Goal: Task Accomplishment & Management: Manage account settings

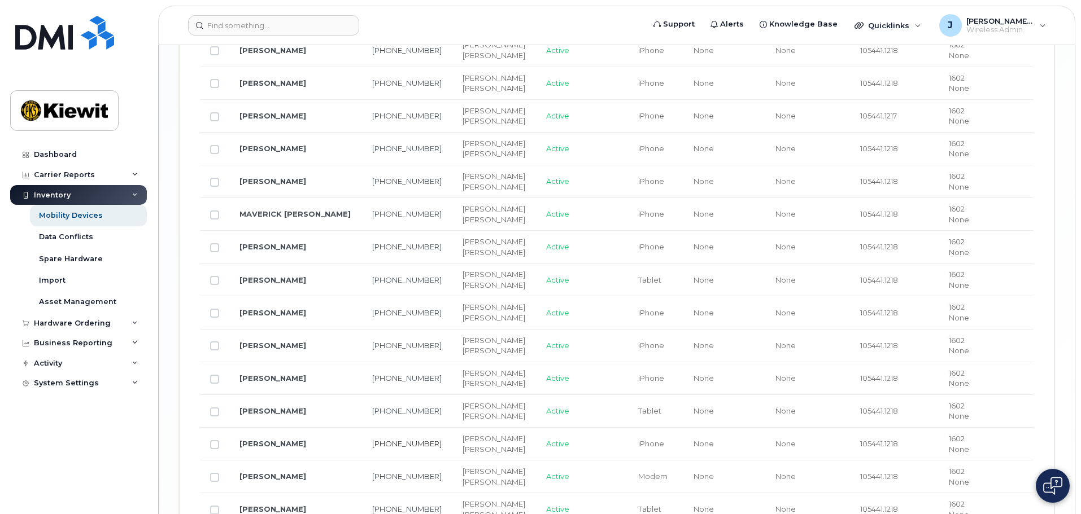
scroll to position [1809, 0]
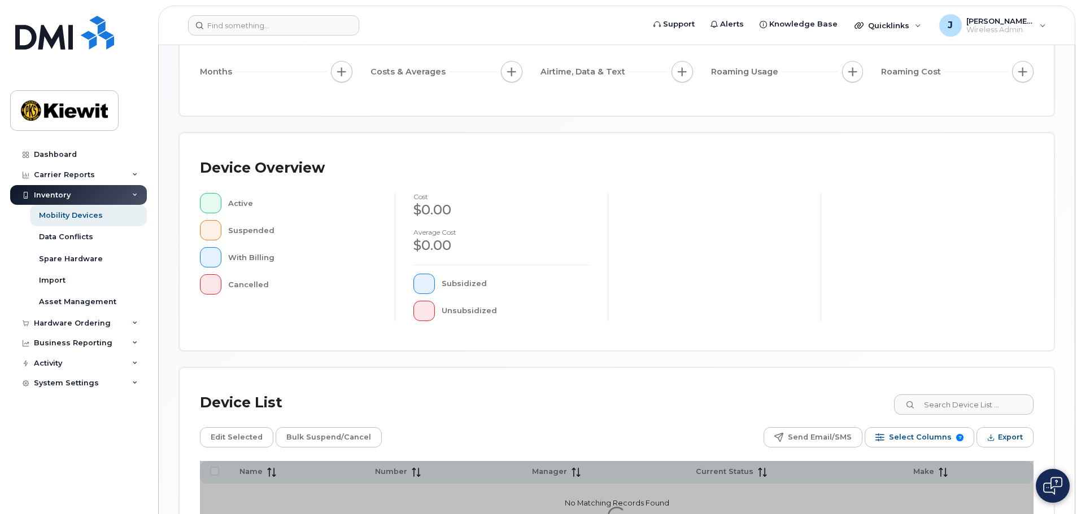
scroll to position [262, 0]
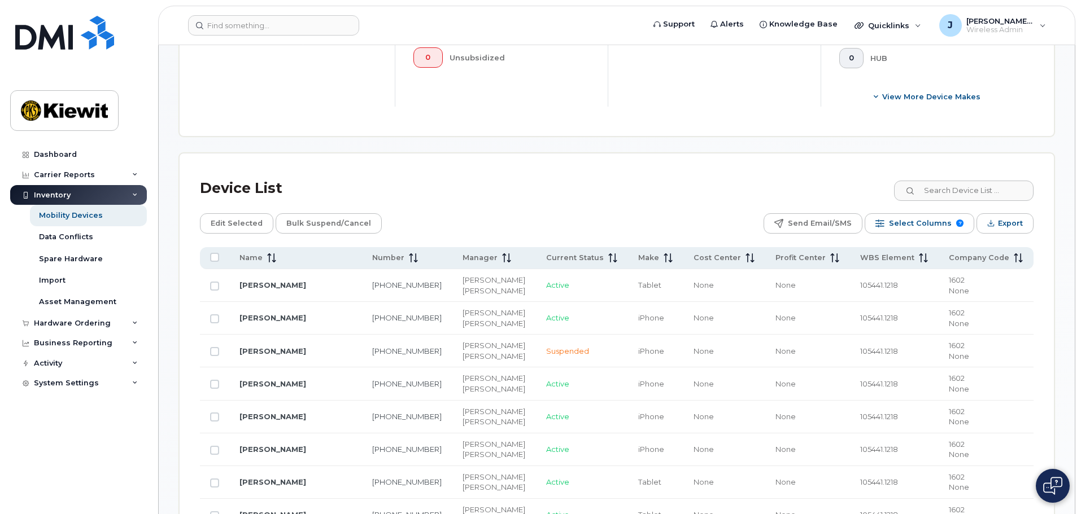
scroll to position [488, 0]
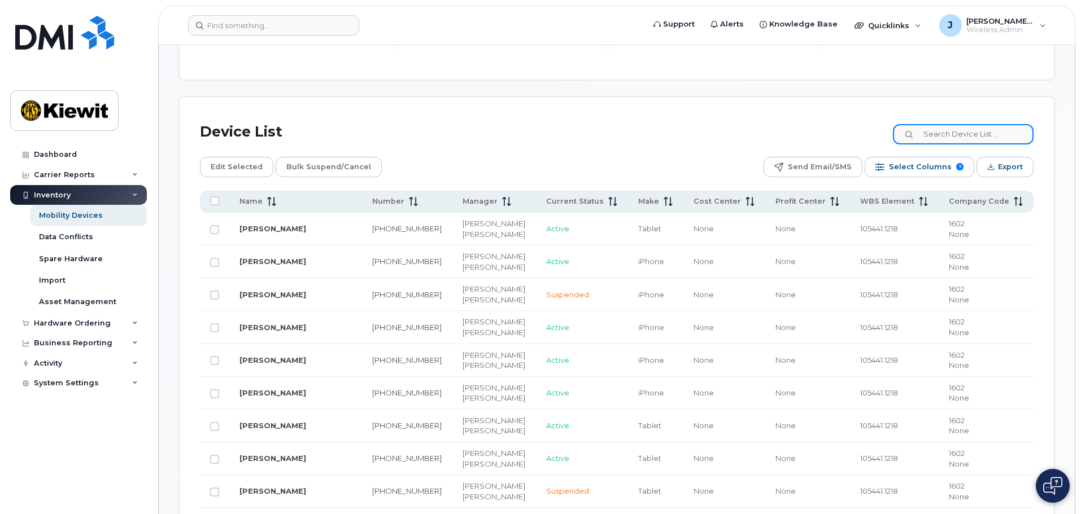
click at [987, 126] on input at bounding box center [963, 134] width 141 height 20
type input "105441"
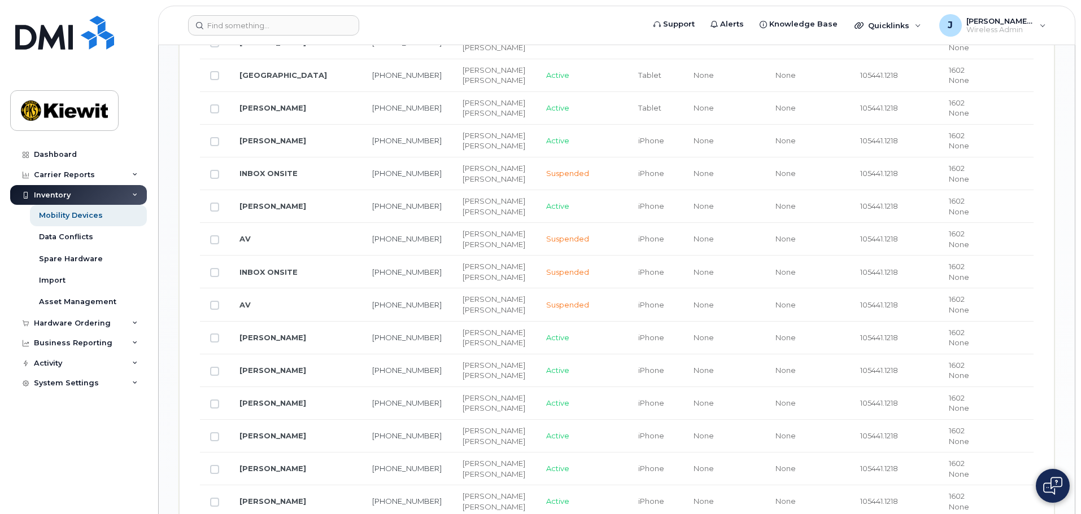
scroll to position [1053, 0]
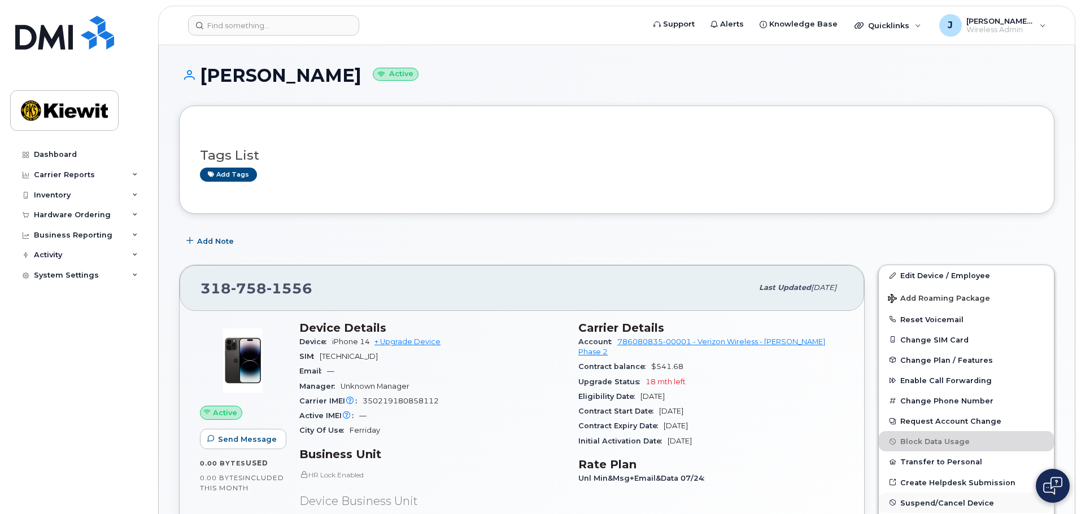
click at [950, 499] on span "Suspend/Cancel Device" at bounding box center [947, 503] width 94 height 8
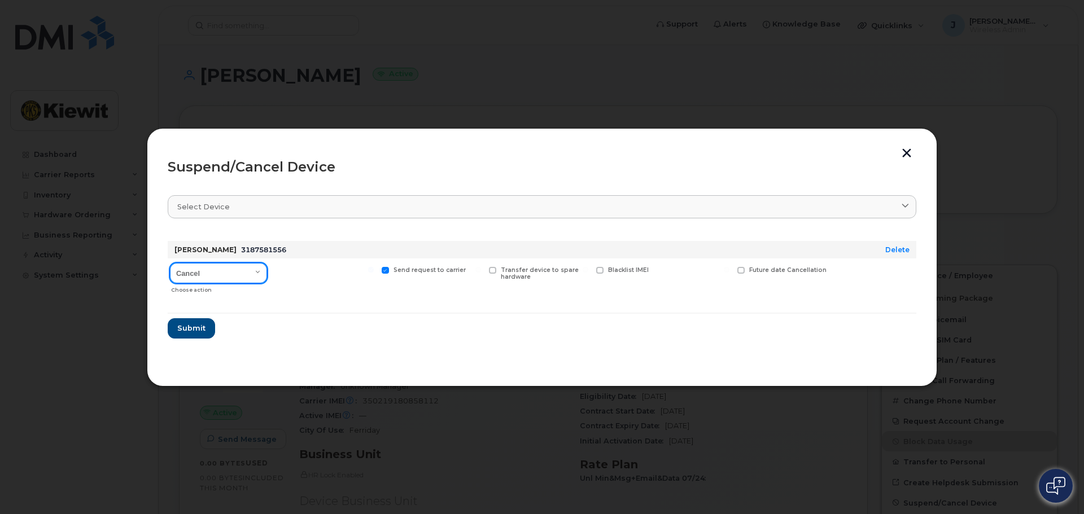
click at [245, 276] on select "Cancel Suspend - Reduced Rate Suspend - Full Rate Suspend - Lost Device/Stolen …" at bounding box center [218, 273] width 97 height 20
select select "[object Object]"
click at [170, 263] on select "Cancel Suspend - Reduced Rate Suspend - Full Rate Suspend - Lost Device/Stolen …" at bounding box center [218, 273] width 97 height 20
click at [286, 265] on div "Available for new activations/redeployments" at bounding box center [324, 279] width 104 height 40
click at [278, 273] on span at bounding box center [277, 270] width 7 height 7
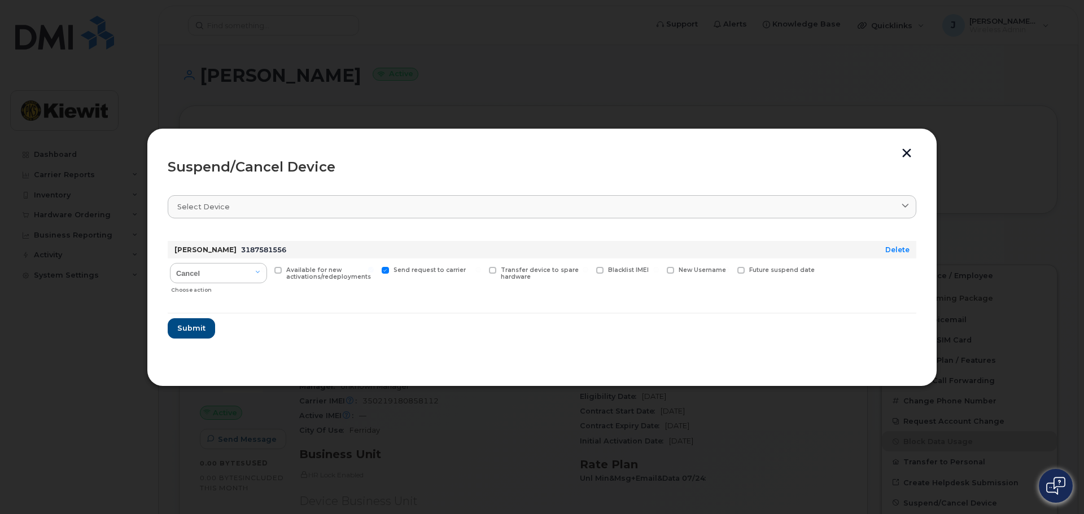
click at [267, 273] on input "Available for new activations/redeployments" at bounding box center [264, 270] width 6 height 6
checkbox input "true"
click at [190, 337] on button "Submit" at bounding box center [191, 329] width 46 height 20
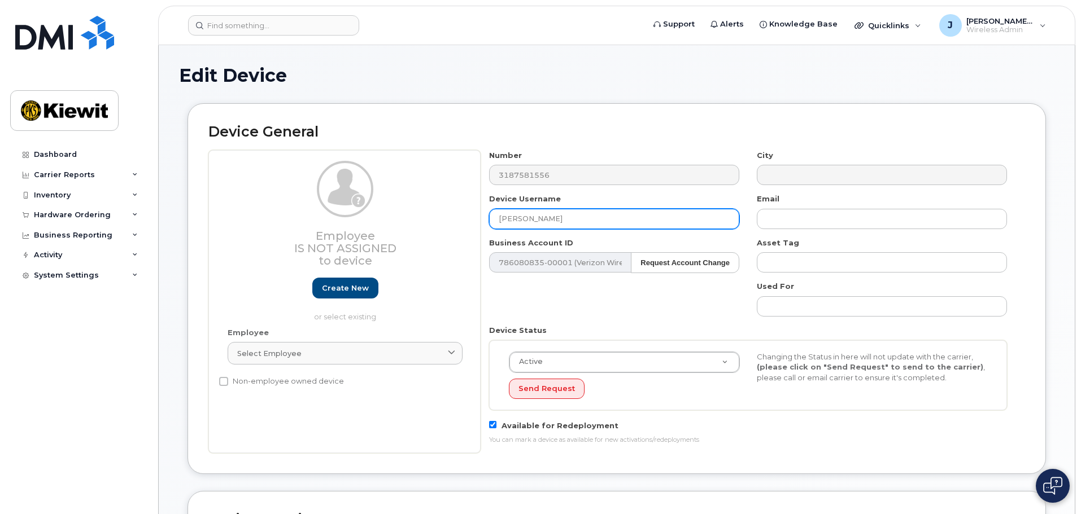
drag, startPoint x: 568, startPoint y: 222, endPoint x: 448, endPoint y: 233, distance: 120.3
click at [411, 228] on div "Employee Is not assigned to device Create new or select existing Employee Selec…" at bounding box center [616, 301] width 817 height 303
type input "AV"
click at [557, 313] on div "Number 3187581556 City Device Username AV Email Business Account ID 786080835-0…" at bounding box center [748, 301] width 535 height 303
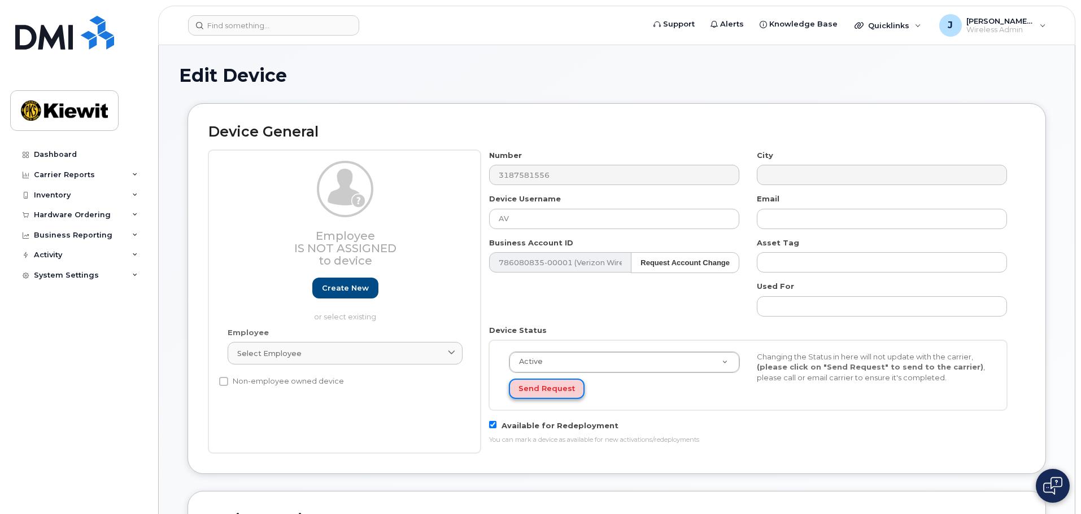
click at [547, 394] on button "Send Request" at bounding box center [547, 389] width 76 height 21
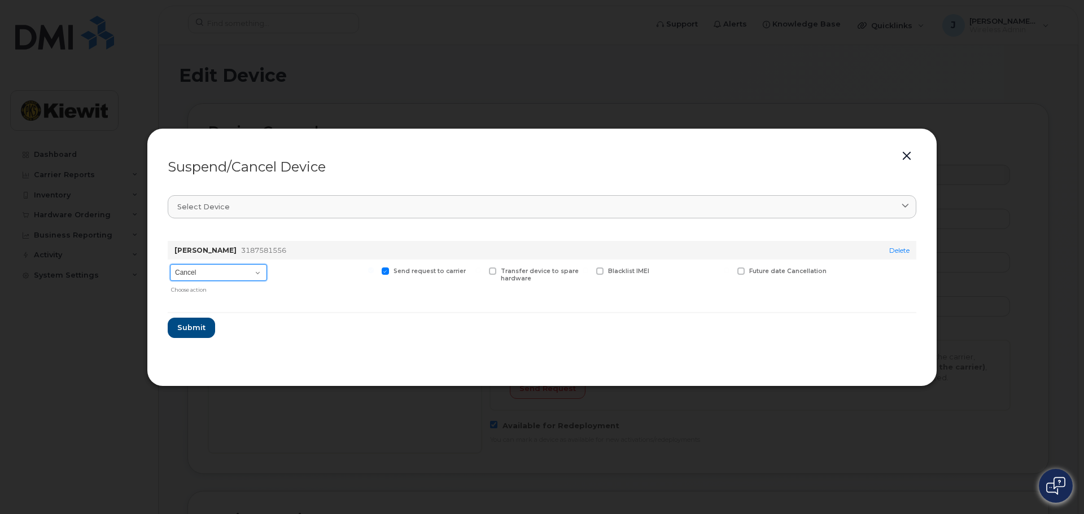
click at [223, 273] on select "Cancel Suspend - Reduced Rate Suspend - Full Rate Suspend - Lost Device/Stolen …" at bounding box center [218, 272] width 97 height 17
drag, startPoint x: 306, startPoint y: 290, endPoint x: 585, endPoint y: 250, distance: 282.4
click at [307, 290] on div at bounding box center [324, 279] width 104 height 39
click at [911, 152] on button "button" at bounding box center [906, 157] width 17 height 16
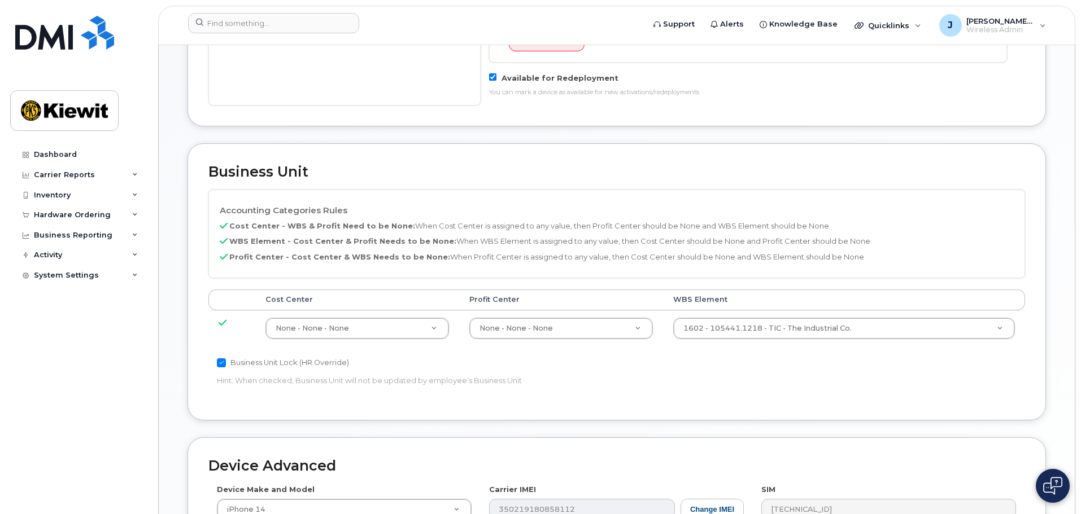
scroll to position [113, 0]
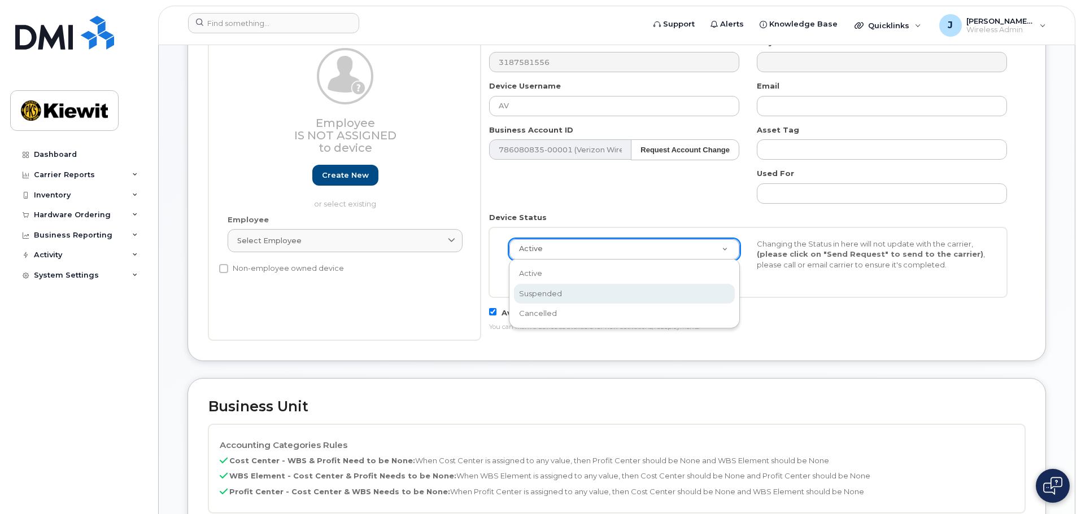
select select "suspended"
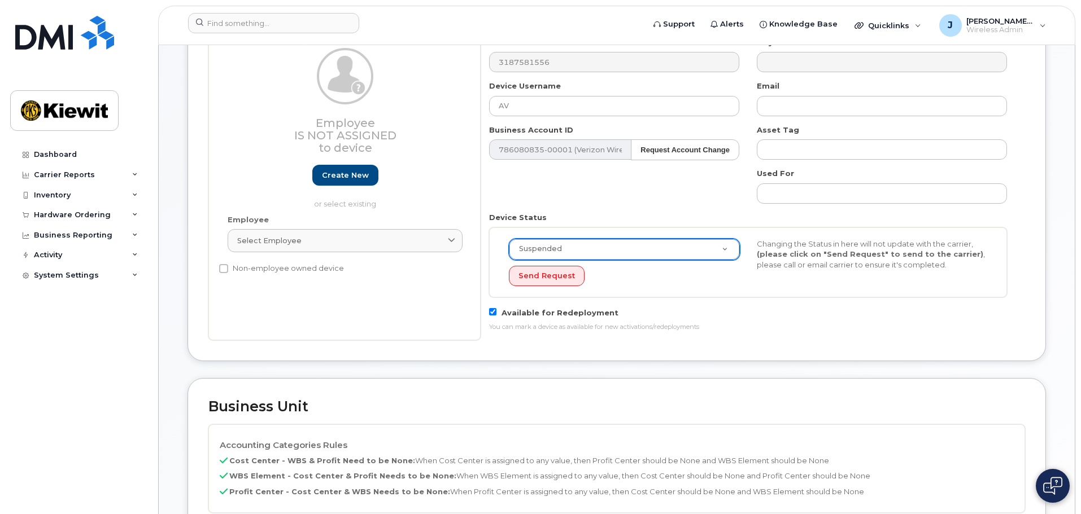
click at [730, 309] on div "Available for Redeployment You can mark a device as available for new activatio…" at bounding box center [748, 318] width 535 height 25
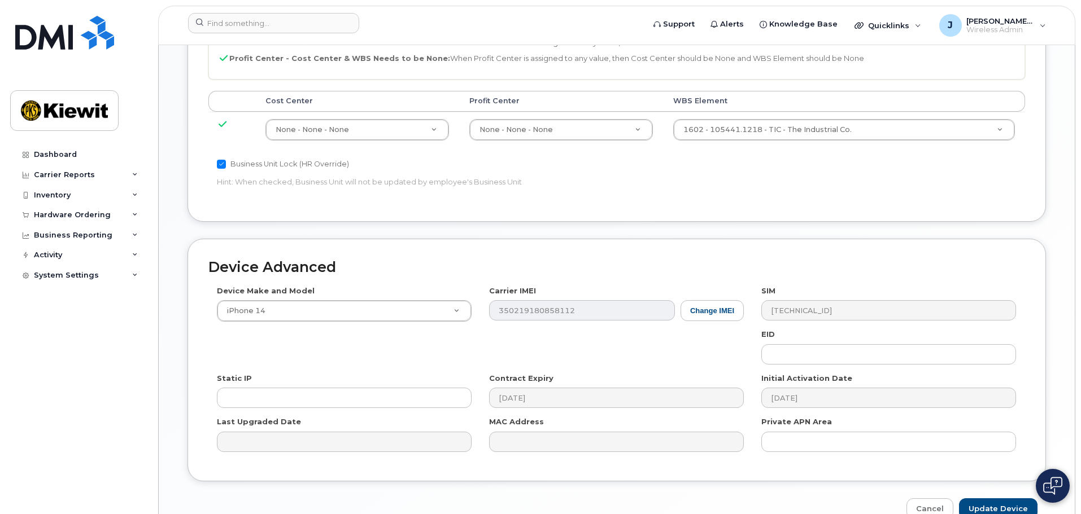
scroll to position [608, 0]
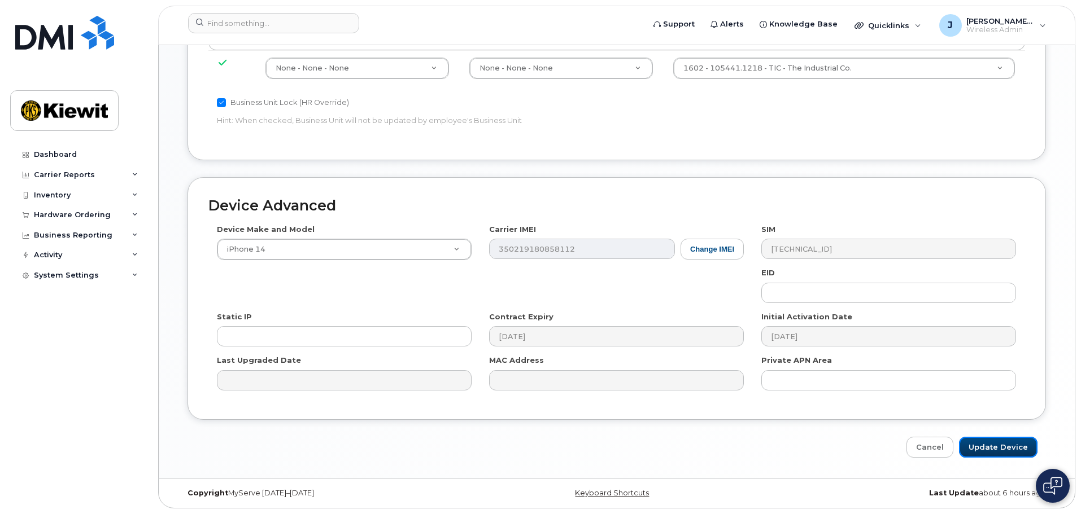
click at [996, 451] on input "Update Device" at bounding box center [998, 447] width 78 height 21
type input "Saving..."
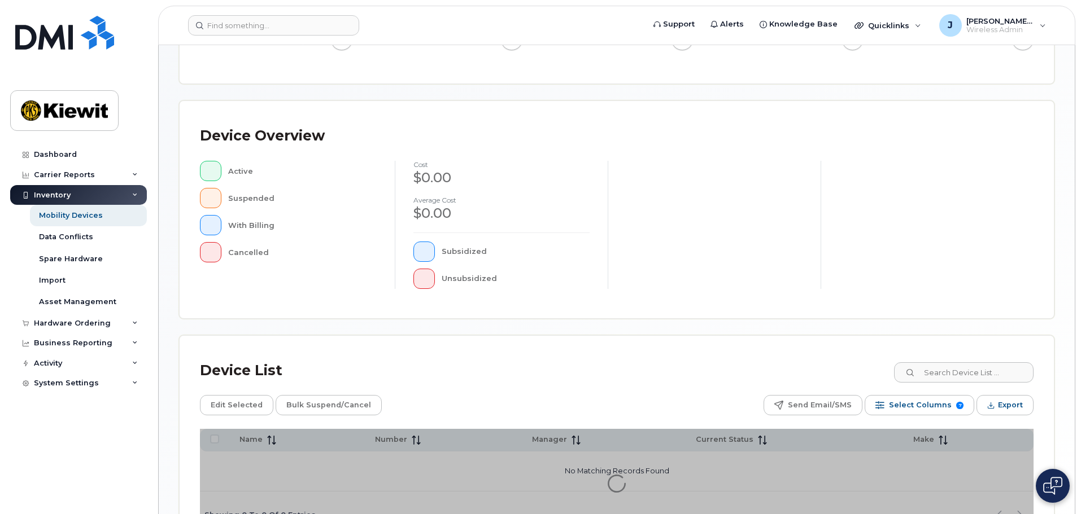
scroll to position [262, 0]
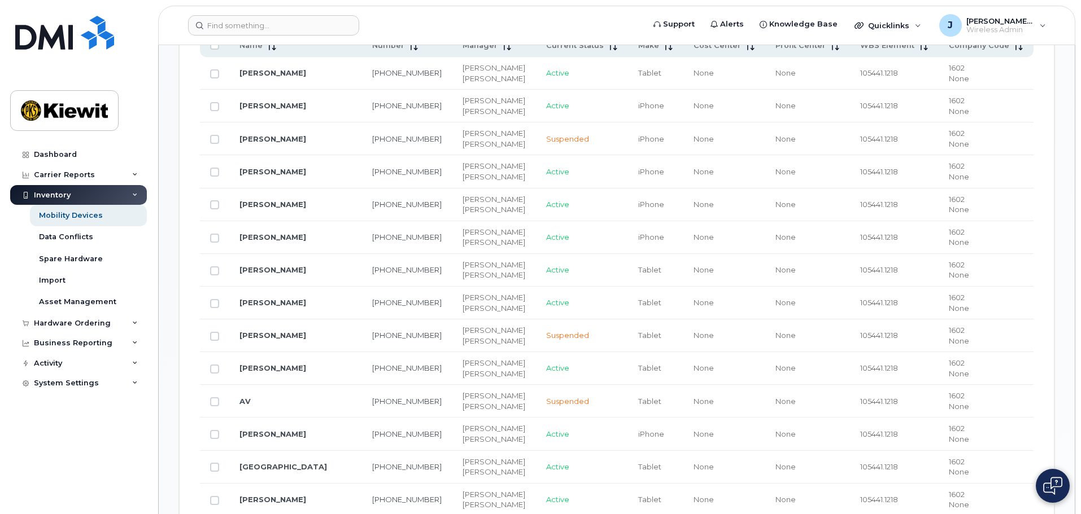
scroll to position [657, 0]
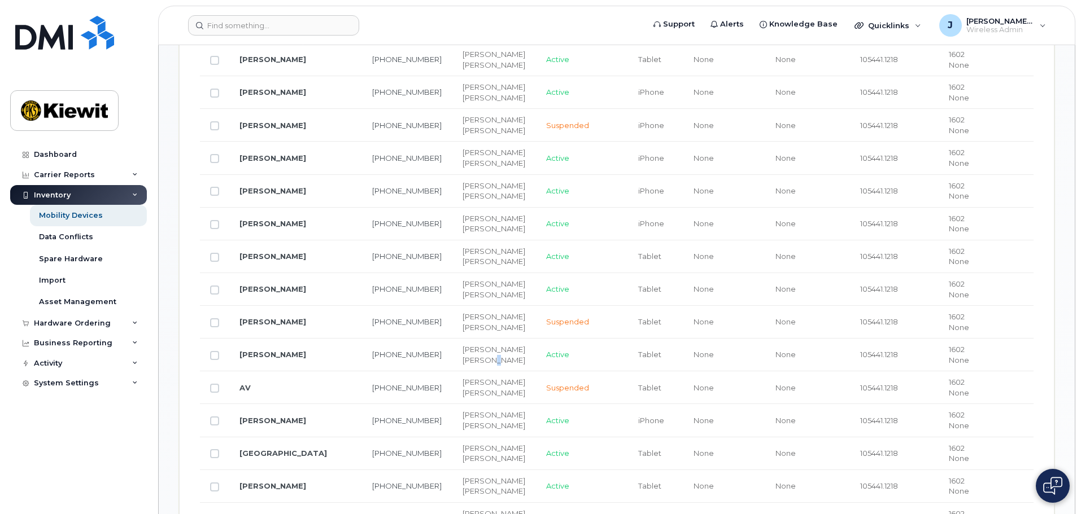
drag, startPoint x: 291, startPoint y: 315, endPoint x: 469, endPoint y: 359, distance: 183.4
click at [469, 359] on td "Mason Robertson Jamison Goldapp" at bounding box center [494, 355] width 84 height 33
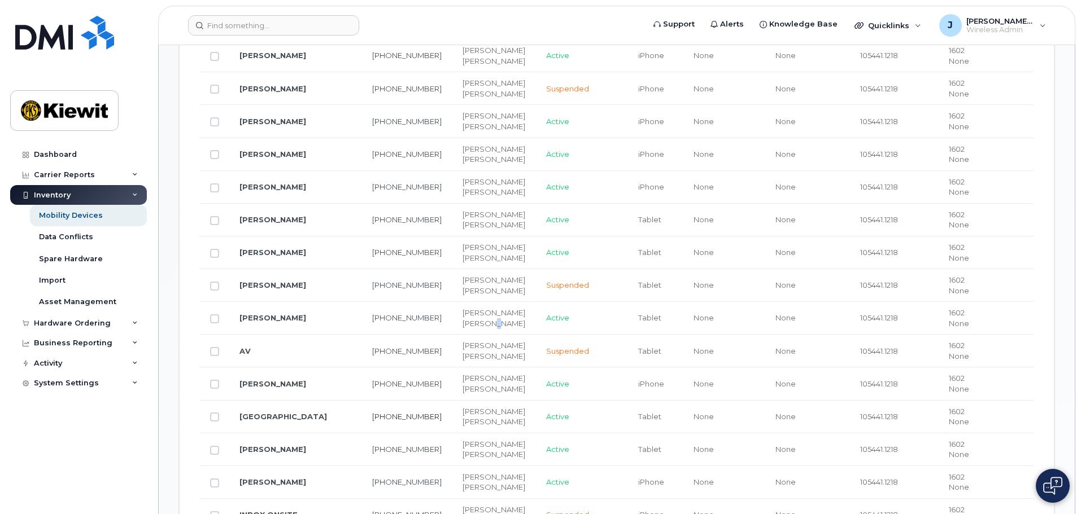
scroll to position [714, 0]
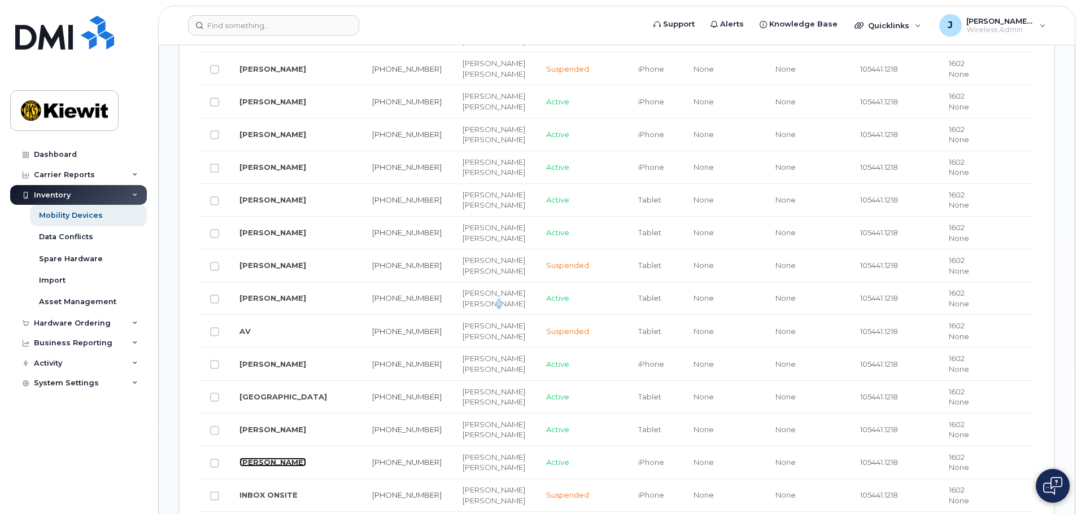
click at [283, 458] on link "[PERSON_NAME]" at bounding box center [272, 462] width 67 height 9
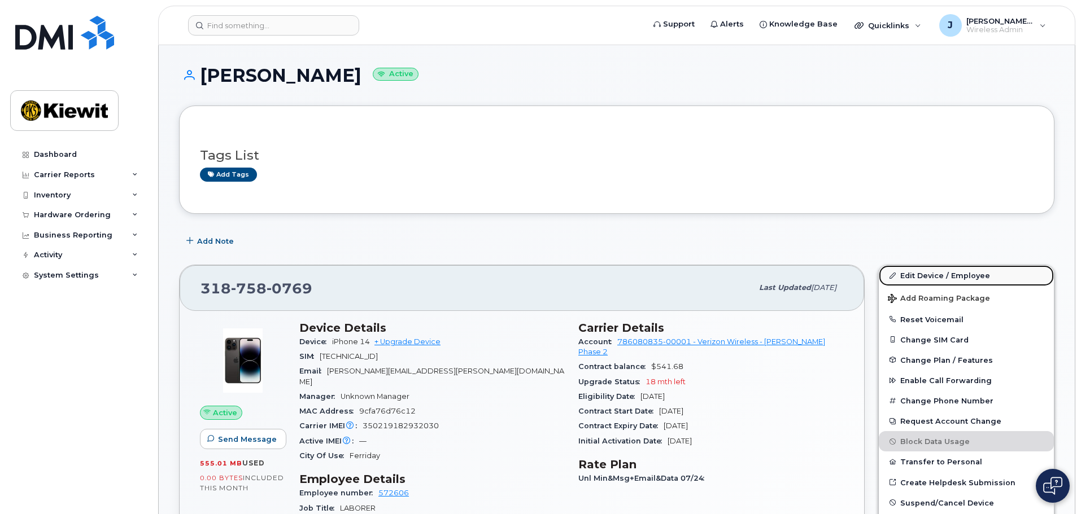
click at [958, 272] on link "Edit Device / Employee" at bounding box center [966, 275] width 175 height 20
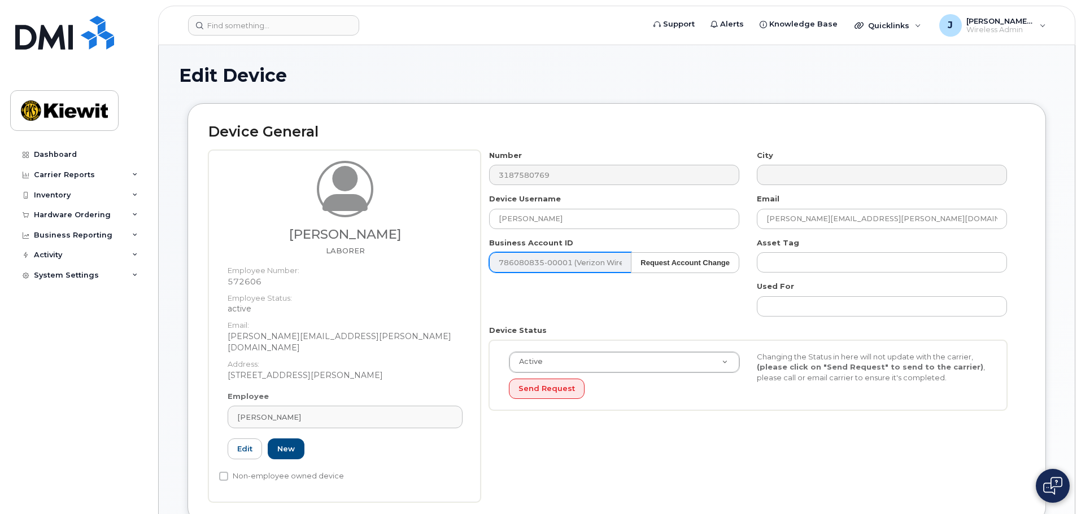
drag, startPoint x: 488, startPoint y: 273, endPoint x: 502, endPoint y: 266, distance: 15.4
click at [488, 273] on div "Business Account ID 786080835-00001 (Verizon Wireless) Request Account Change 1…" at bounding box center [615, 256] width 268 height 36
drag, startPoint x: 307, startPoint y: 234, endPoint x: 390, endPoint y: 238, distance: 83.7
click at [390, 238] on h3 "[PERSON_NAME]" at bounding box center [345, 235] width 235 height 14
copy h3 "[PERSON_NAME]"
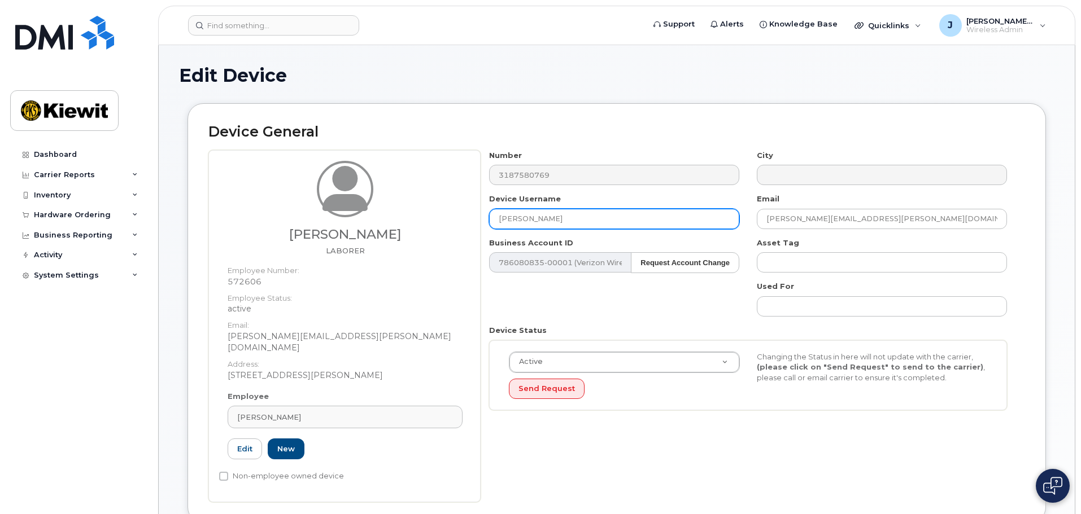
drag, startPoint x: 590, startPoint y: 217, endPoint x: 478, endPoint y: 216, distance: 112.4
click at [478, 216] on div "[PERSON_NAME] LABORER Employee Number: 572606 Employee Status: active Email: [P…" at bounding box center [616, 326] width 817 height 352
paste input "[PERSON_NAME]"
type input "[PERSON_NAME]"
click at [524, 301] on div "Number 3187580769 City Device Username Juan Torres Email JUAN.TORRES4@KIEWIT.CO…" at bounding box center [748, 284] width 535 height 269
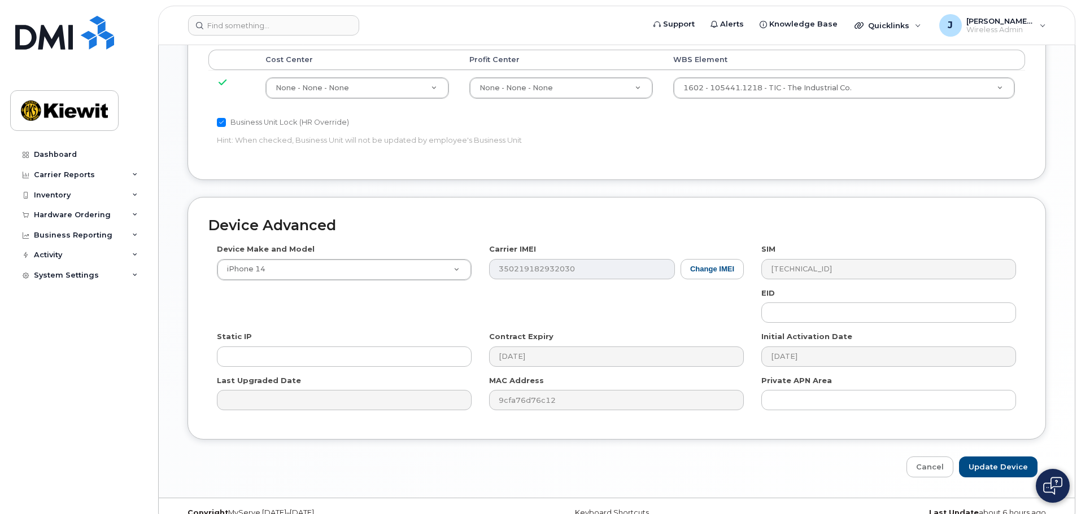
scroll to position [646, 0]
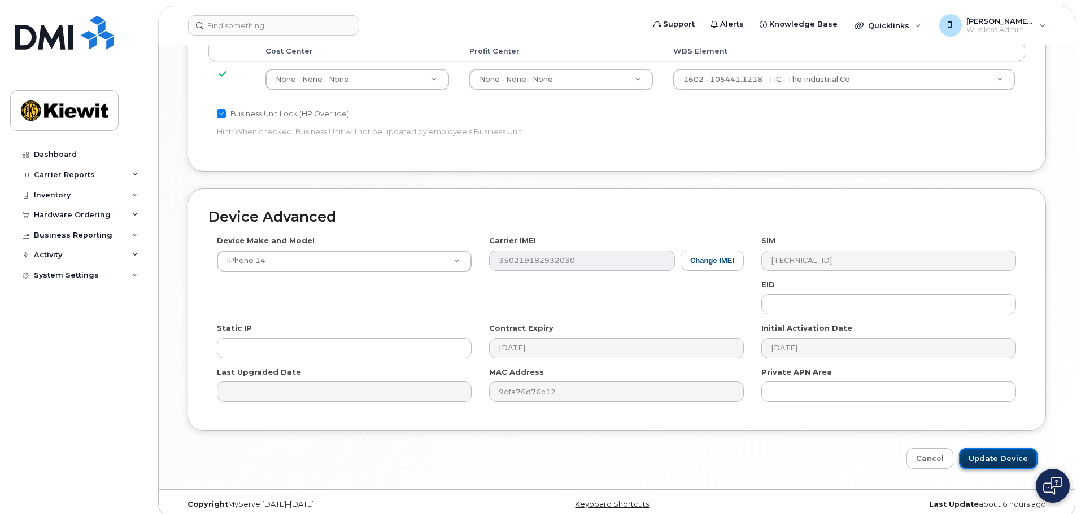
drag, startPoint x: 1026, startPoint y: 447, endPoint x: 1014, endPoint y: 457, distance: 16.1
click at [1025, 448] on input "Update Device" at bounding box center [998, 458] width 78 height 21
type input "Saving..."
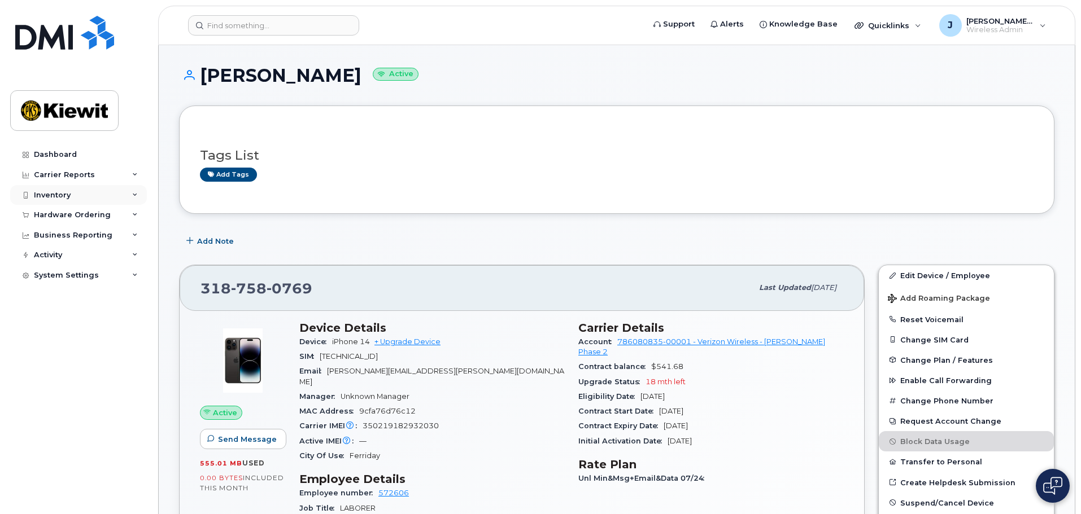
click at [115, 200] on div "Inventory" at bounding box center [78, 195] width 137 height 20
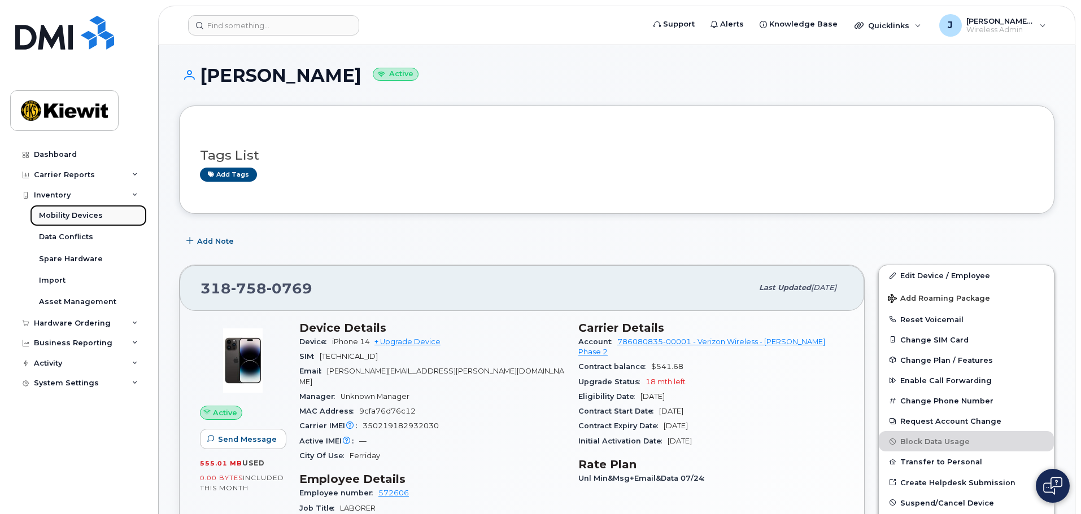
click at [95, 216] on div "Mobility Devices" at bounding box center [71, 216] width 64 height 10
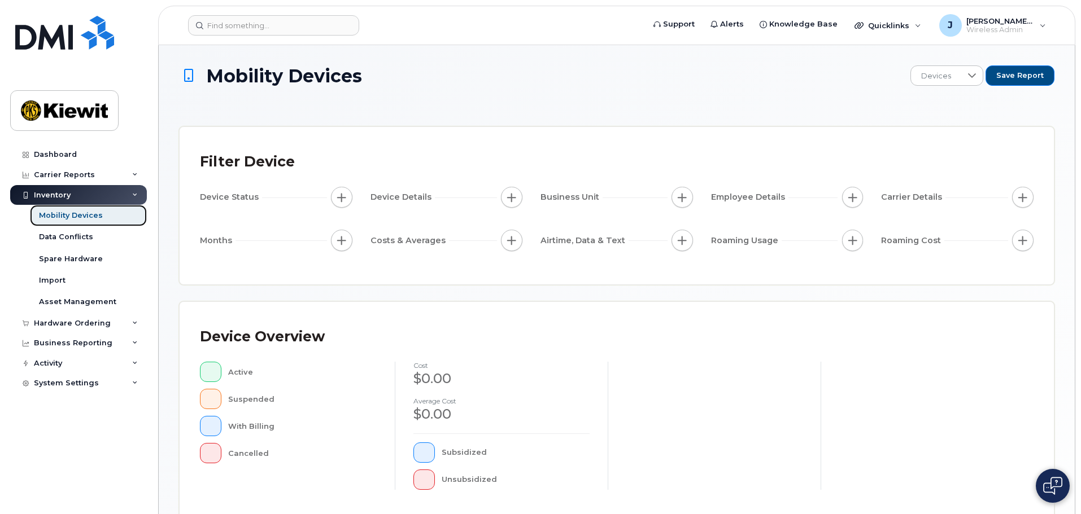
scroll to position [282, 0]
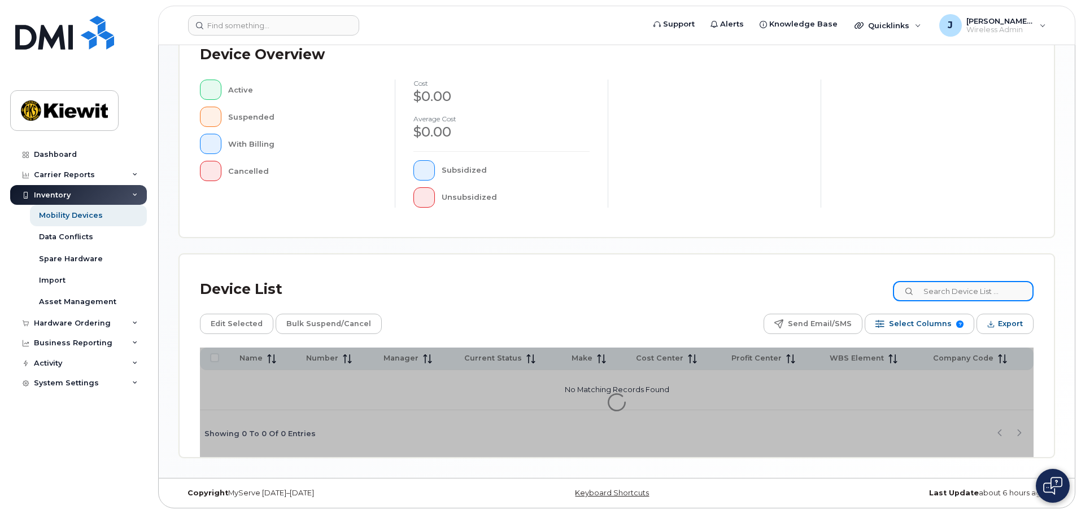
click at [956, 296] on input at bounding box center [963, 291] width 141 height 20
type input "105441"
click at [580, 300] on div "Device List 105441" at bounding box center [617, 289] width 834 height 29
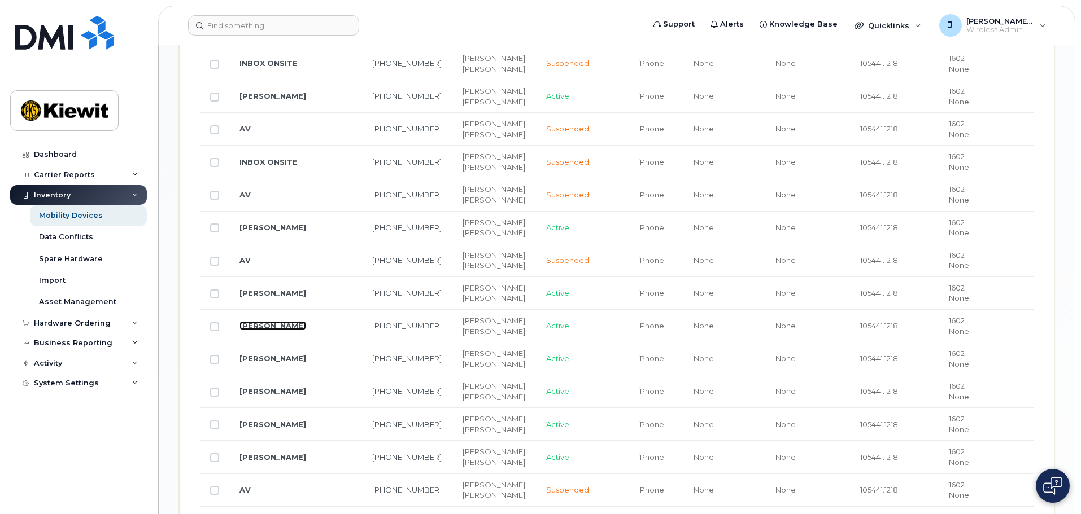
scroll to position [1186, 0]
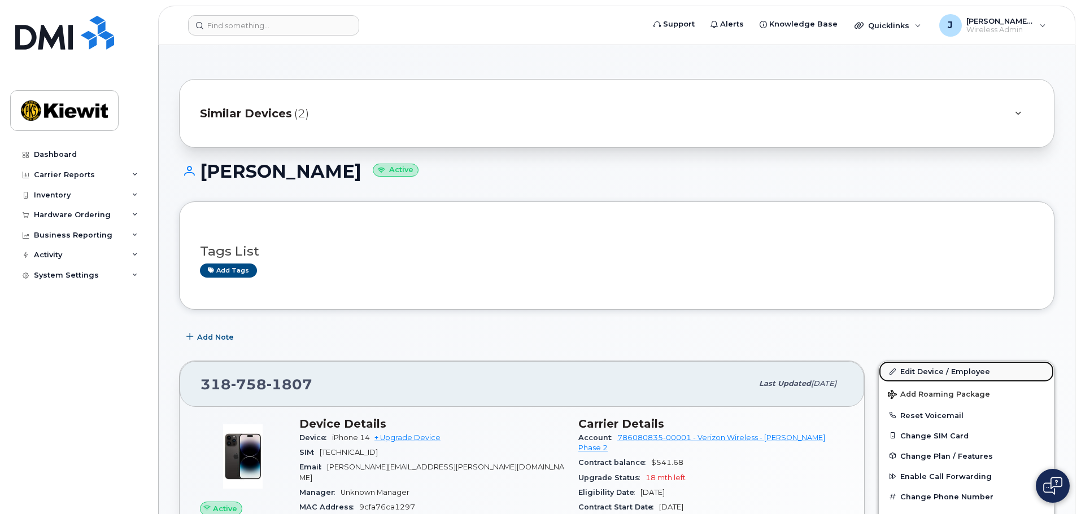
click at [935, 369] on link "Edit Device / Employee" at bounding box center [966, 371] width 175 height 20
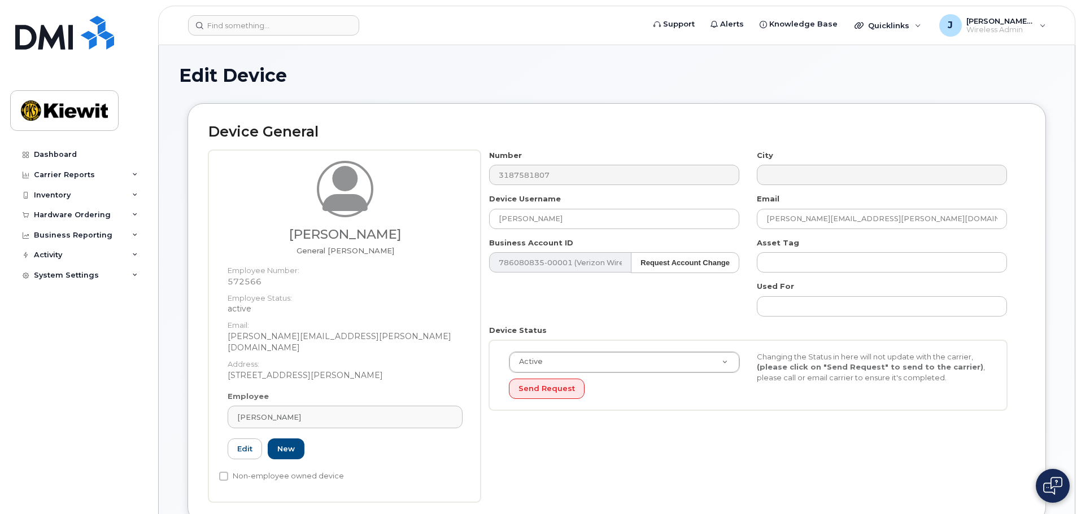
drag, startPoint x: 278, startPoint y: 229, endPoint x: 408, endPoint y: 238, distance: 130.2
click at [408, 238] on h3 "Herschel Hawkins" at bounding box center [345, 235] width 235 height 14
copy h3 "Herschel Hawkins"
drag, startPoint x: 540, startPoint y: 213, endPoint x: 522, endPoint y: 218, distance: 19.3
click at [521, 218] on div "Device Username ALI ALQARAGHULI" at bounding box center [615, 212] width 268 height 36
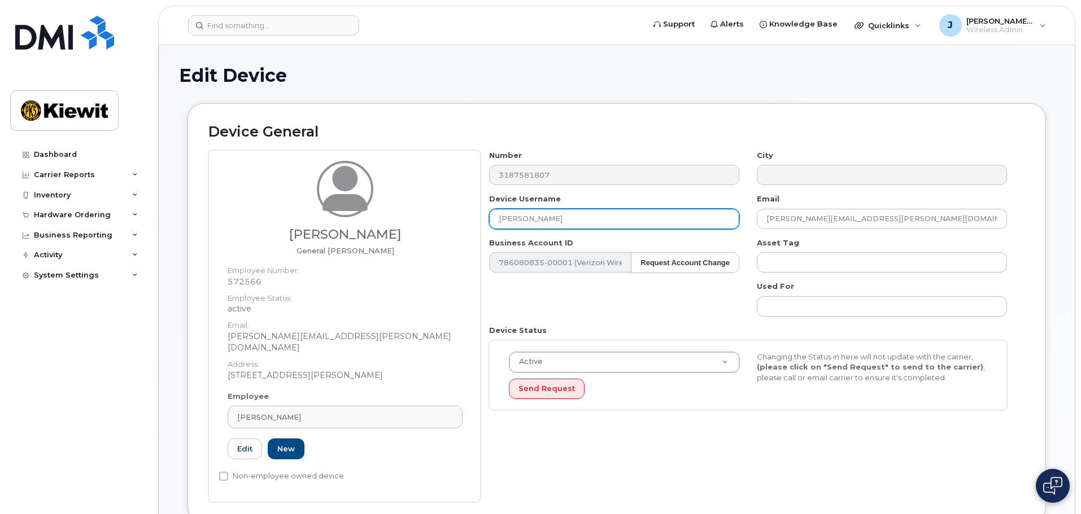
drag, startPoint x: 511, startPoint y: 223, endPoint x: 477, endPoint y: 223, distance: 33.9
click at [477, 223] on div "Herschel Hawkins General Foreman Employee Number: 572566 Employee Status: activ…" at bounding box center [616, 326] width 817 height 352
paste input "Herschel Hawkins"
type input "Herschel Hawkins"
click at [472, 226] on div "Herschel Hawkins General Foreman Employee Number: 572566 Employee Status: activ…" at bounding box center [344, 326] width 272 height 352
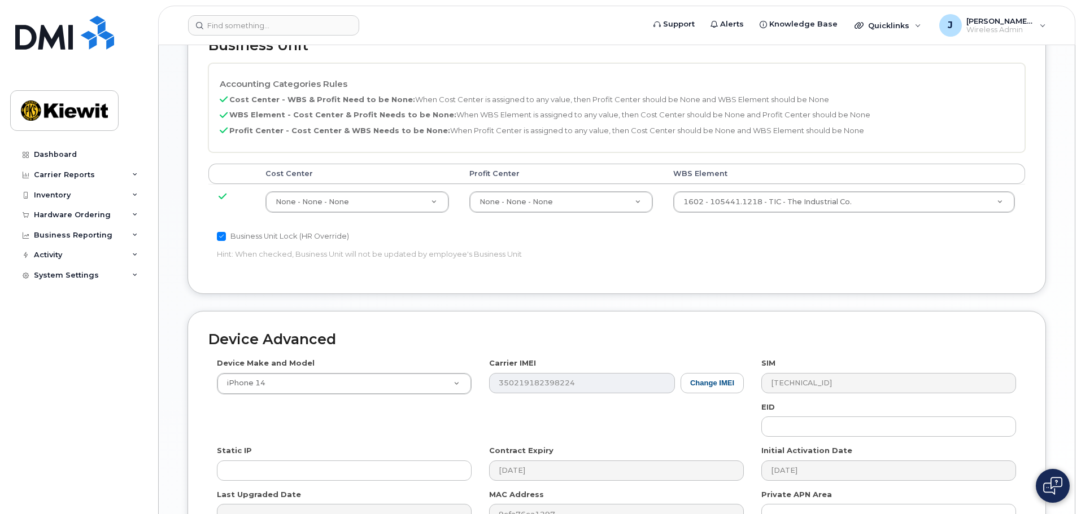
scroll to position [646, 0]
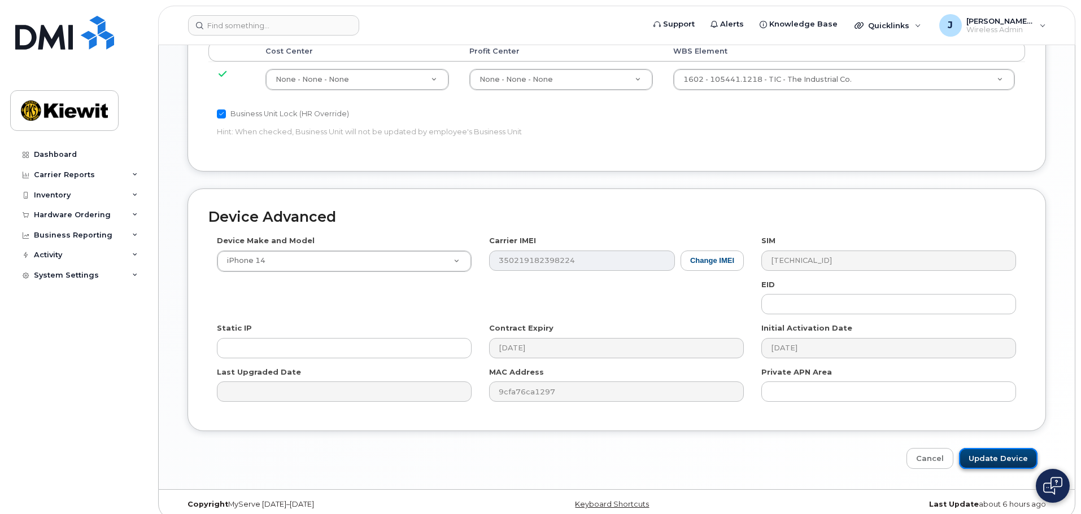
click at [1009, 452] on input "Update Device" at bounding box center [998, 458] width 78 height 21
type input "Saving..."
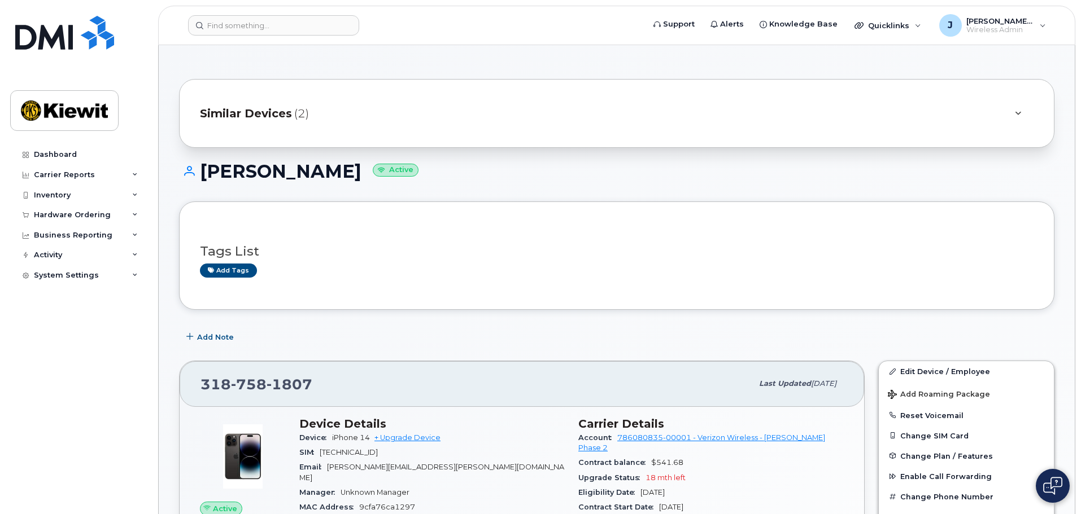
click at [380, 210] on div "Tags List Add tags" at bounding box center [616, 256] width 875 height 108
click at [278, 116] on span "Similar Devices" at bounding box center [246, 114] width 92 height 16
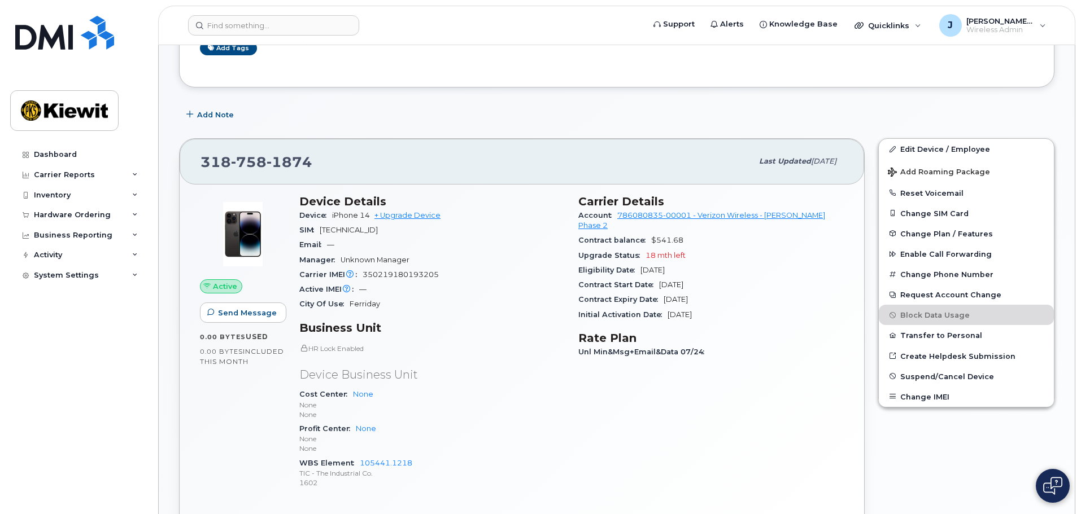
scroll to position [282, 0]
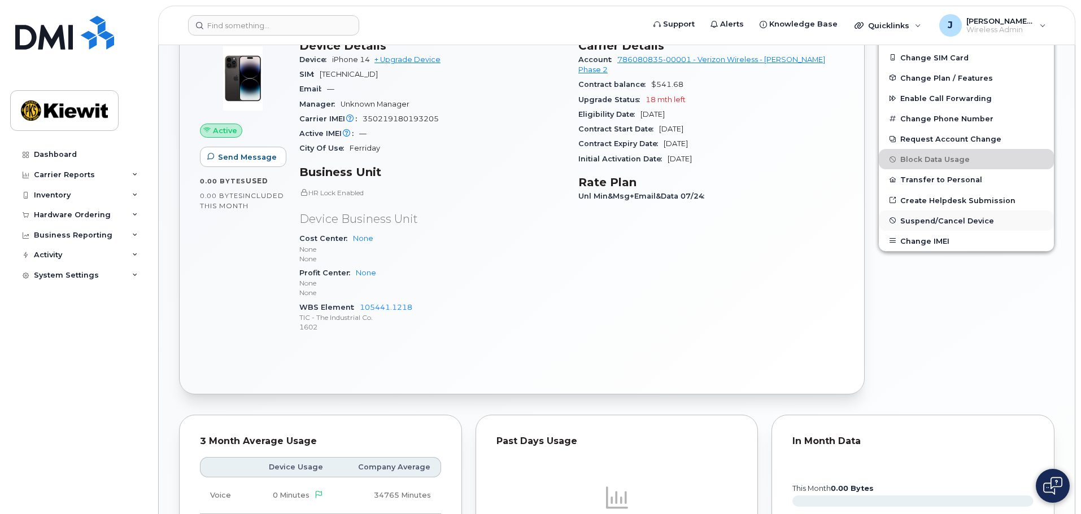
click at [939, 216] on button "Suspend/Cancel Device" at bounding box center [966, 221] width 175 height 20
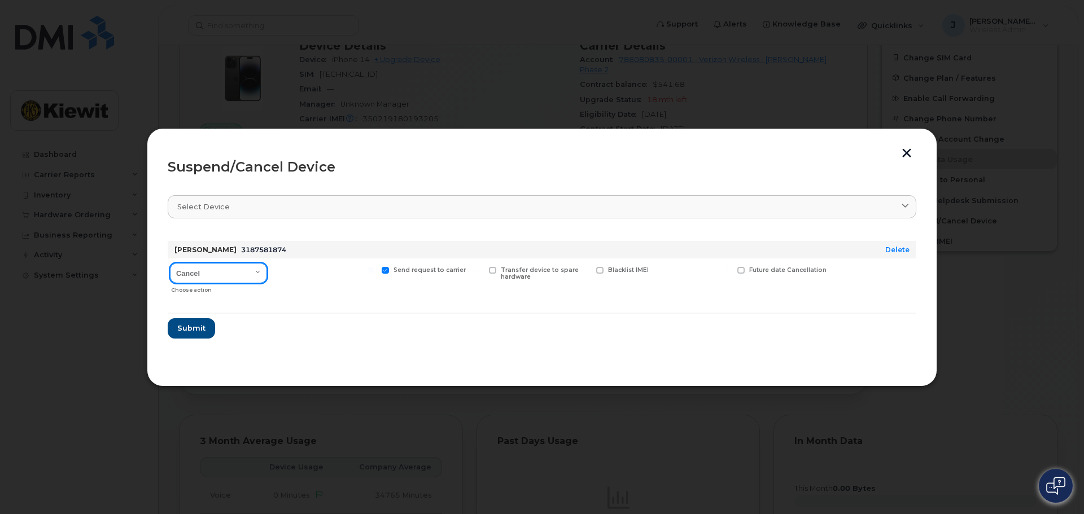
click at [212, 265] on select "Cancel Suspend - Reduced Rate Suspend - Full Rate Suspend - Lost Device/Stolen …" at bounding box center [218, 273] width 97 height 20
select select "[object Object]"
click at [170, 263] on select "Cancel Suspend - Reduced Rate Suspend - Full Rate Suspend - Lost Device/Stolen …" at bounding box center [218, 273] width 97 height 20
click at [276, 275] on label "Available for new activations/redeployments" at bounding box center [324, 274] width 100 height 15
click at [267, 273] on input "Available for new activations/redeployments" at bounding box center [264, 270] width 6 height 6
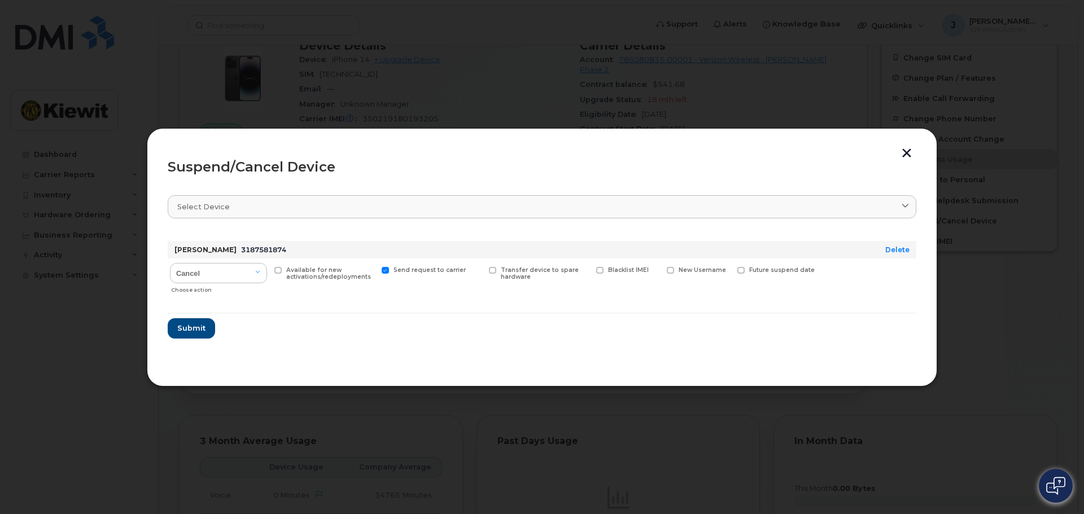
checkbox input "true"
click at [193, 327] on span "Submit" at bounding box center [191, 328] width 28 height 11
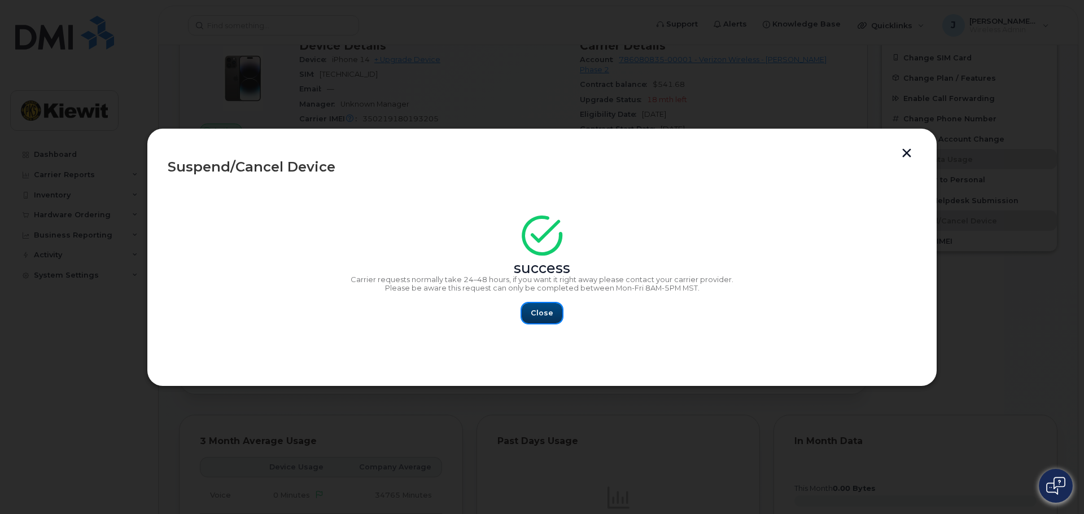
click at [538, 307] on button "Close" at bounding box center [542, 313] width 41 height 20
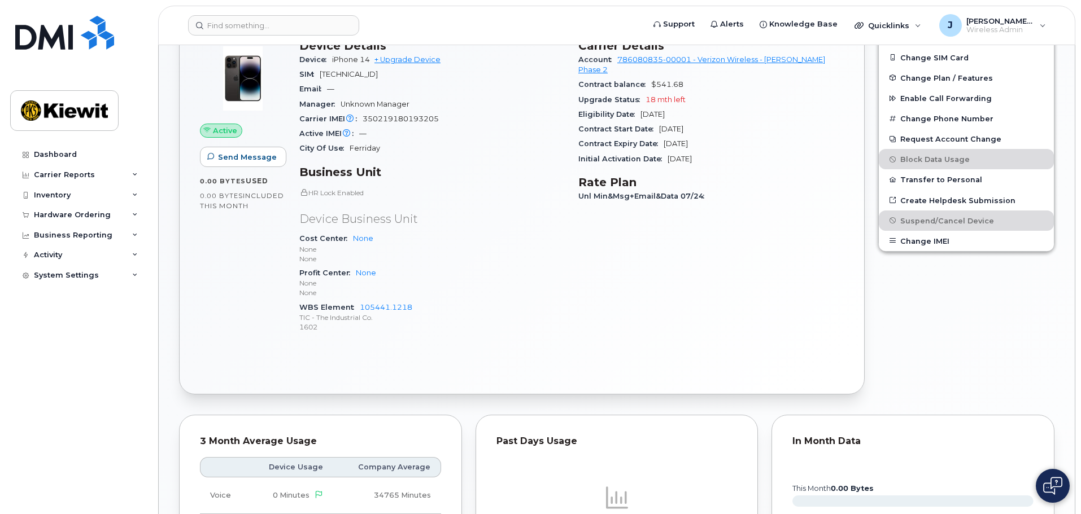
scroll to position [0, 0]
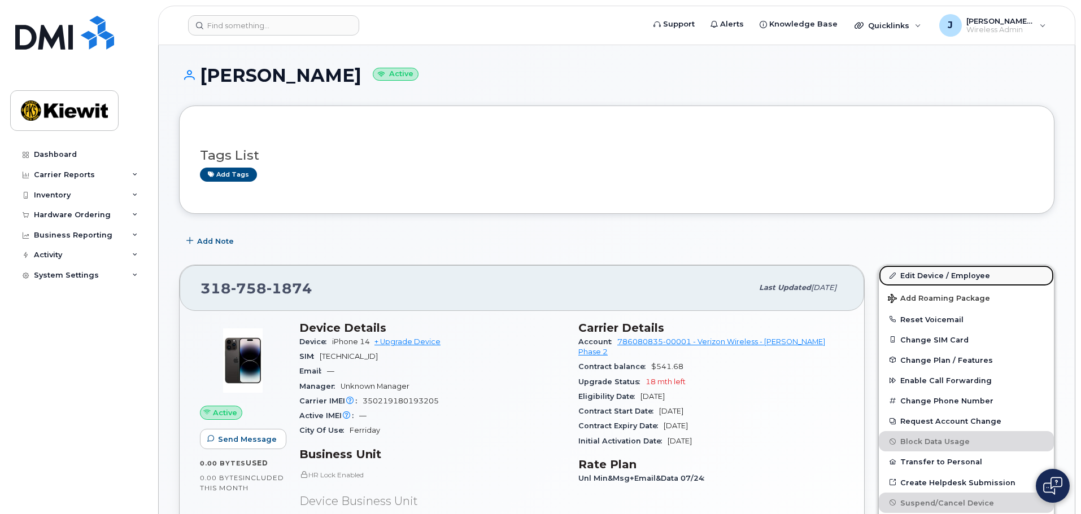
click at [950, 269] on link "Edit Device / Employee" at bounding box center [966, 275] width 175 height 20
click at [918, 277] on link "Edit Device / Employee" at bounding box center [966, 275] width 175 height 20
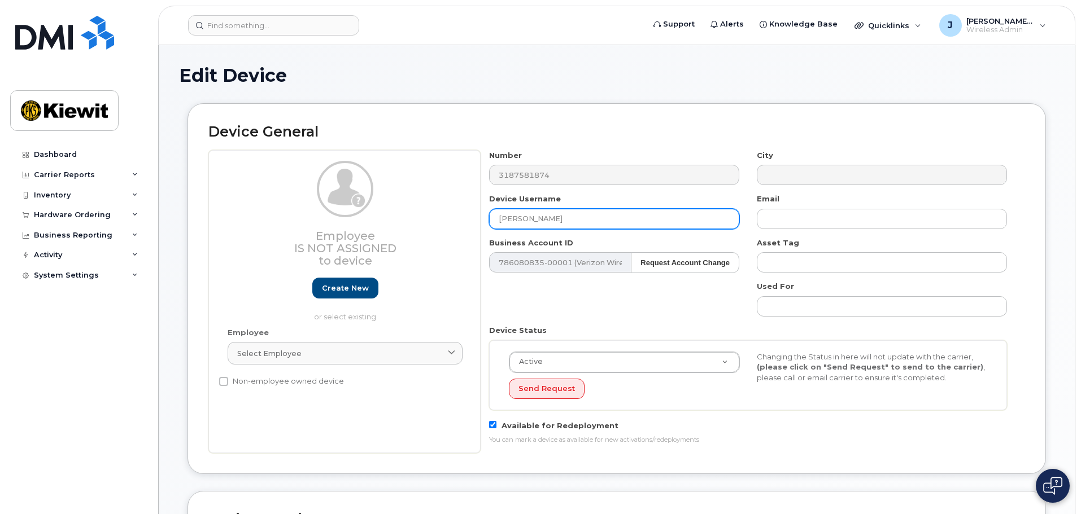
drag, startPoint x: 597, startPoint y: 217, endPoint x: 372, endPoint y: 193, distance: 227.1
click at [372, 193] on div "Employee Is not assigned to device Create new or select existing Employee Selec…" at bounding box center [616, 301] width 817 height 303
type input "AV"
click at [543, 309] on div "Number 3187581874 City Device Username AV Email Business Account ID 786080835-0…" at bounding box center [748, 301] width 535 height 303
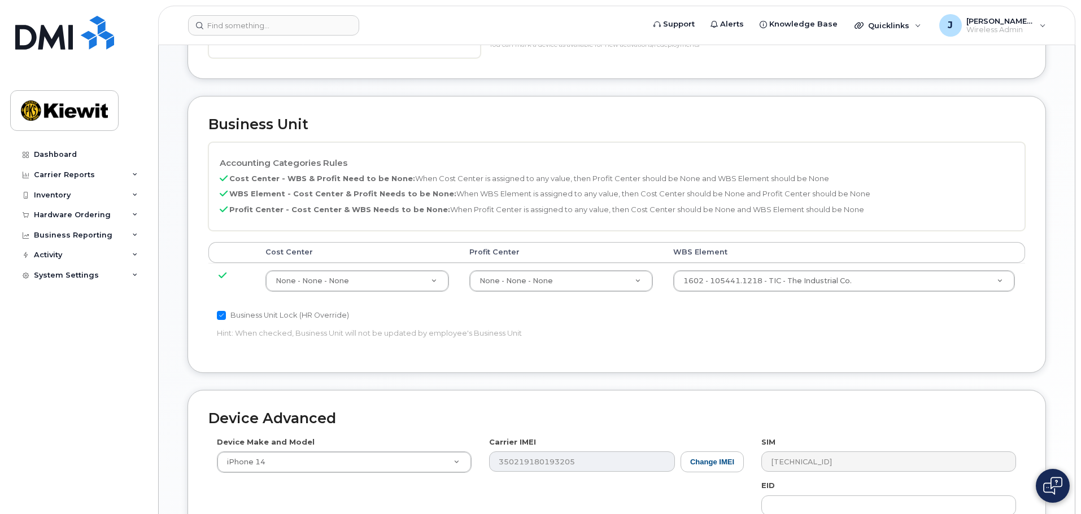
scroll to position [608, 0]
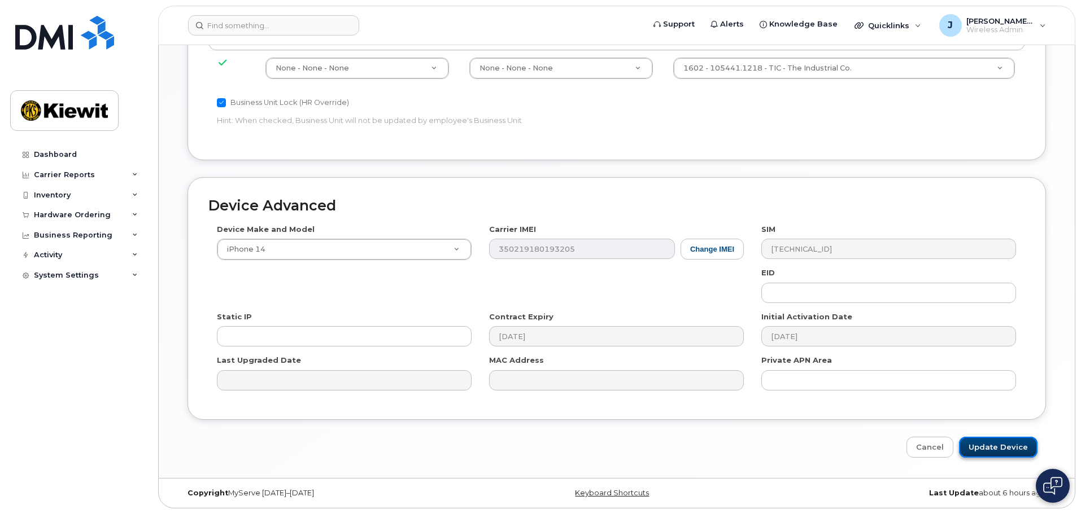
click at [1004, 447] on input "Update Device" at bounding box center [998, 447] width 78 height 21
type input "Saving..."
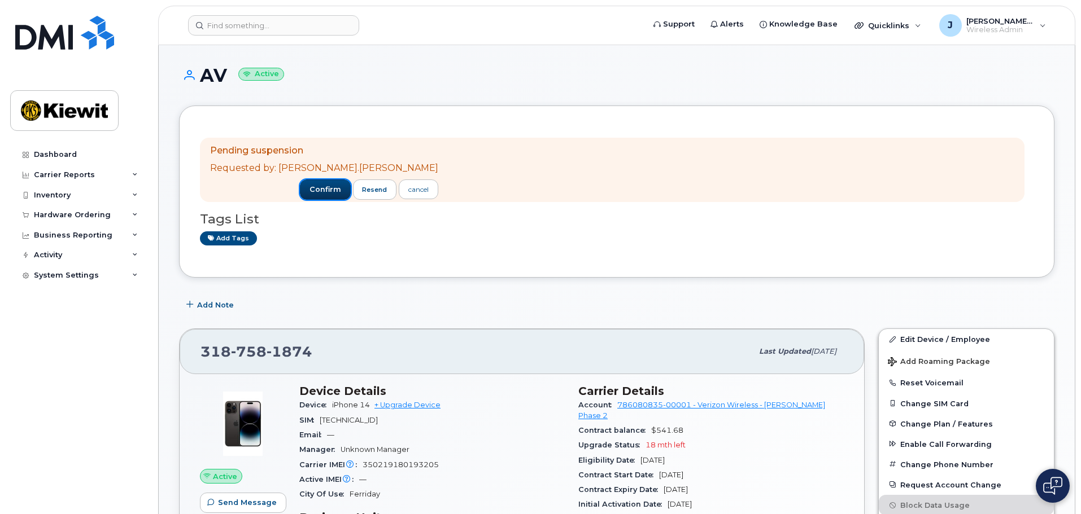
click at [309, 190] on span "confirm" at bounding box center [325, 190] width 32 height 10
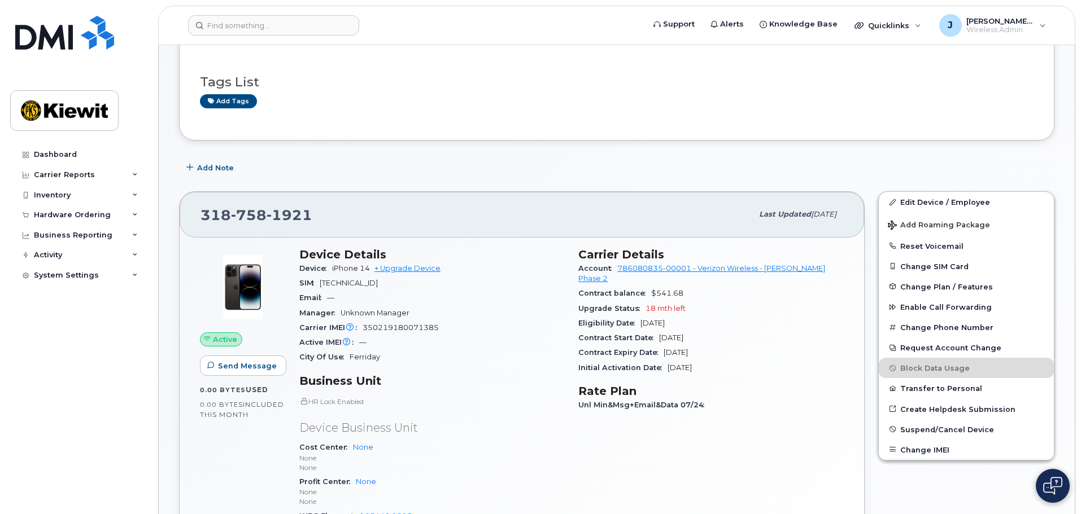
scroll to position [113, 0]
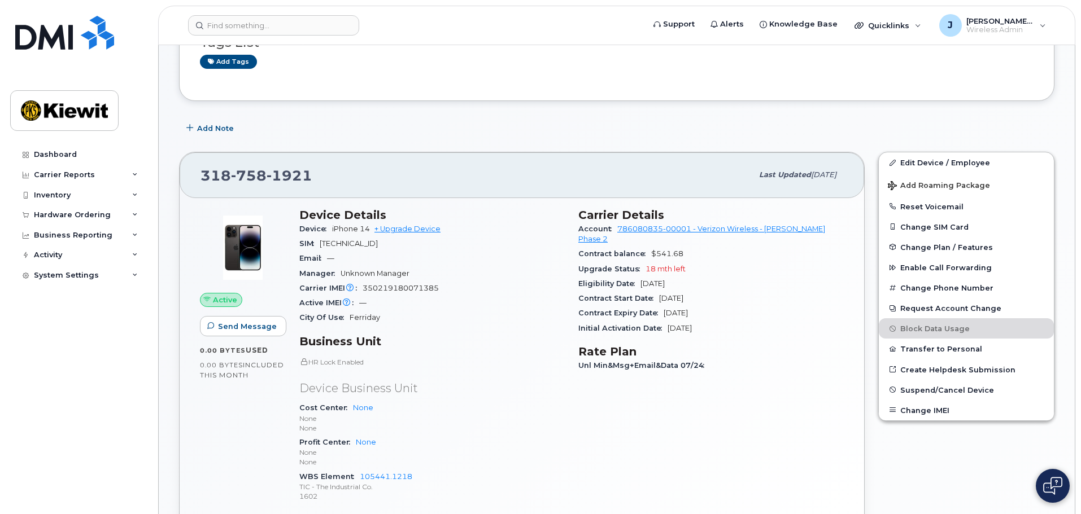
click at [948, 150] on div "Edit Device / Employee Add Roaming Package Reset Voicemail Change SIM Card Chan…" at bounding box center [966, 358] width 190 height 426
click at [946, 162] on link "Edit Device / Employee" at bounding box center [966, 162] width 175 height 20
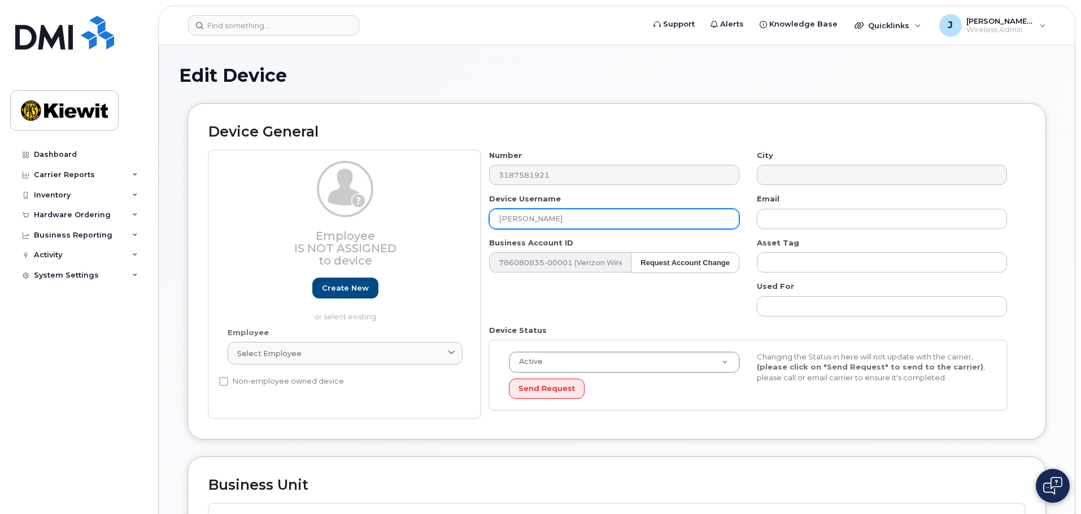
drag, startPoint x: 582, startPoint y: 214, endPoint x: 404, endPoint y: 211, distance: 178.5
click at [403, 211] on div "Employee Is not assigned to device Create new or select existing Employee Selec…" at bounding box center [616, 284] width 817 height 269
type input "INBOX ONSITE"
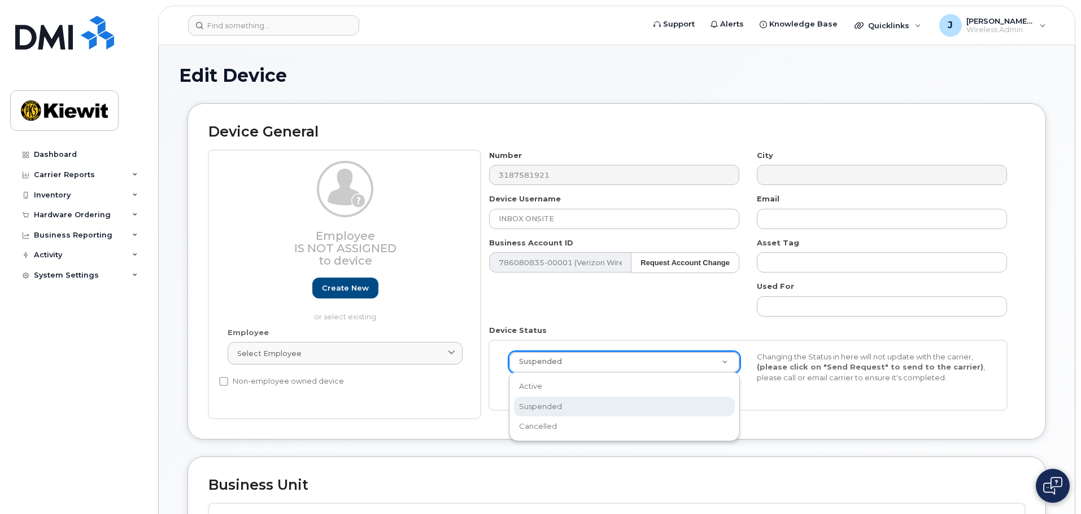
select select "active"
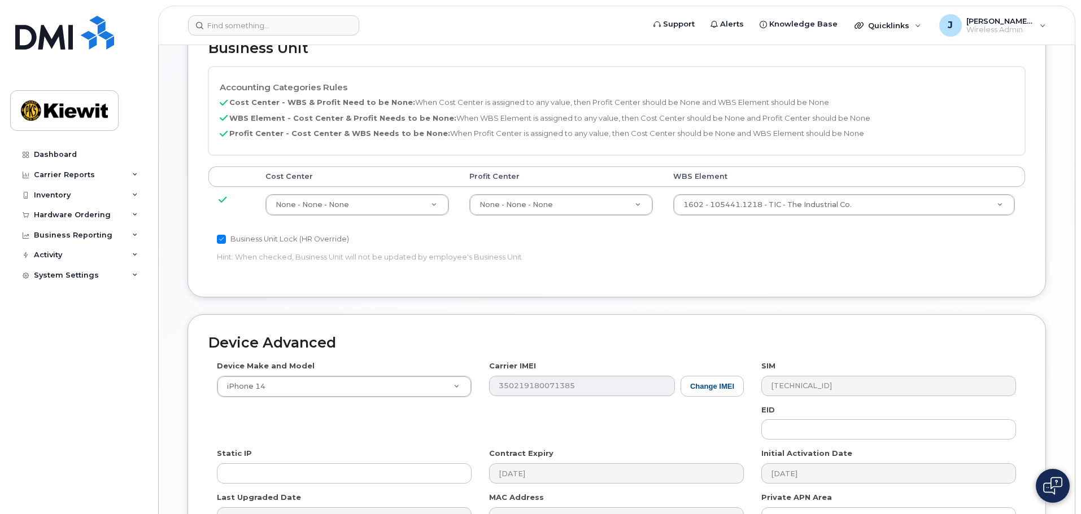
scroll to position [574, 0]
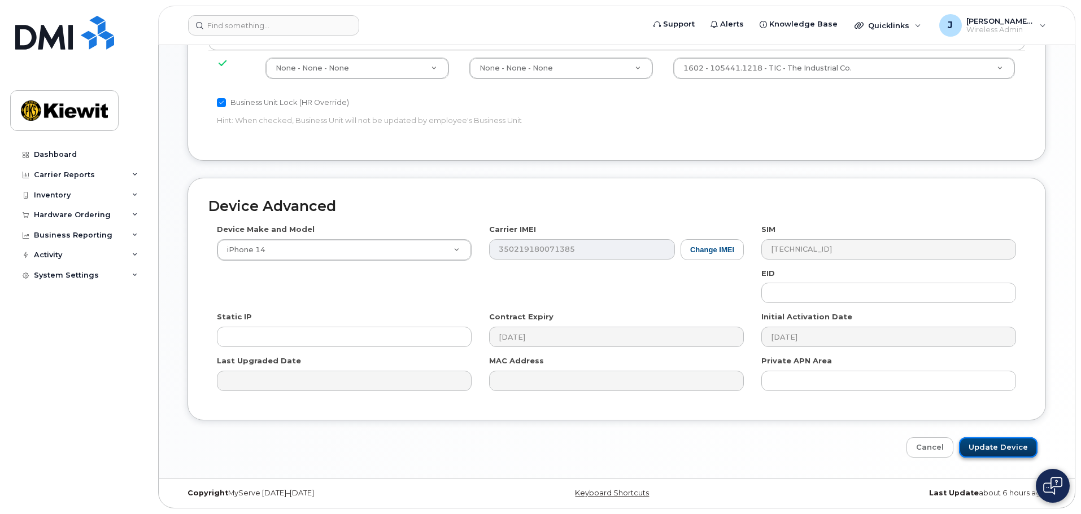
click at [991, 445] on input "Update Device" at bounding box center [998, 448] width 78 height 21
type input "Saving..."
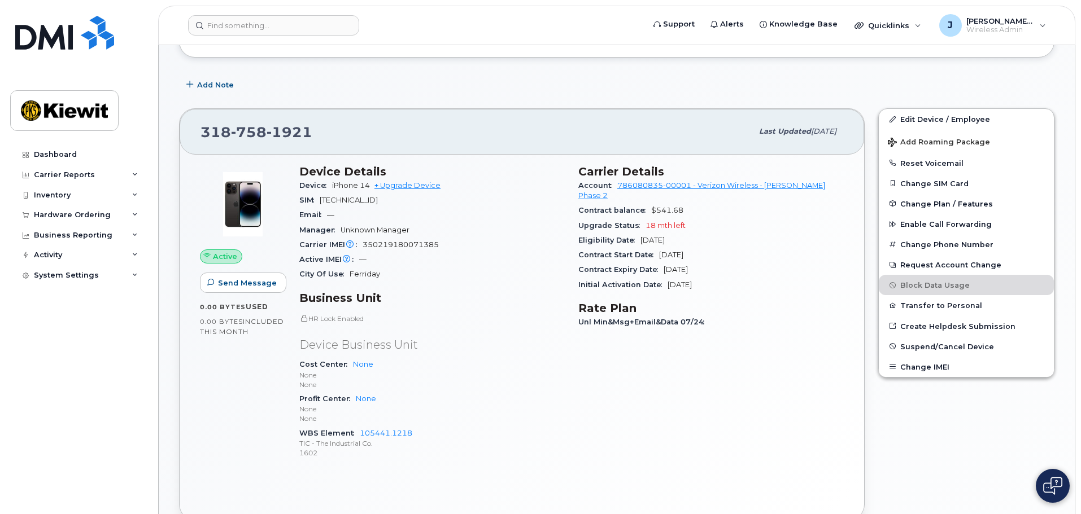
scroll to position [169, 0]
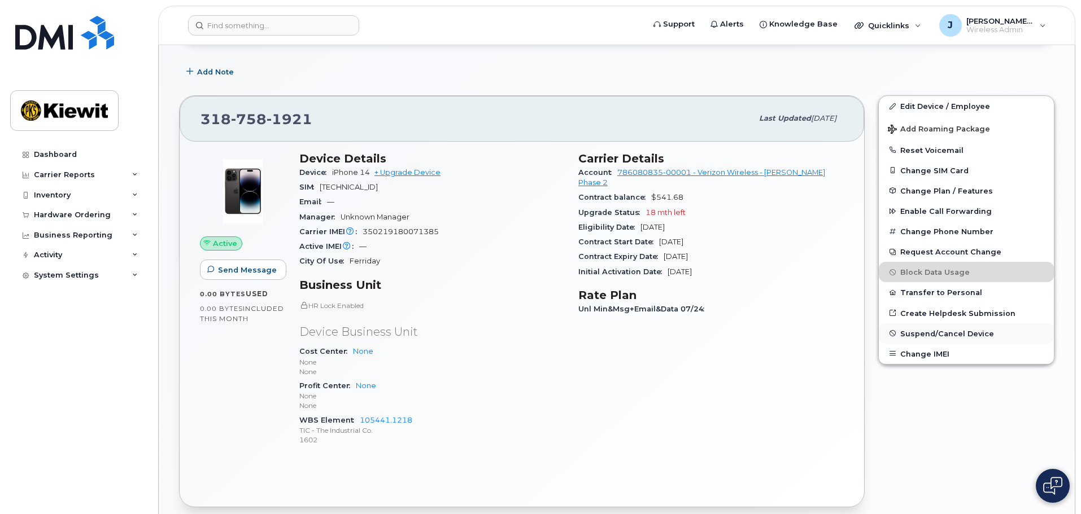
click at [930, 335] on span "Suspend/Cancel Device" at bounding box center [947, 333] width 94 height 8
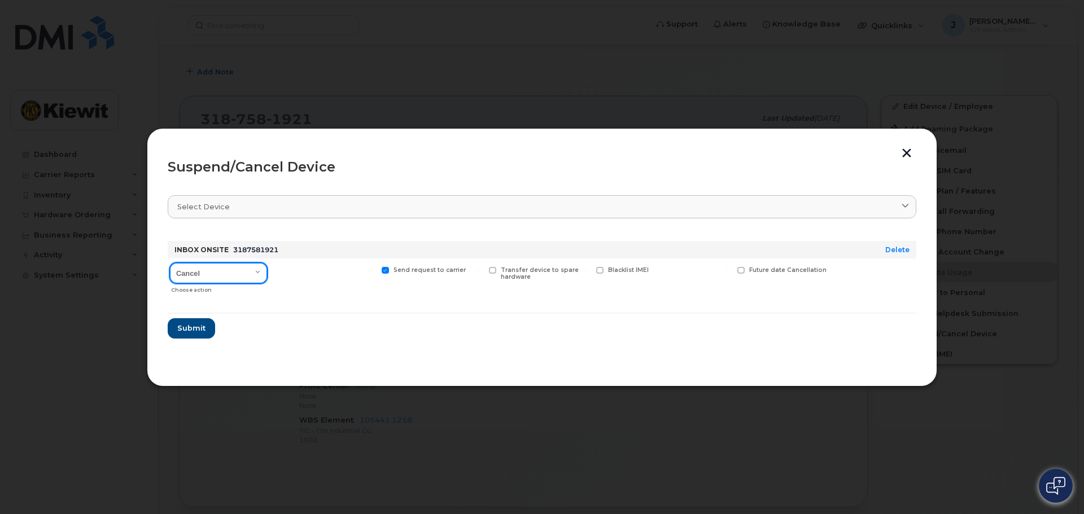
click at [239, 269] on select "Cancel Suspend - Reduced Rate Suspend - Full Rate Suspend - Lost Device/Stolen …" at bounding box center [218, 273] width 97 height 20
select select "[object Object]"
click at [170, 263] on select "Cancel Suspend - Reduced Rate Suspend - Full Rate Suspend - Lost Device/Stolen …" at bounding box center [218, 273] width 97 height 20
click at [192, 330] on span "Submit" at bounding box center [191, 328] width 28 height 11
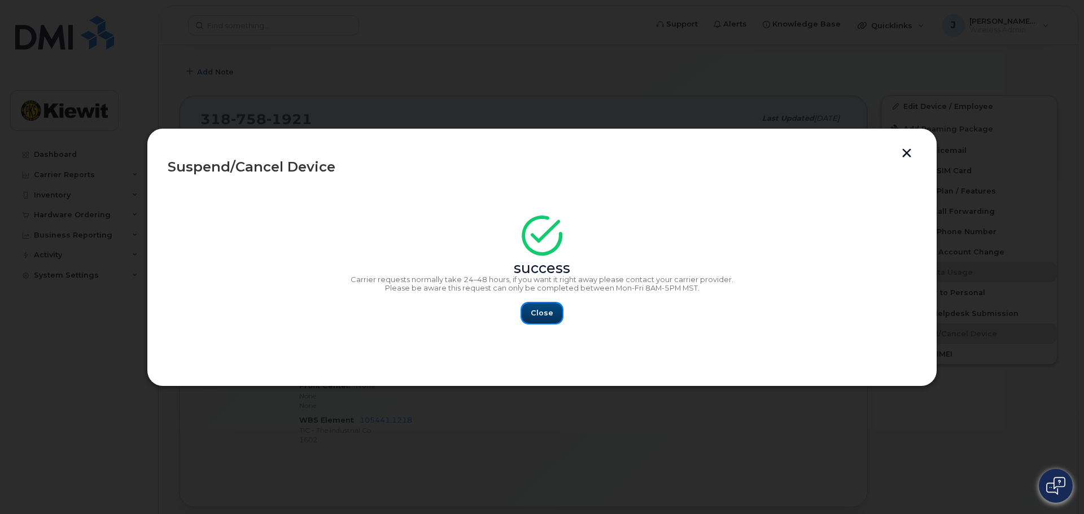
click at [533, 316] on span "Close" at bounding box center [542, 313] width 23 height 11
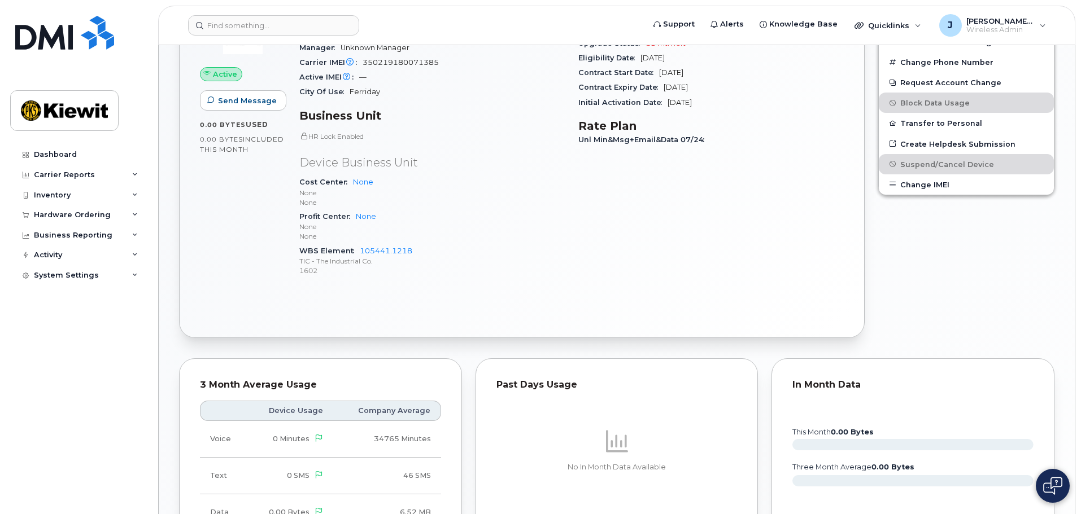
scroll to position [113, 0]
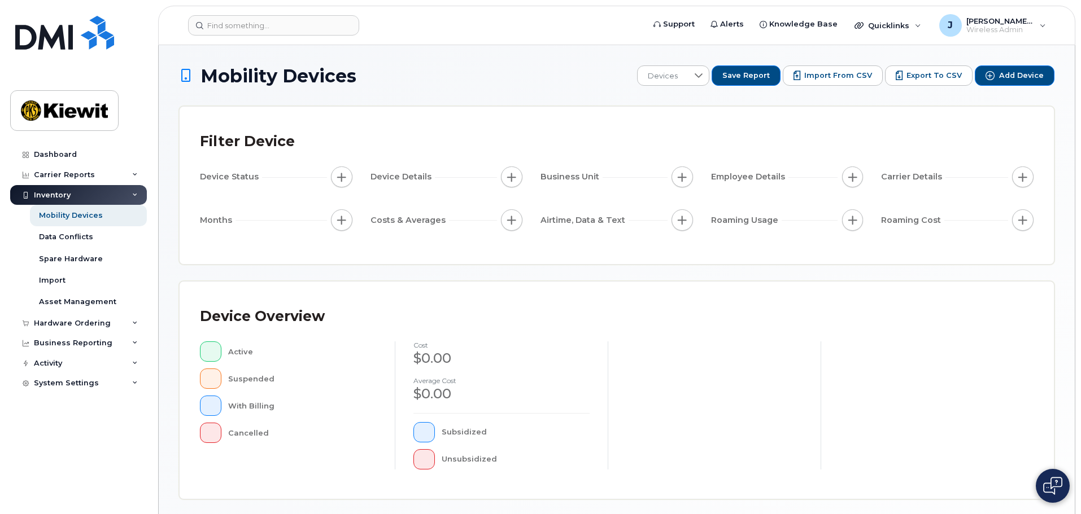
scroll to position [262, 0]
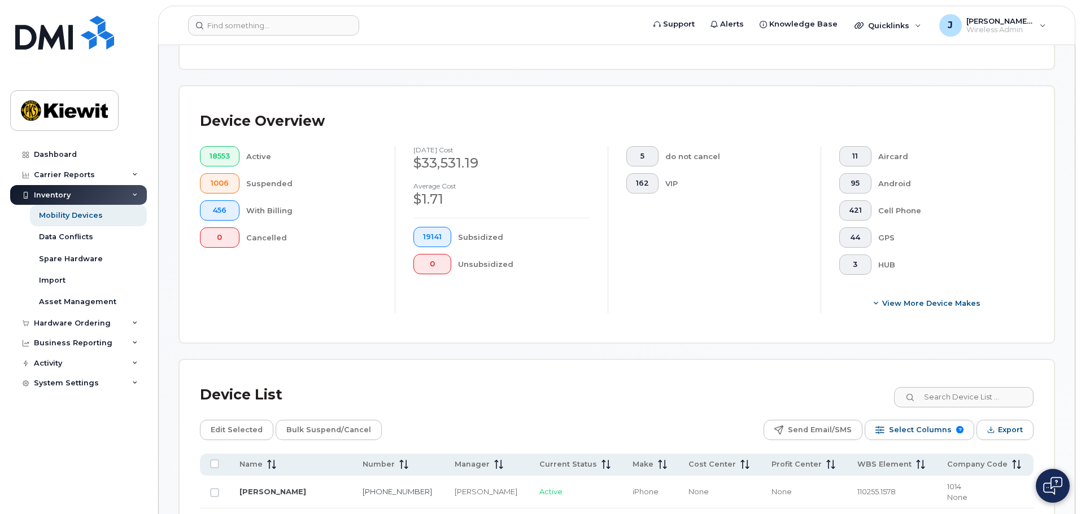
scroll to position [319, 0]
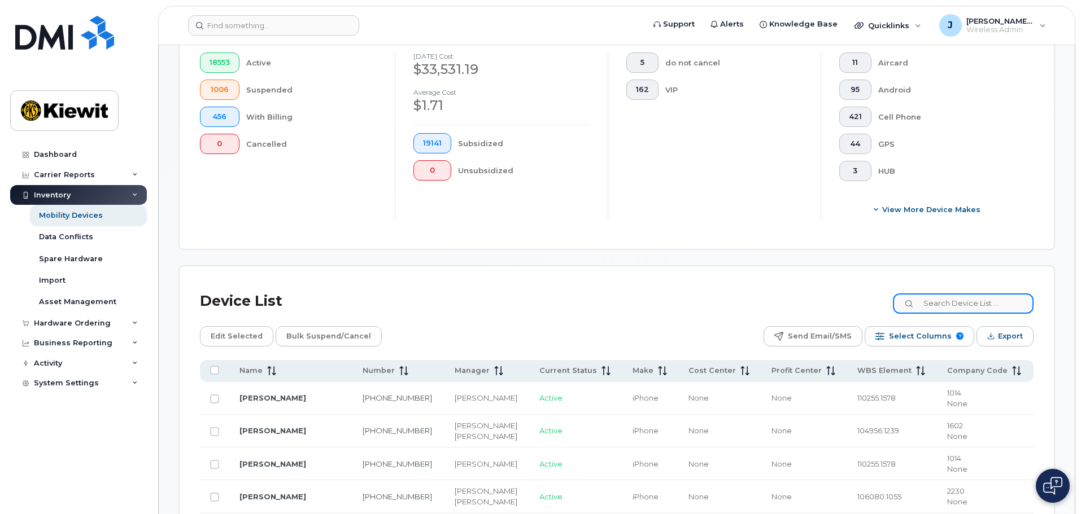
click at [952, 296] on input at bounding box center [963, 304] width 141 height 20
type input "105441"
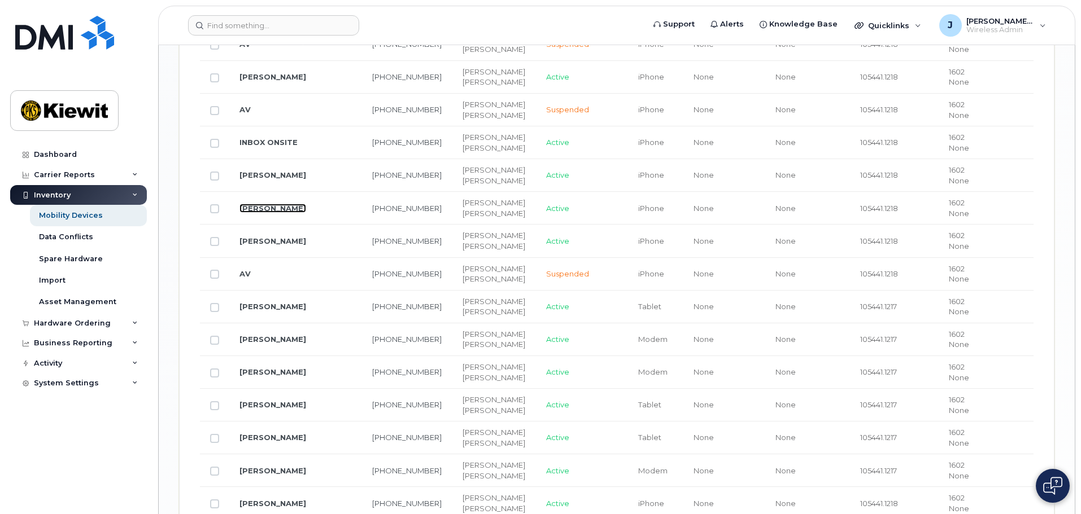
scroll to position [1391, 0]
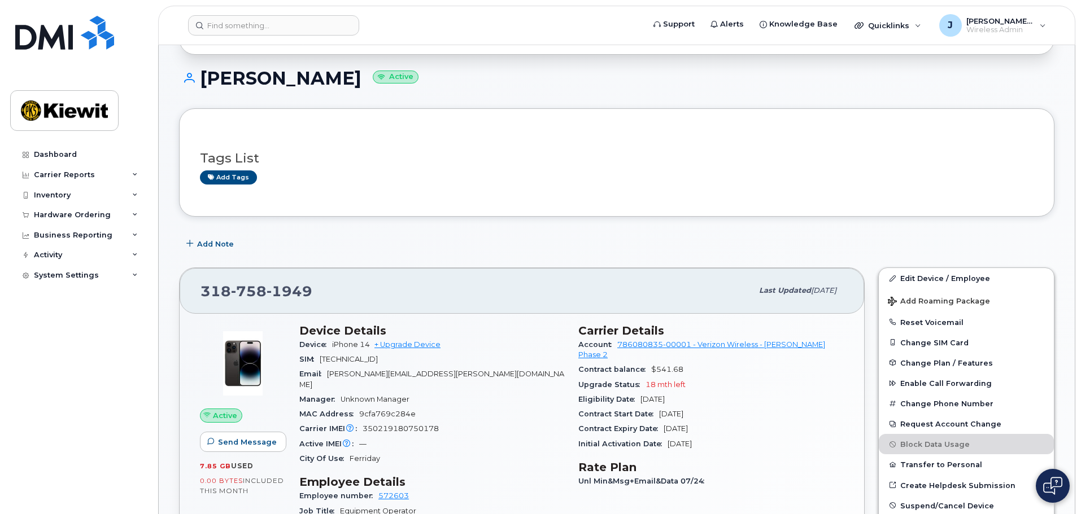
scroll to position [113, 0]
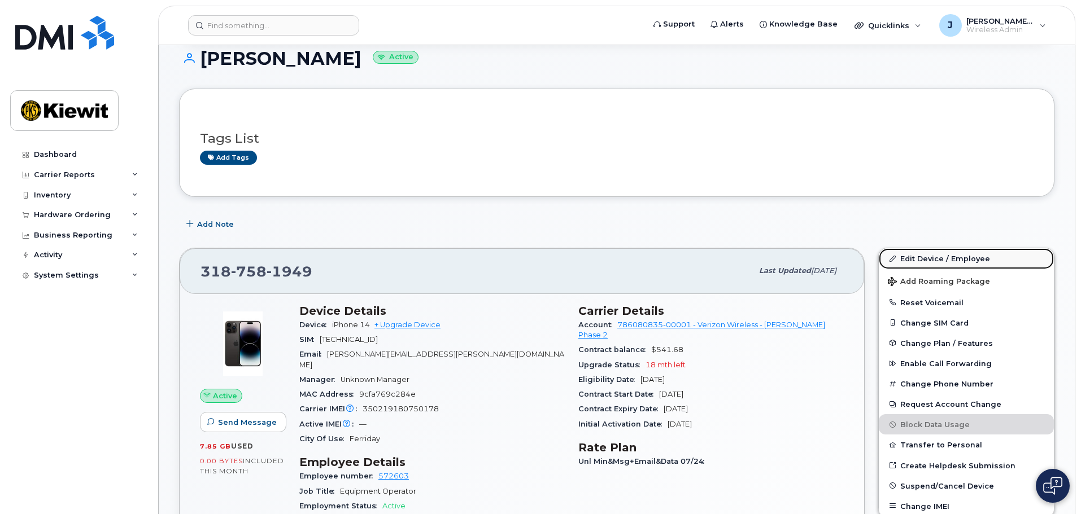
click at [921, 260] on link "Edit Device / Employee" at bounding box center [966, 258] width 175 height 20
click at [938, 260] on link "Edit Device / Employee" at bounding box center [966, 258] width 175 height 20
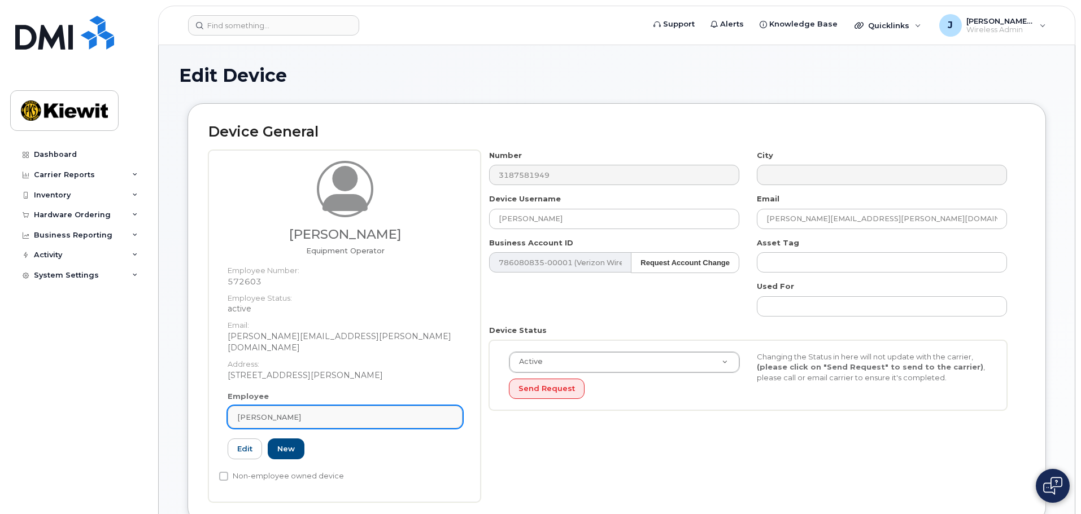
click at [350, 406] on link "[PERSON_NAME]" at bounding box center [345, 417] width 235 height 23
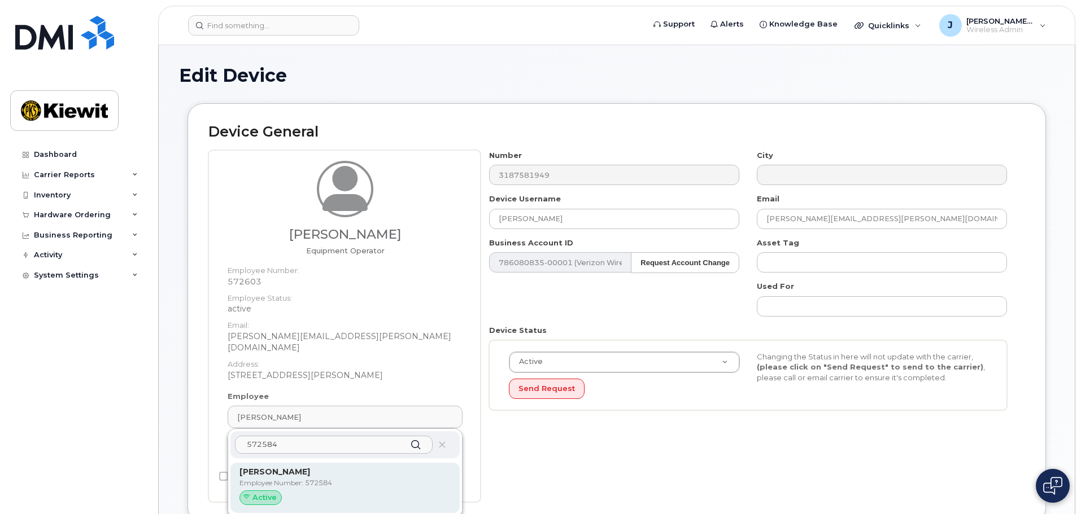
type input "572584"
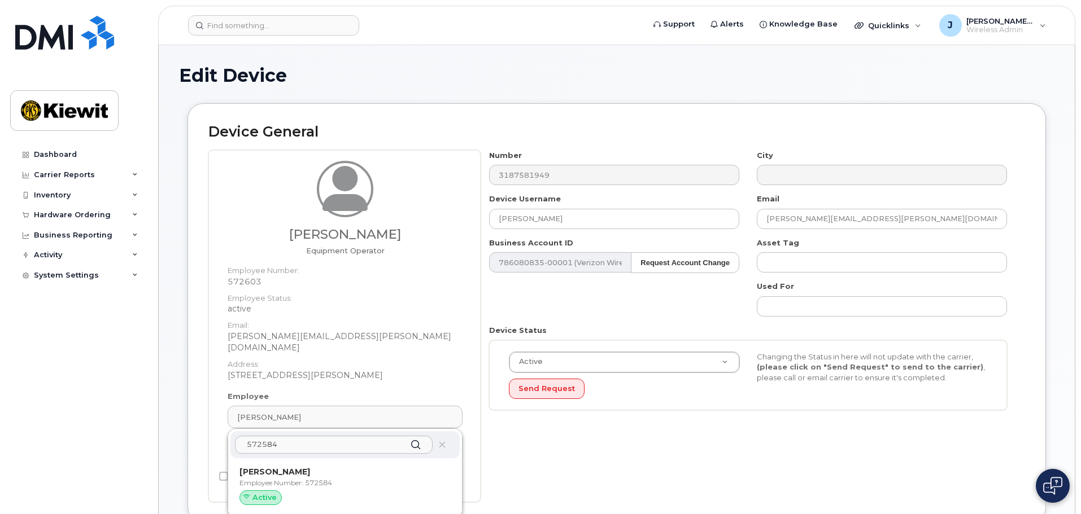
drag, startPoint x: 290, startPoint y: 472, endPoint x: 598, endPoint y: 64, distance: 511.3
click at [291, 478] on p "Employee Number: 572584" at bounding box center [344, 483] width 211 height 10
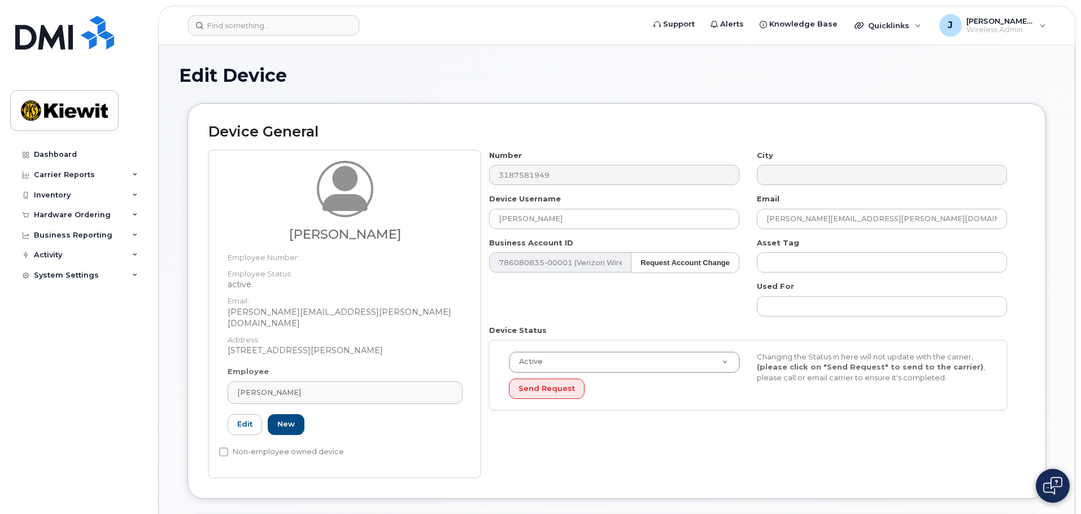
type input "572584"
type input "[PERSON_NAME]"
type input "[PERSON_NAME][EMAIL_ADDRESS][PERSON_NAME][DOMAIN_NAME]"
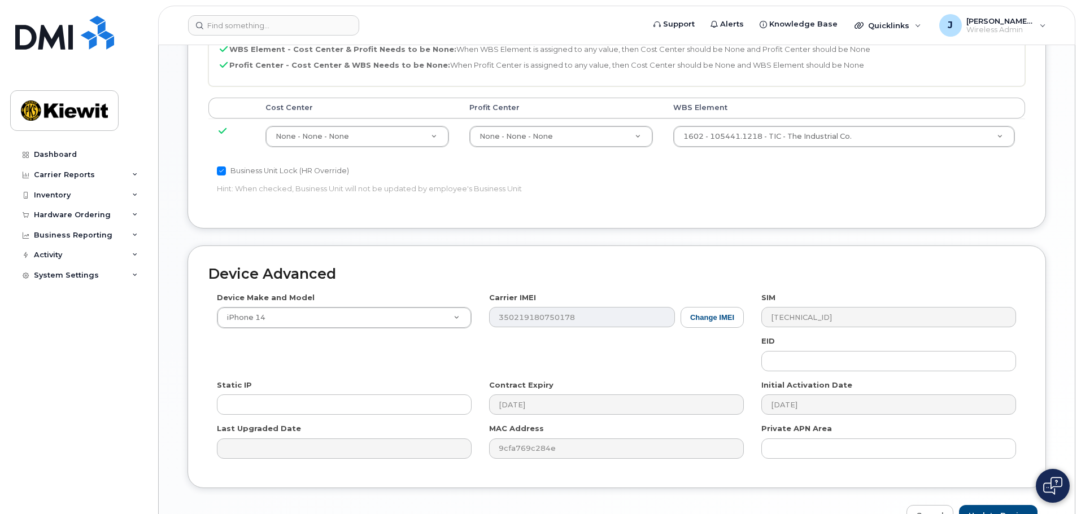
scroll to position [622, 0]
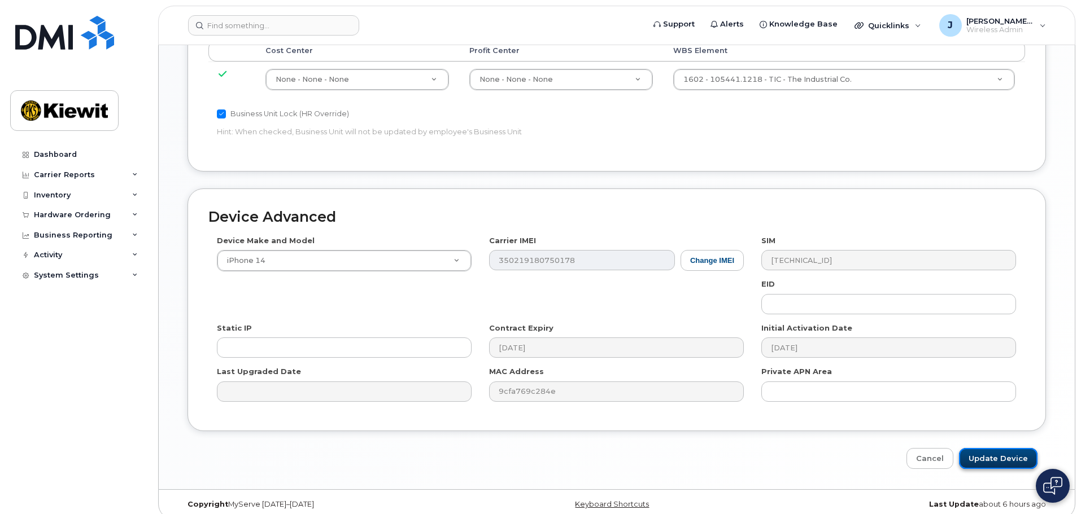
click at [1014, 452] on input "Update Device" at bounding box center [998, 458] width 78 height 21
type input "Saving..."
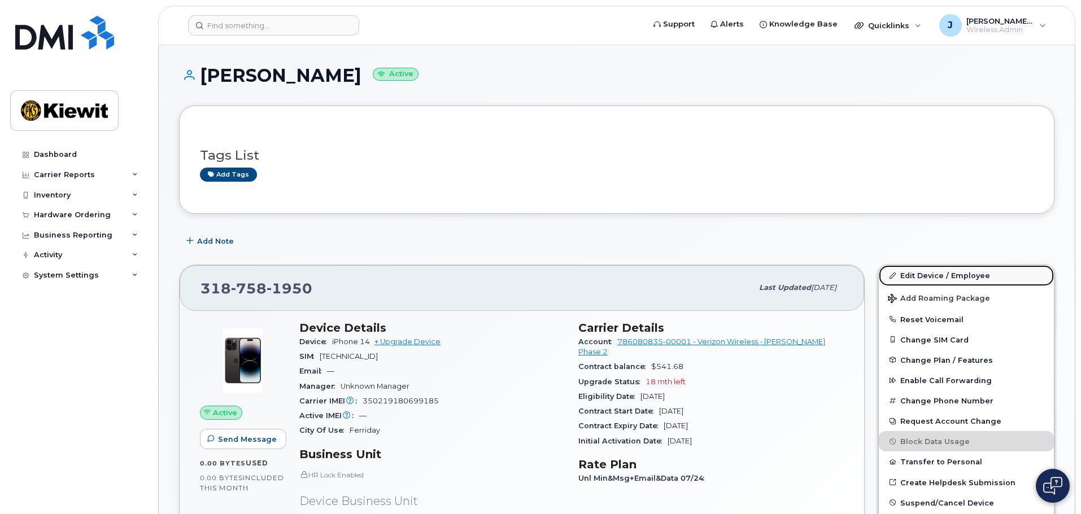
click at [962, 273] on link "Edit Device / Employee" at bounding box center [966, 275] width 175 height 20
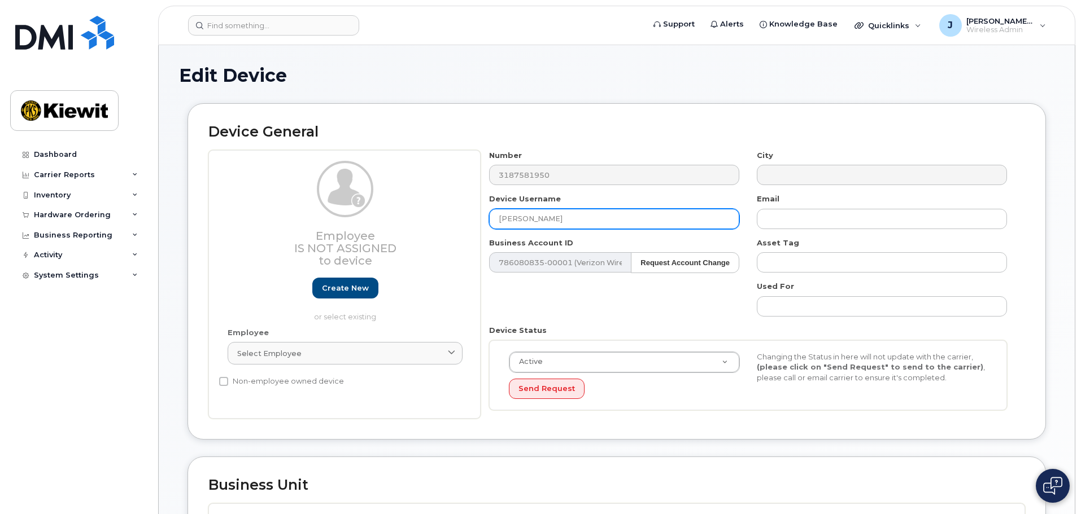
drag, startPoint x: 588, startPoint y: 217, endPoint x: 471, endPoint y: 221, distance: 116.9
click at [455, 216] on div "Employee Is not assigned to device Create new or select existing Employee Selec…" at bounding box center [616, 284] width 817 height 269
type input "O"
type input "INBOX ONSITE"
click at [564, 305] on div "Number 3187581950 City Device Username INBOX ONSITE Email Business Account ID 7…" at bounding box center [748, 284] width 535 height 269
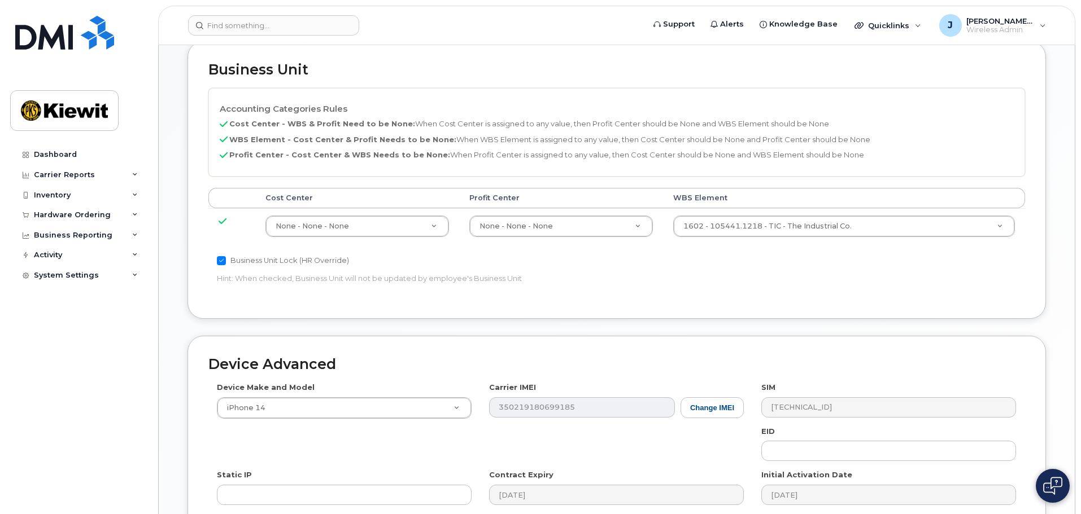
scroll to position [517, 0]
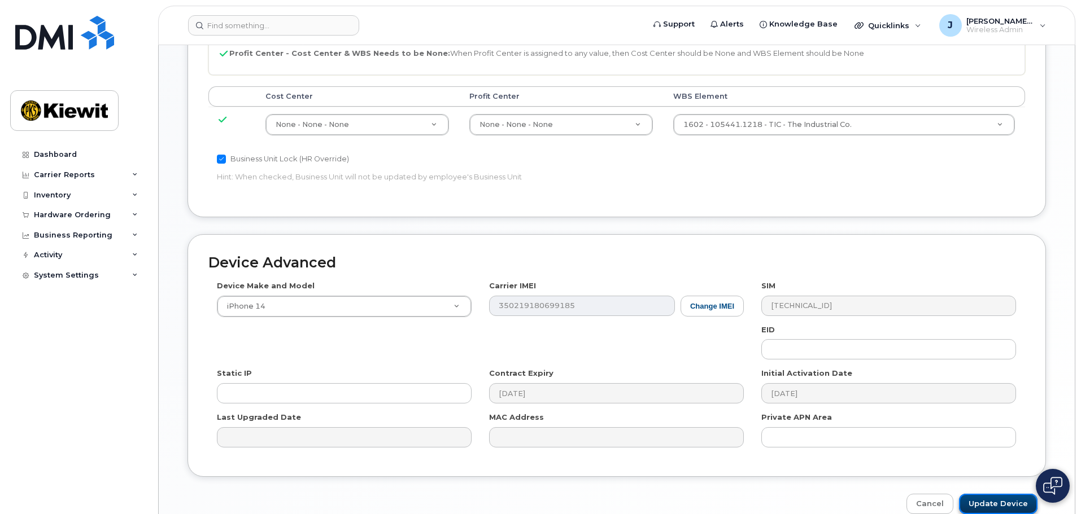
click at [998, 499] on input "Update Device" at bounding box center [998, 504] width 78 height 21
type input "Saving..."
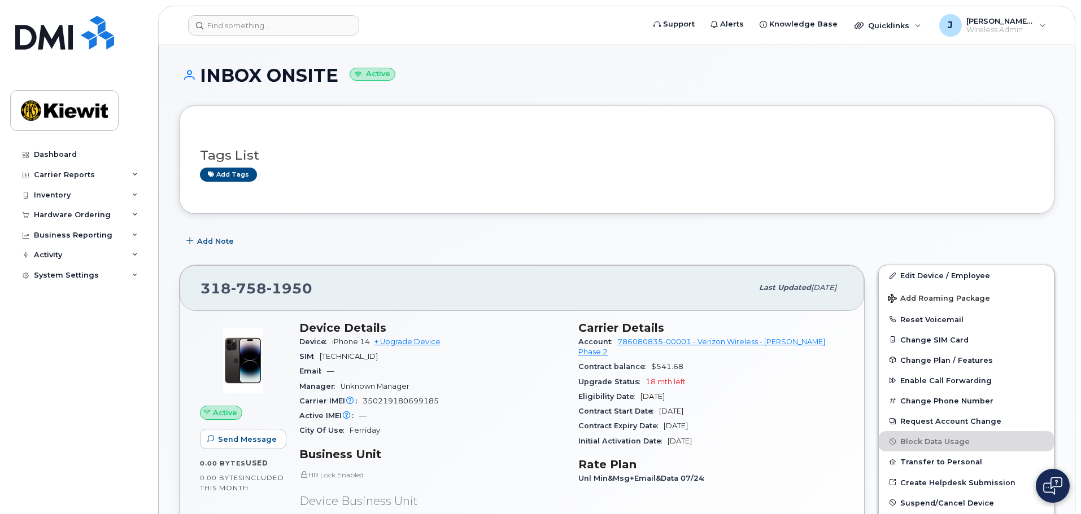
scroll to position [169, 0]
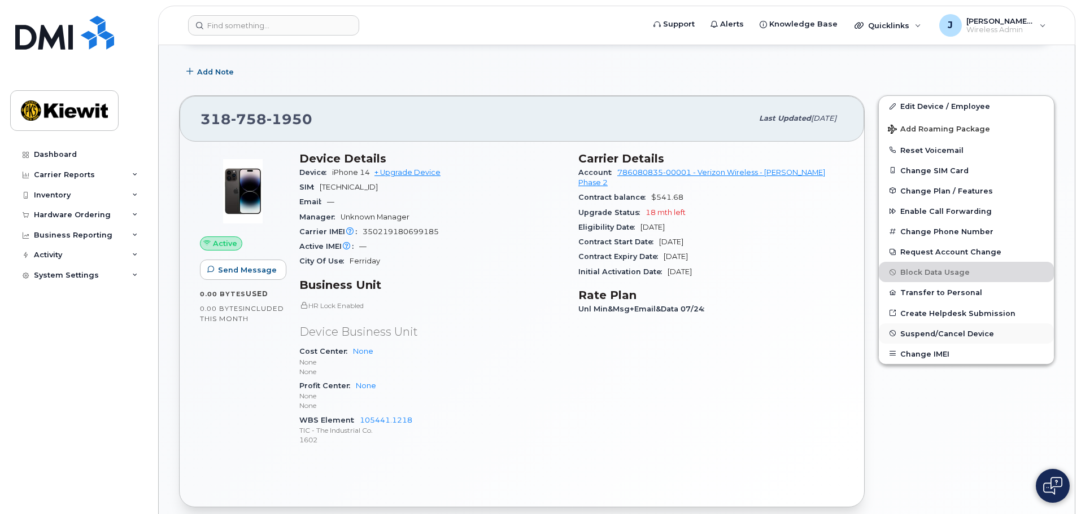
click at [941, 340] on button "Suspend/Cancel Device" at bounding box center [966, 334] width 175 height 20
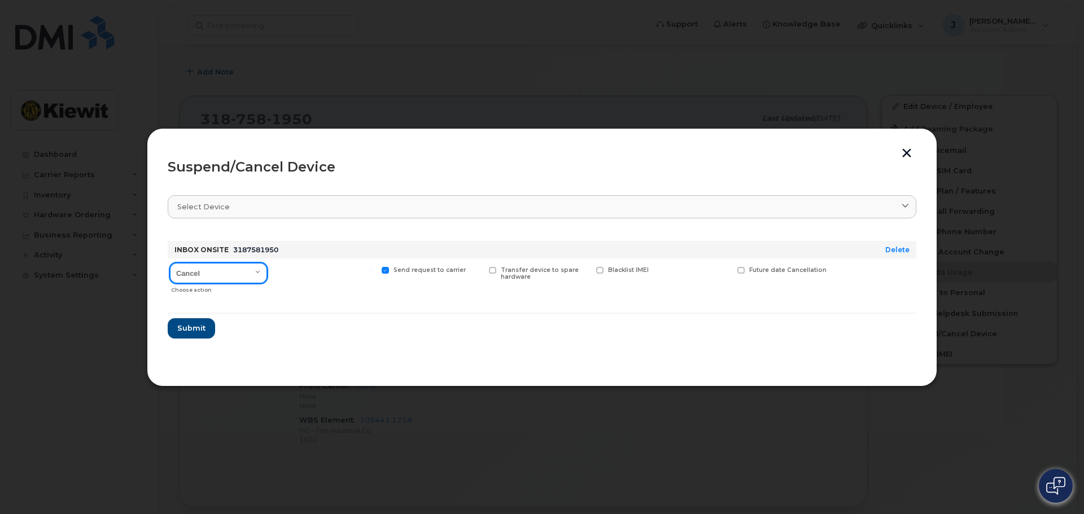
click at [247, 272] on select "Cancel Suspend - Reduced Rate Suspend - Full Rate Suspend - Lost Device/Stolen …" at bounding box center [218, 273] width 97 height 20
select select "[object Object]"
click at [170, 263] on select "Cancel Suspend - Reduced Rate Suspend - Full Rate Suspend - Lost Device/Stolen …" at bounding box center [218, 273] width 97 height 20
click at [357, 293] on div "Available for new activations/redeployments" at bounding box center [324, 279] width 104 height 40
click at [197, 333] on span "Submit" at bounding box center [191, 328] width 28 height 11
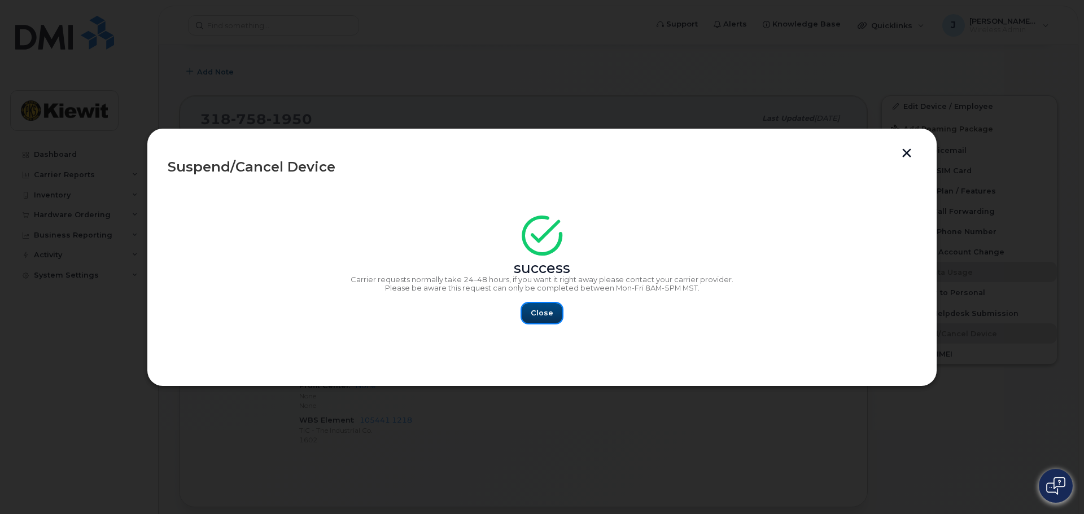
click at [533, 316] on span "Close" at bounding box center [542, 313] width 23 height 11
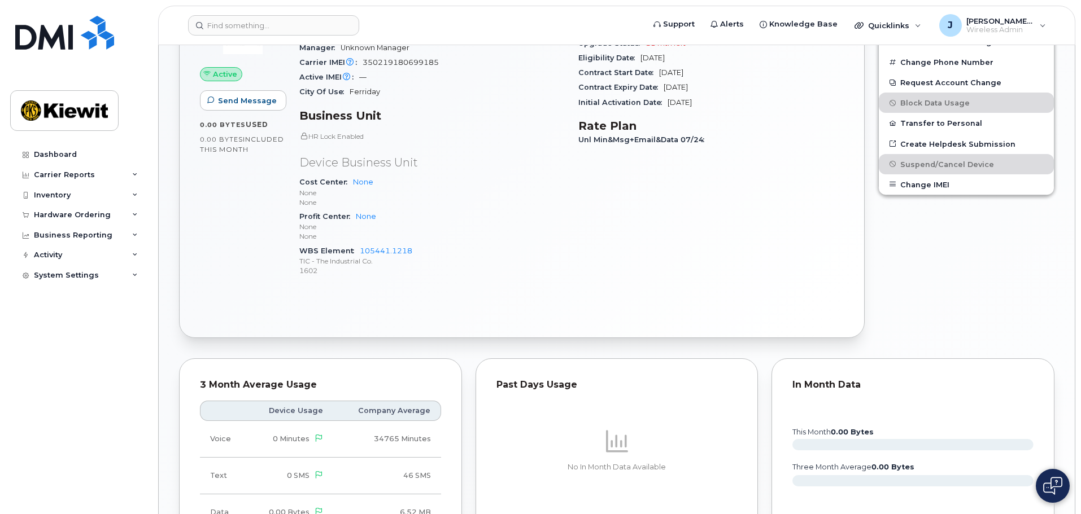
scroll to position [0, 0]
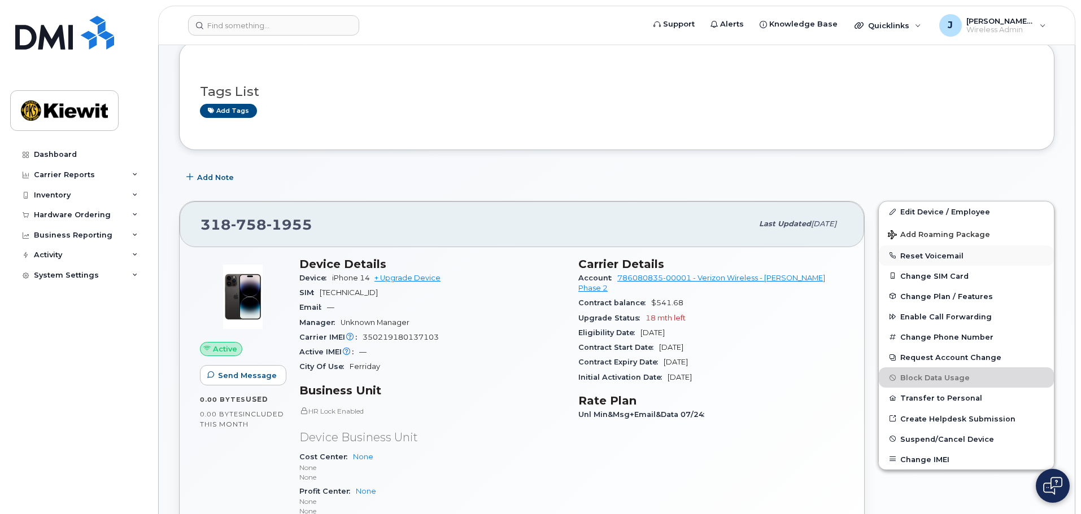
scroll to position [113, 0]
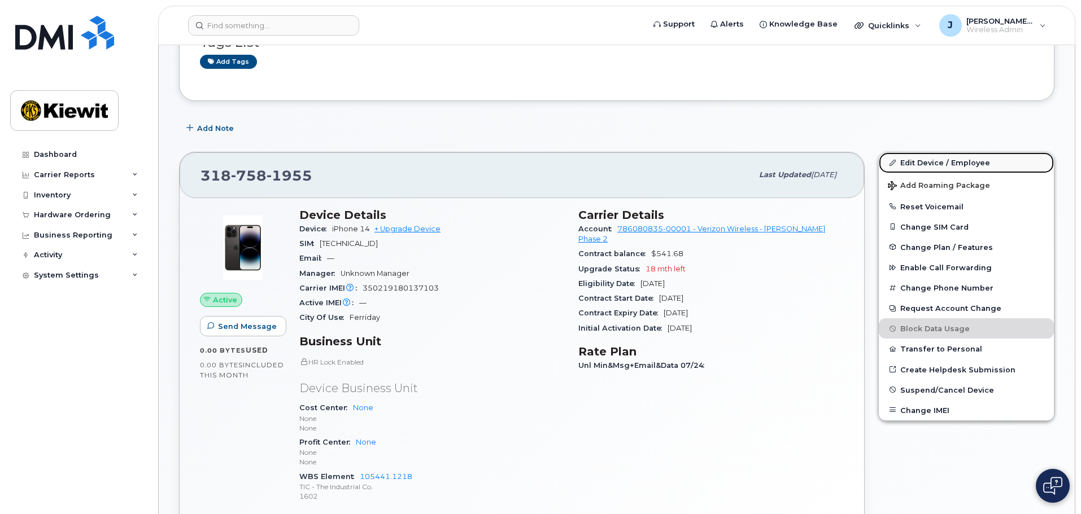
click at [912, 163] on link "Edit Device / Employee" at bounding box center [966, 162] width 175 height 20
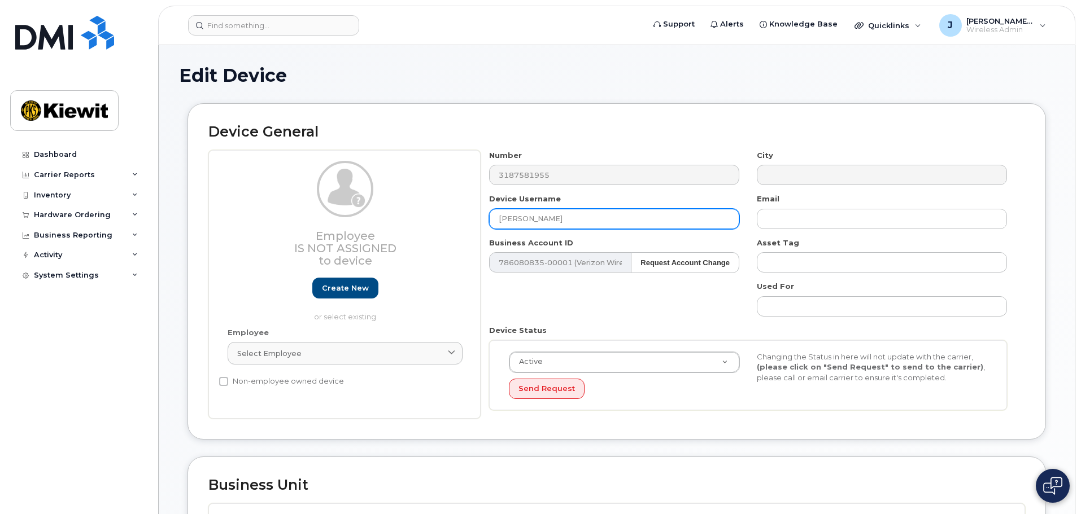
drag, startPoint x: 591, startPoint y: 215, endPoint x: 427, endPoint y: 197, distance: 164.8
click at [427, 197] on div "Employee Is not assigned to device Create new or select existing Employee Selec…" at bounding box center [616, 284] width 817 height 269
type input "INBOX ONSITE"
type input "Saving..."
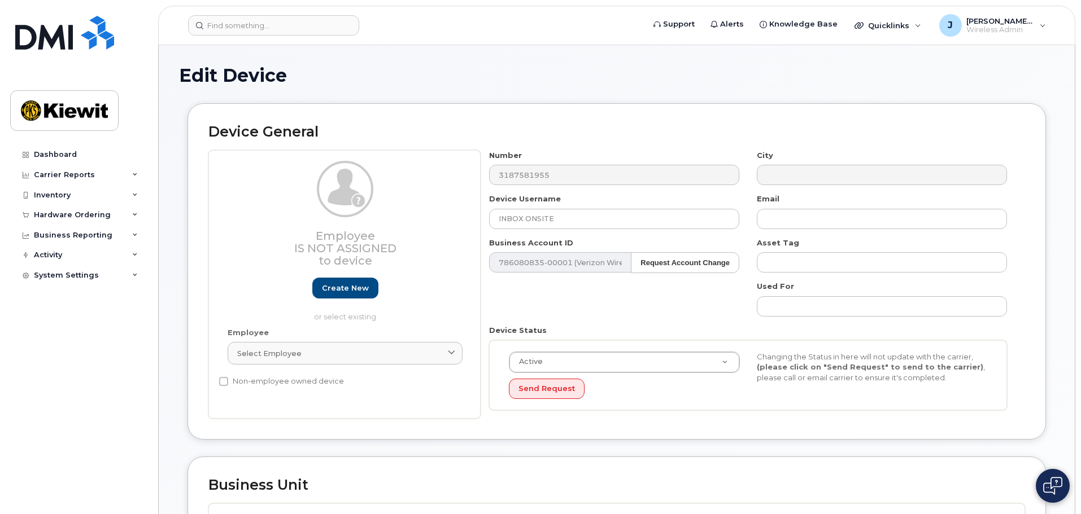
click at [579, 232] on div "Number 3187581955 City Device Username INBOX ONSITE Email Business Account ID 7…" at bounding box center [748, 284] width 535 height 269
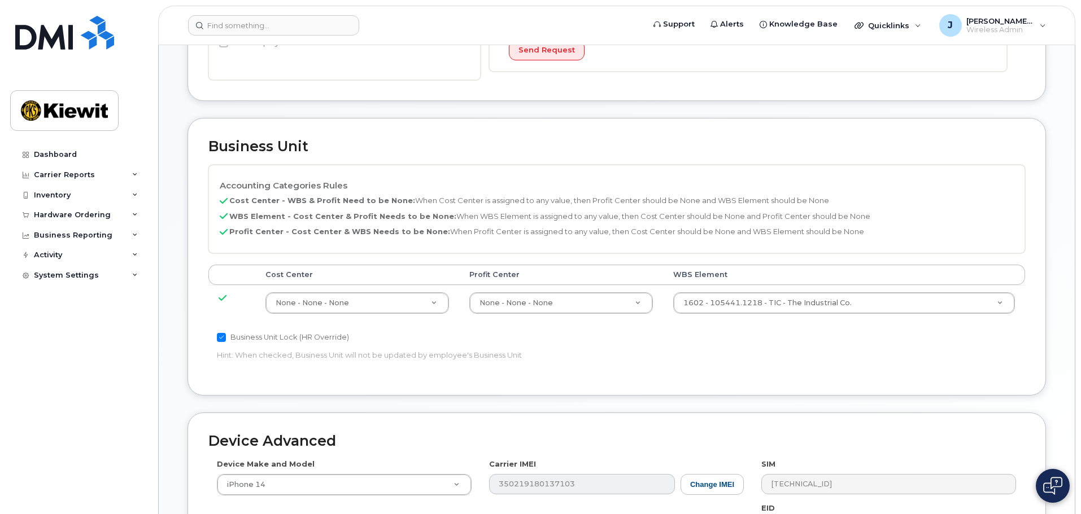
scroll to position [574, 0]
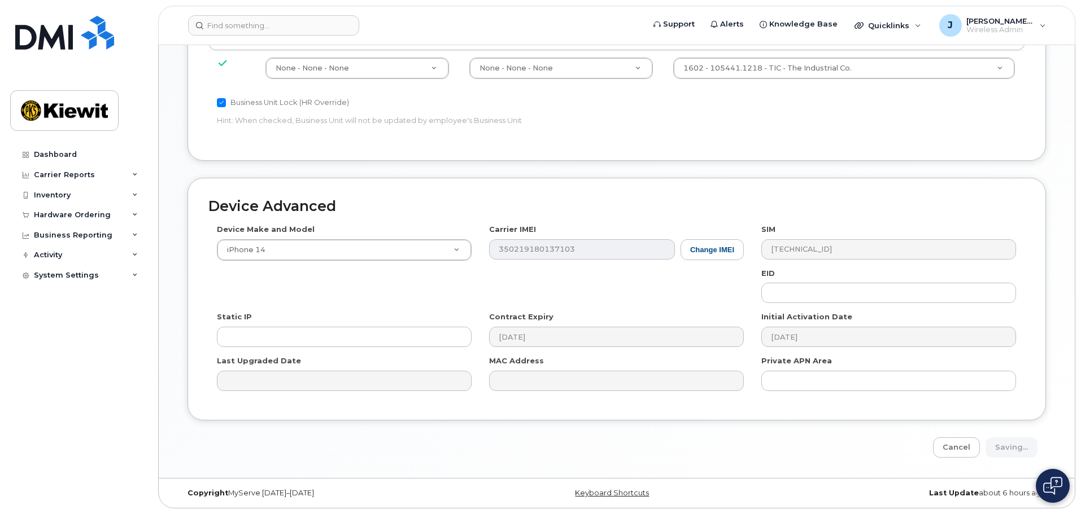
click at [768, 420] on div "Device Advanced Device Make and Model iPhone 14 Android TCL 502 Watch Apple Wat…" at bounding box center [616, 299] width 858 height 243
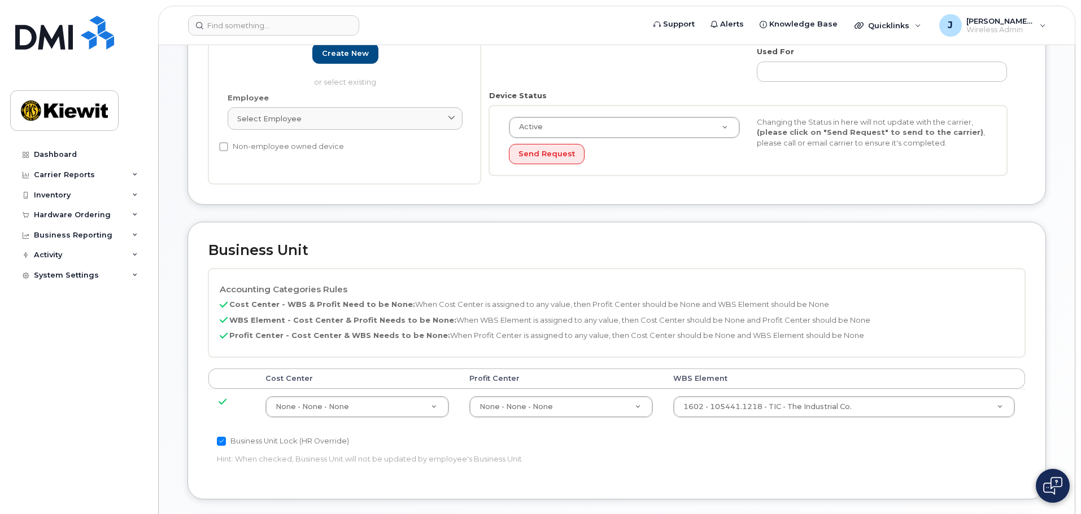
scroll to position [0, 0]
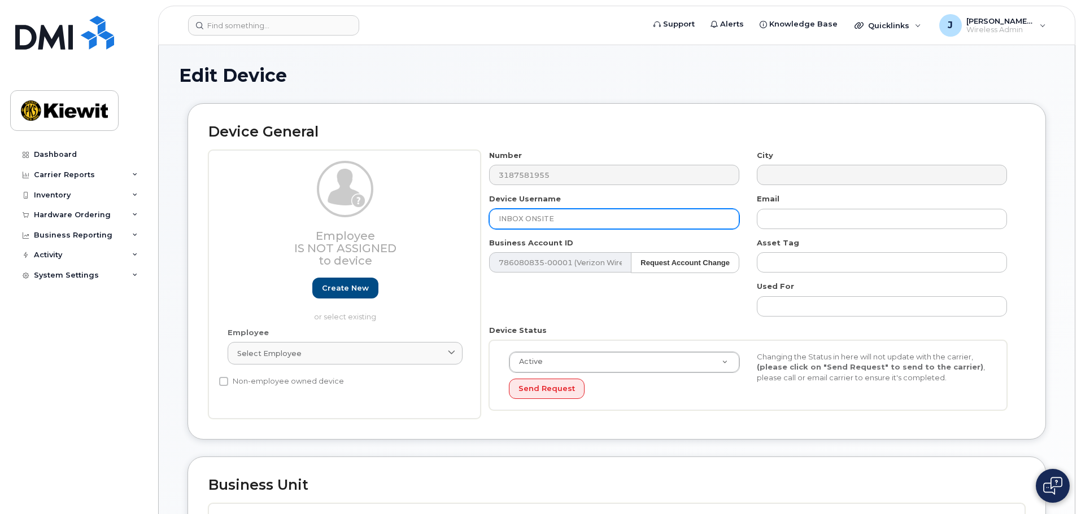
click at [578, 214] on input "INBOX ONSITE" at bounding box center [614, 219] width 250 height 20
click at [552, 290] on div "Number 3187581955 City Device Username INBOX ONSITE Email Business Account ID 7…" at bounding box center [748, 284] width 535 height 269
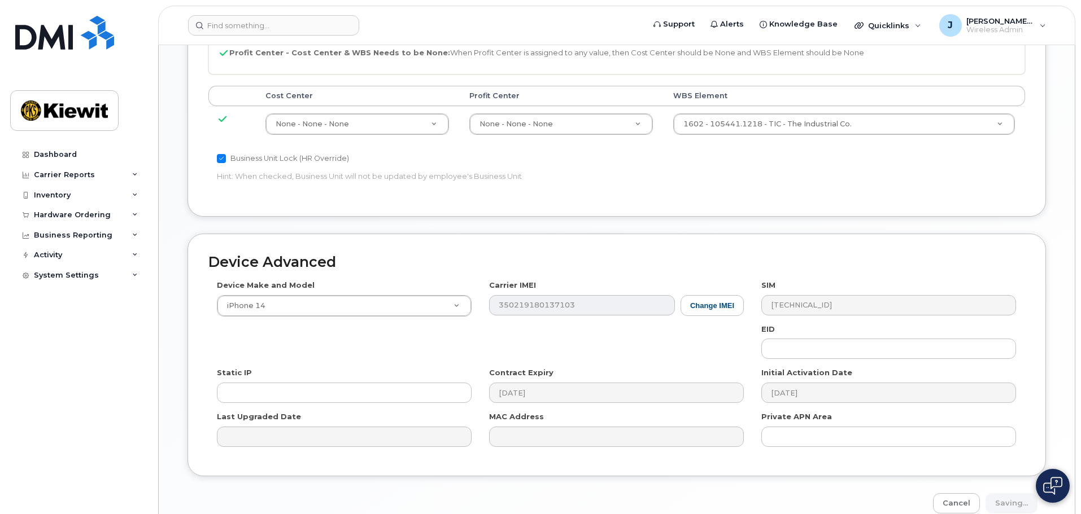
scroll to position [574, 0]
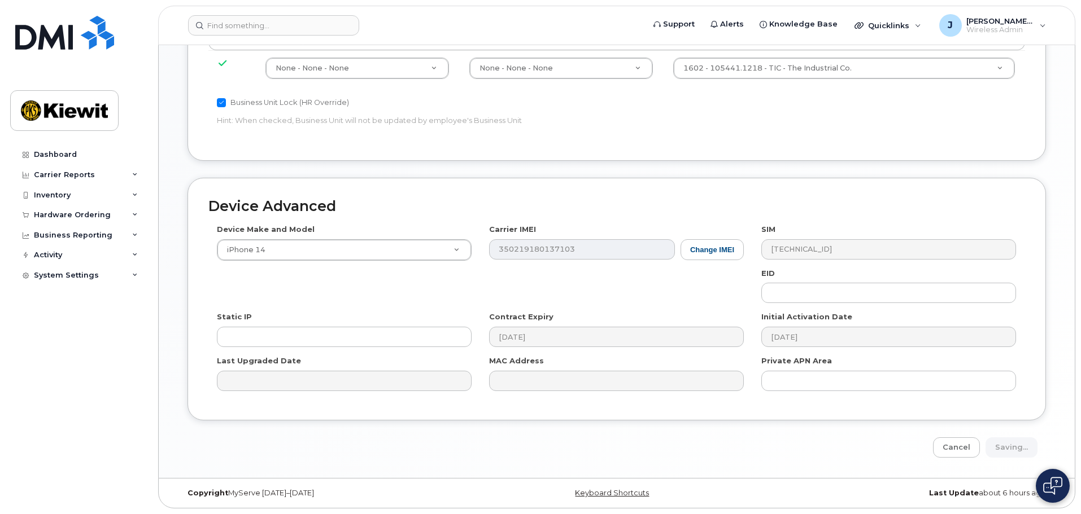
click at [1026, 451] on div "Cancel Saving..." at bounding box center [616, 448] width 858 height 21
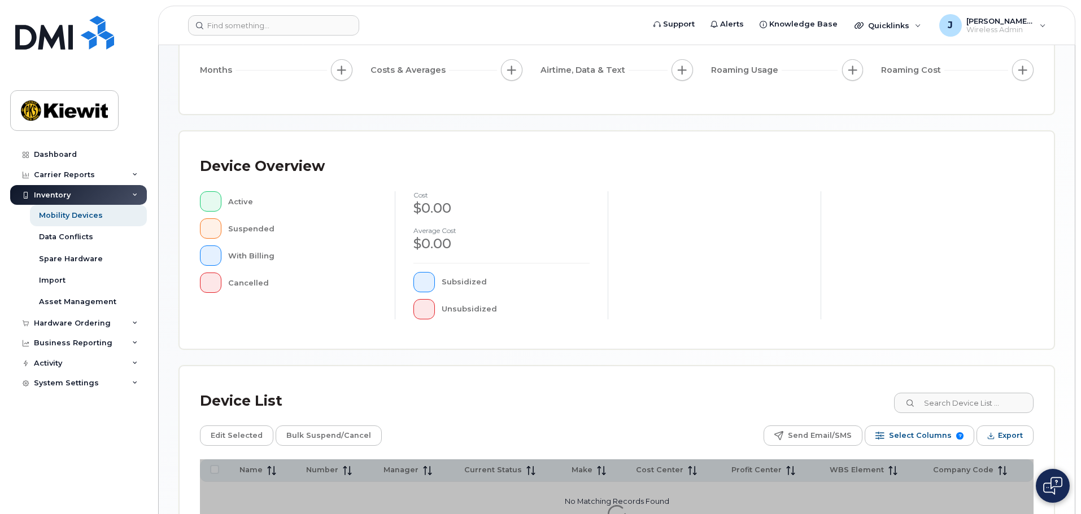
scroll to position [262, 0]
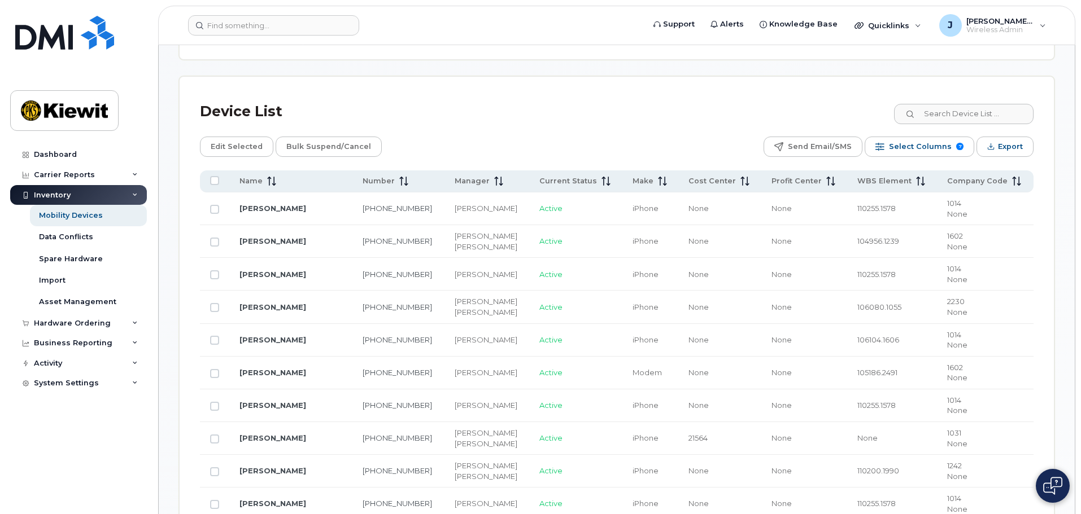
scroll to position [488, 0]
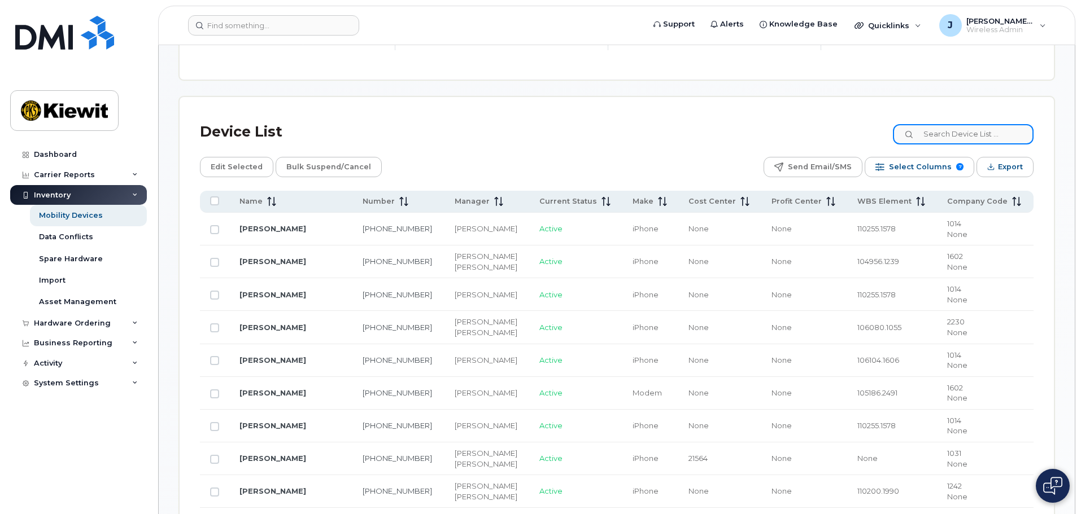
click at [956, 124] on input at bounding box center [963, 134] width 141 height 20
type input "105441"
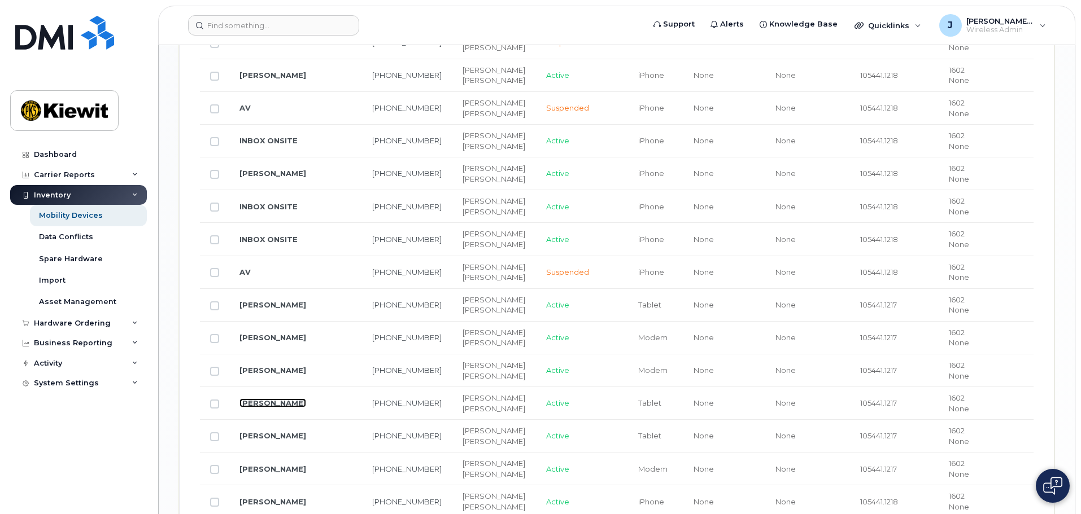
scroll to position [1391, 0]
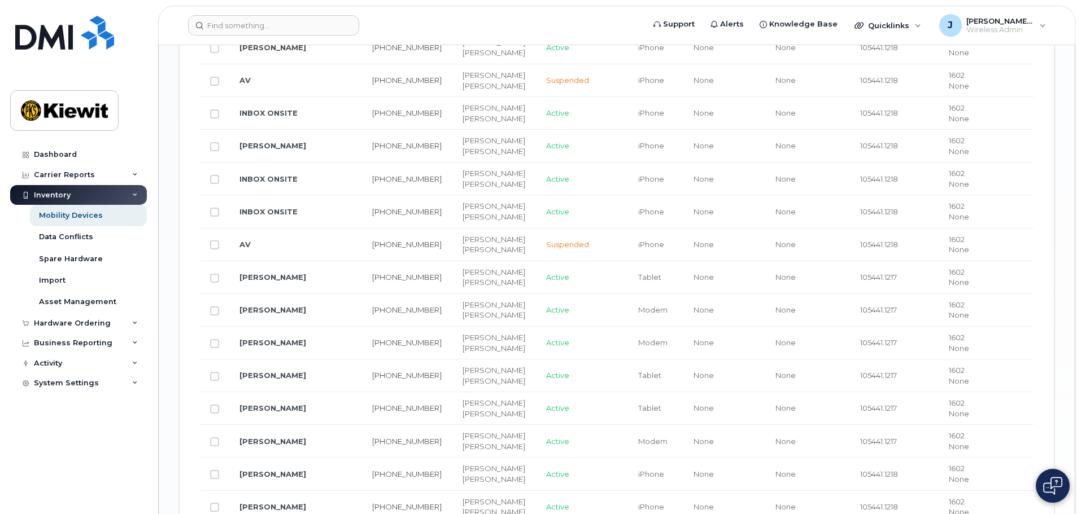
drag, startPoint x: 284, startPoint y: 332, endPoint x: 343, endPoint y: 311, distance: 63.1
click at [362, 299] on td "318-963-0937" at bounding box center [407, 310] width 90 height 33
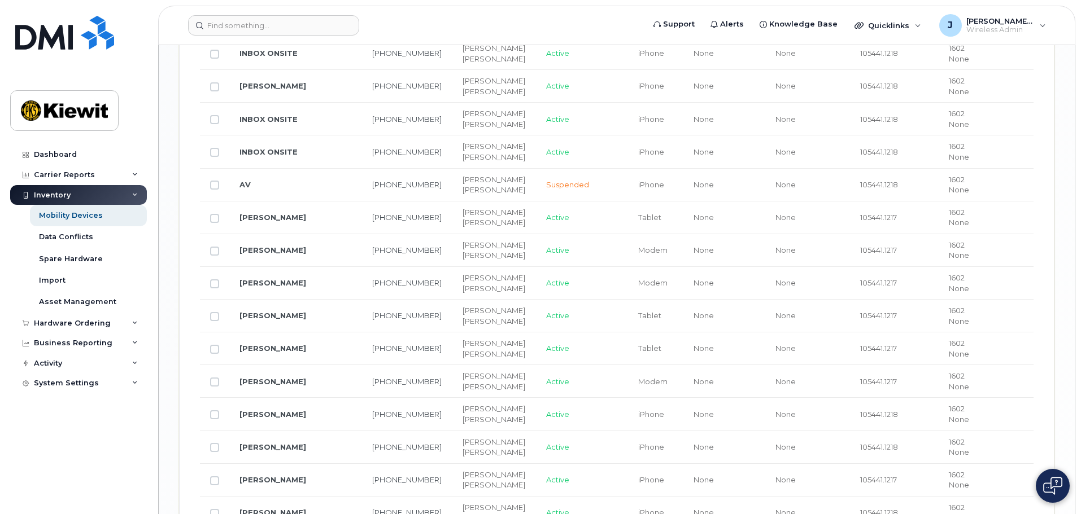
scroll to position [1448, 0]
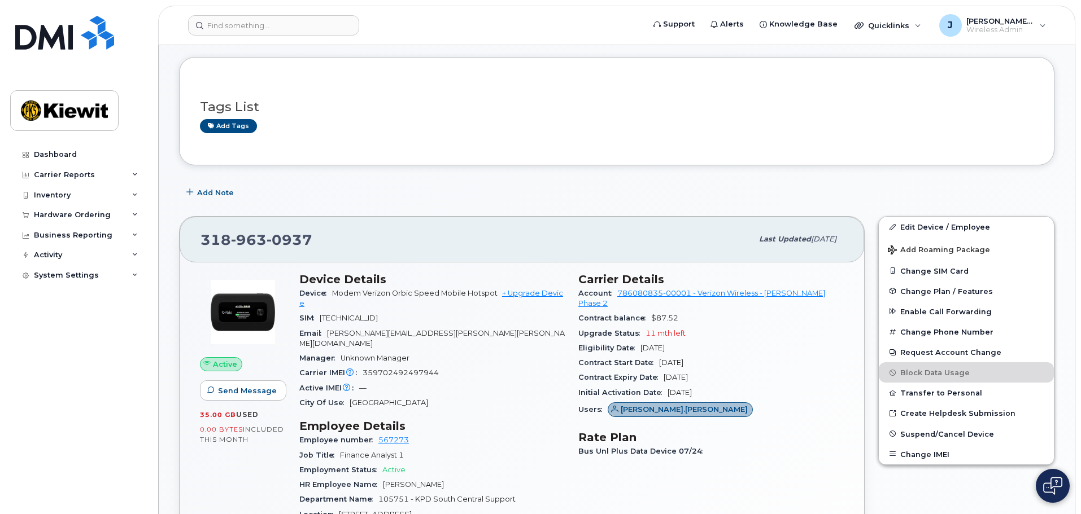
scroll to position [169, 0]
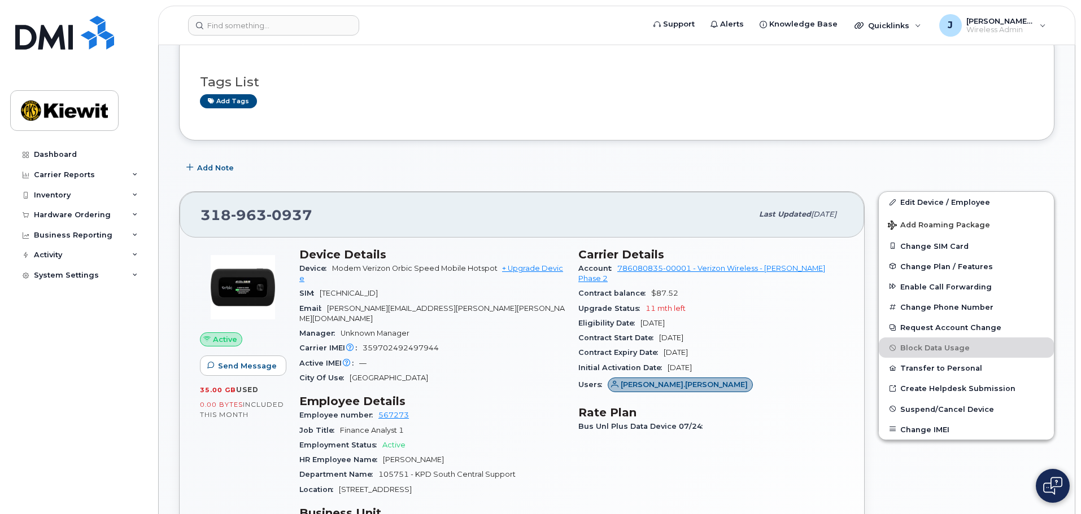
drag, startPoint x: 408, startPoint y: 255, endPoint x: 258, endPoint y: 241, distance: 150.9
click at [306, 248] on h3 "Device Details" at bounding box center [431, 255] width 265 height 14
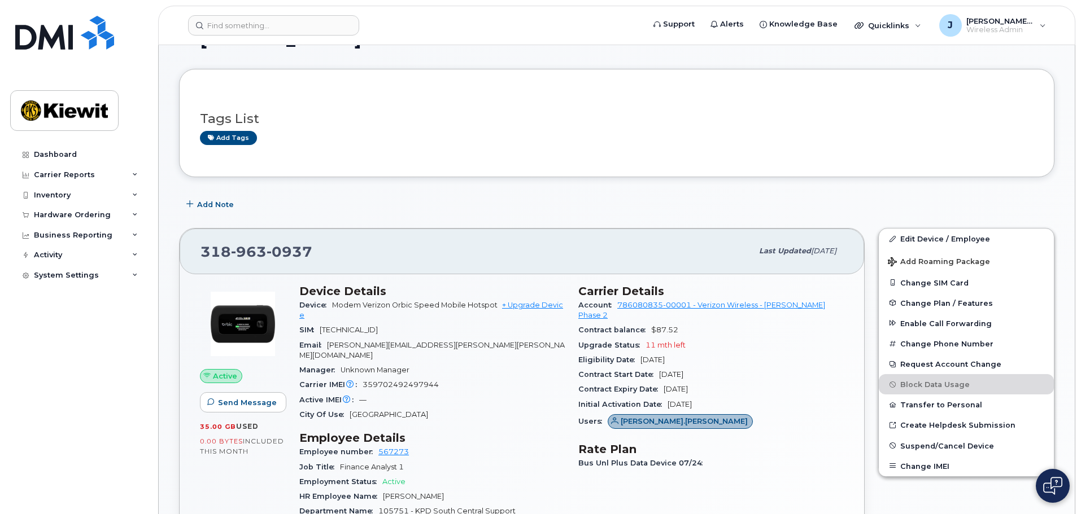
scroll to position [123, 0]
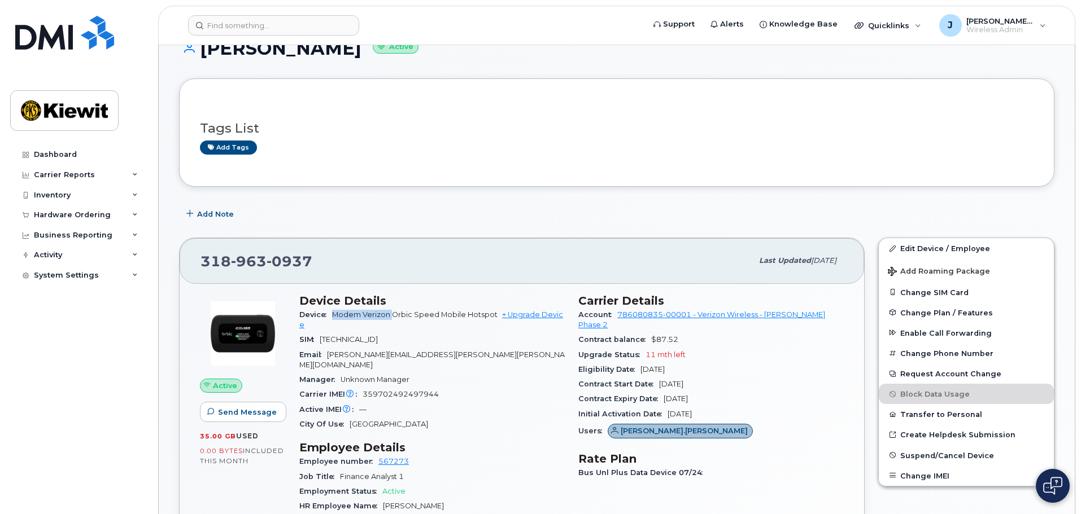
drag, startPoint x: 331, startPoint y: 317, endPoint x: 404, endPoint y: 311, distance: 73.1
click at [401, 309] on div "Device Modem Verizon Orbic Speed Mobile Hotspot + Upgrade Device" at bounding box center [431, 320] width 265 height 25
click at [422, 318] on span "Modem Verizon Orbic Speed Mobile Hotspot" at bounding box center [414, 315] width 165 height 8
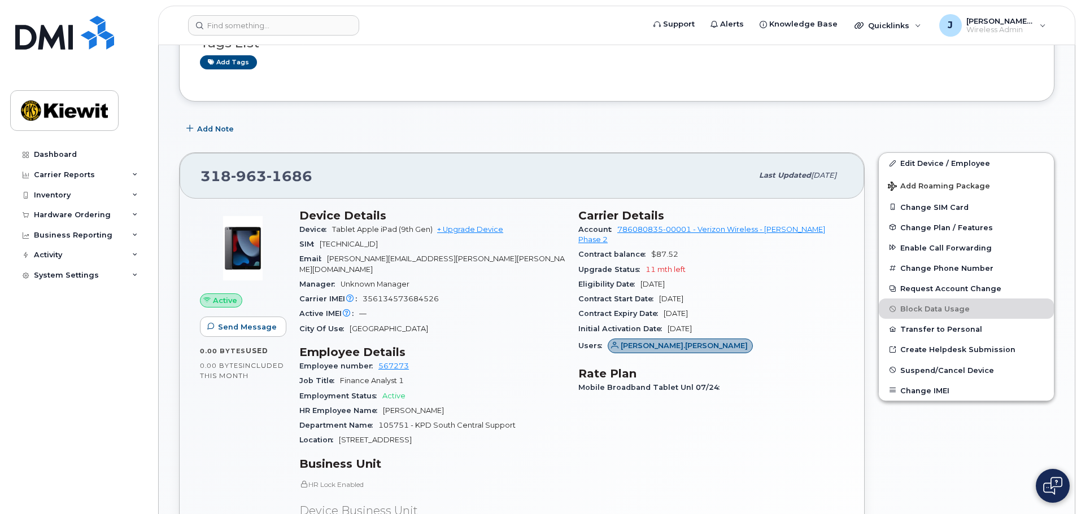
scroll to position [226, 0]
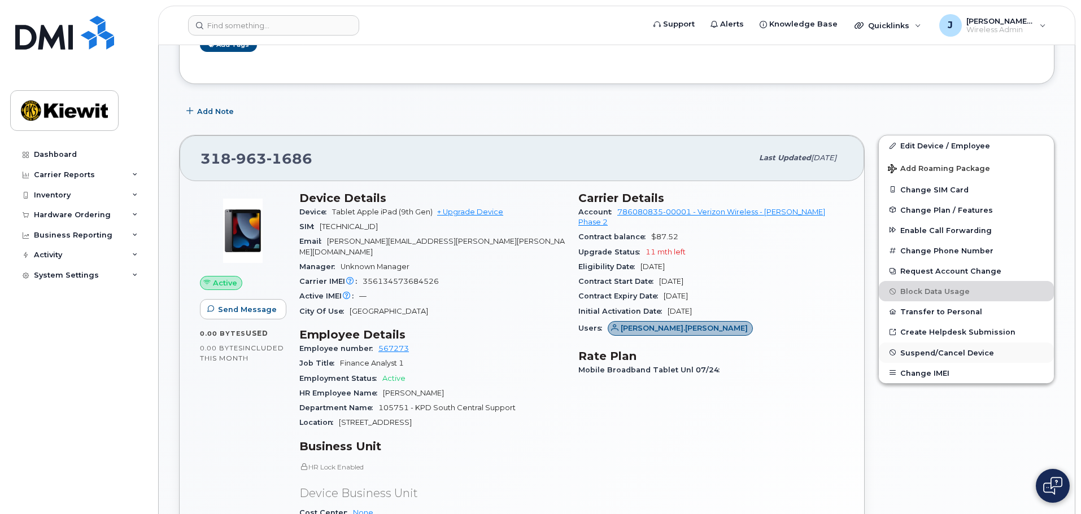
click at [953, 350] on span "Suspend/Cancel Device" at bounding box center [947, 352] width 94 height 8
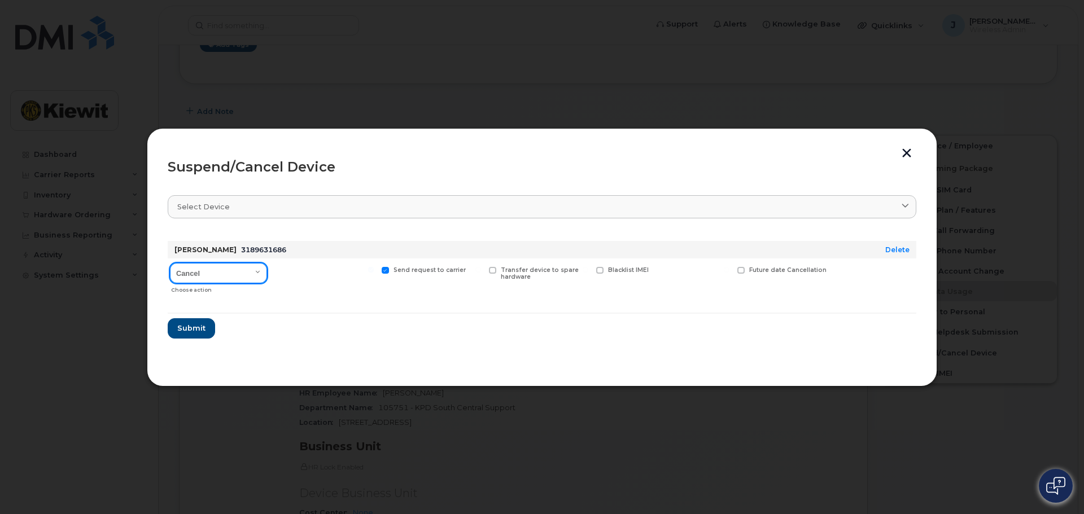
click at [261, 275] on select "Cancel Suspend - Reduced Rate Suspend - Full Rate Suspend - Lost Device/Stolen …" at bounding box center [218, 273] width 97 height 20
select select "[object Object]"
click at [170, 263] on select "Cancel Suspend - Reduced Rate Suspend - Full Rate Suspend - Lost Device/Stolen …" at bounding box center [218, 273] width 97 height 20
click at [277, 275] on label "Available for new activations/redeployments" at bounding box center [324, 274] width 100 height 15
click at [267, 273] on input "Available for new activations/redeployments" at bounding box center [264, 270] width 6 height 6
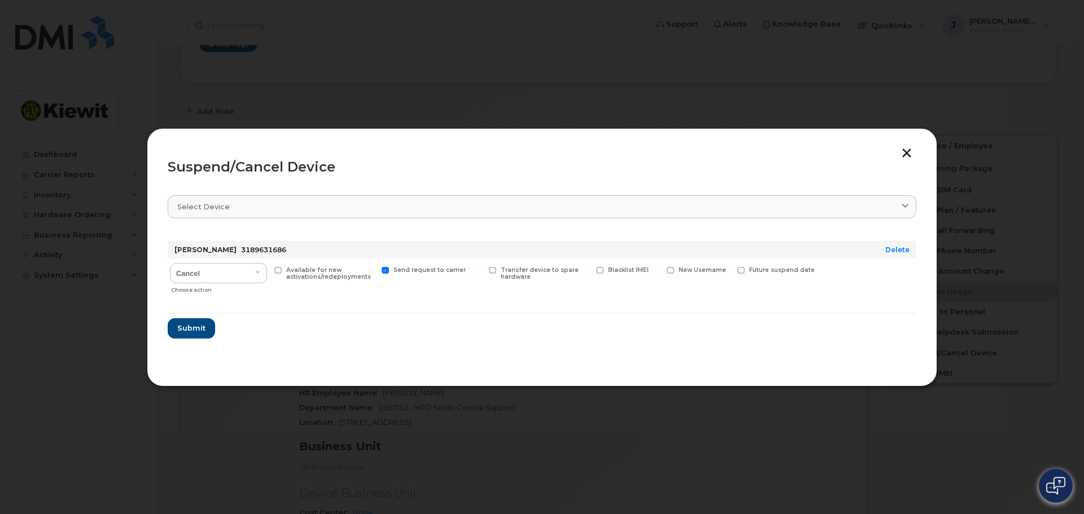
checkbox input "true"
click at [189, 334] on button "Submit" at bounding box center [191, 329] width 46 height 20
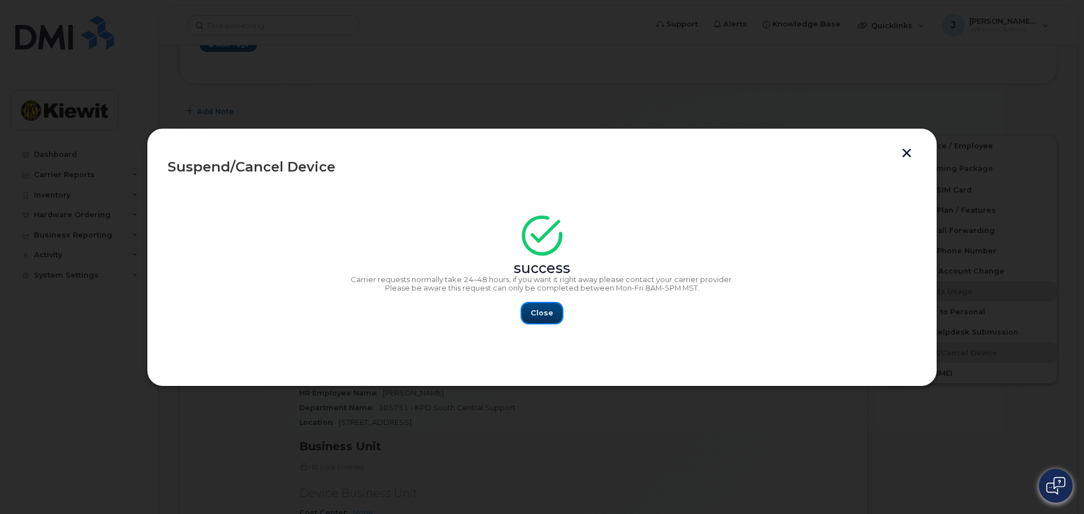
click at [547, 314] on span "Close" at bounding box center [542, 313] width 23 height 11
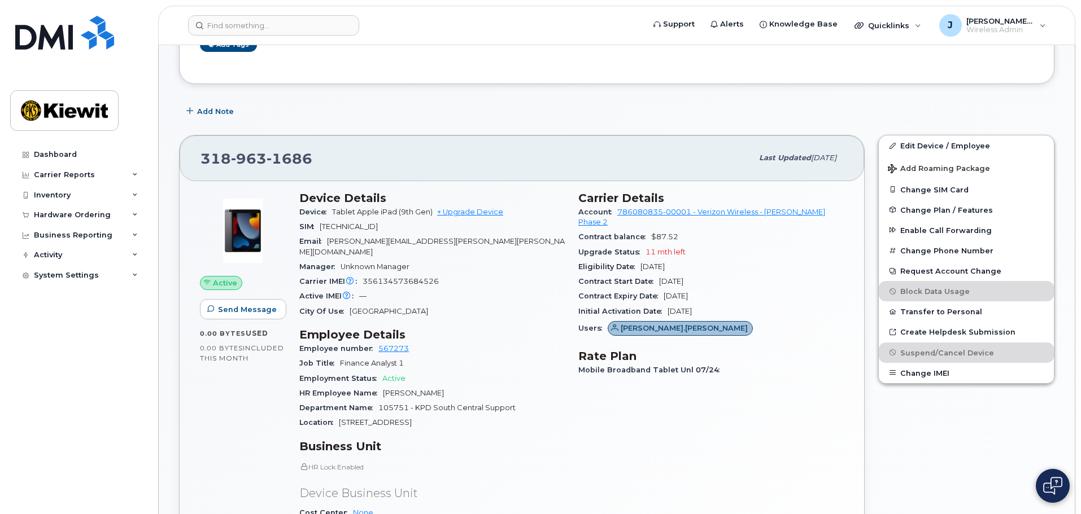
click at [896, 407] on div "Edit Device / Employee Add Roaming Package Change SIM Card Change Plan / Featur…" at bounding box center [966, 402] width 190 height 548
click at [909, 281] on button "Request Account Change" at bounding box center [966, 271] width 175 height 20
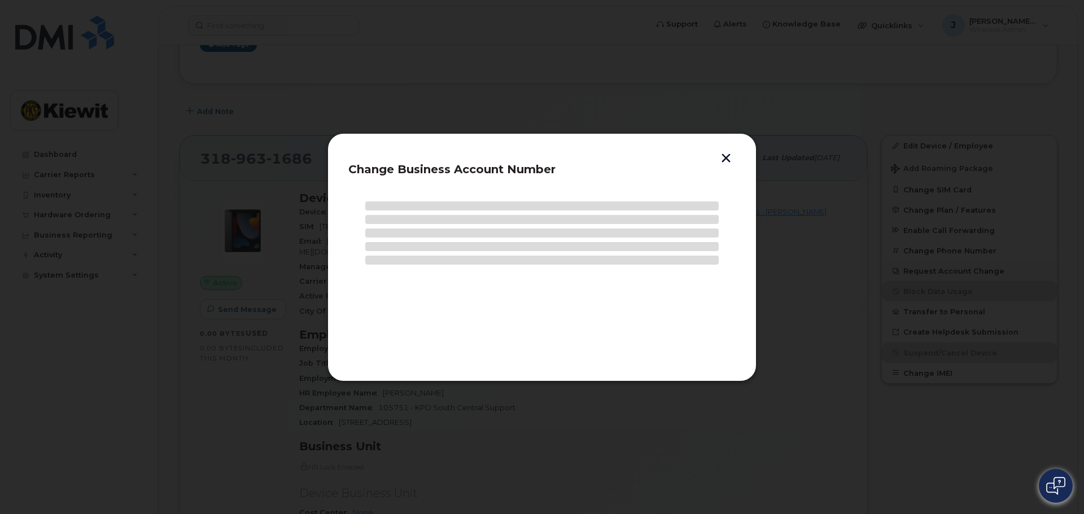
click at [909, 281] on div at bounding box center [542, 257] width 1084 height 514
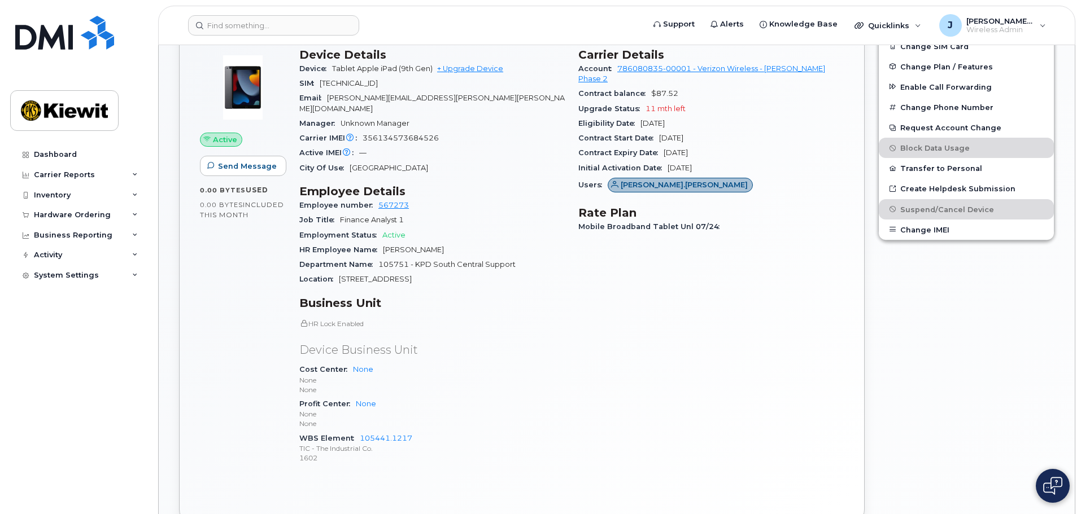
scroll to position [56, 0]
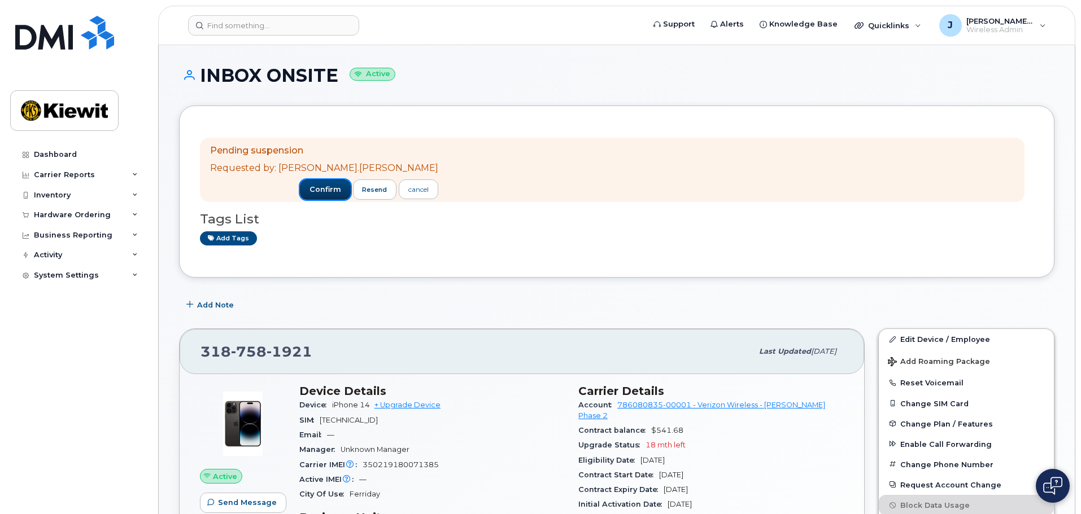
click at [309, 186] on span "confirm" at bounding box center [325, 190] width 32 height 10
click at [309, 194] on span "confirm" at bounding box center [325, 190] width 32 height 10
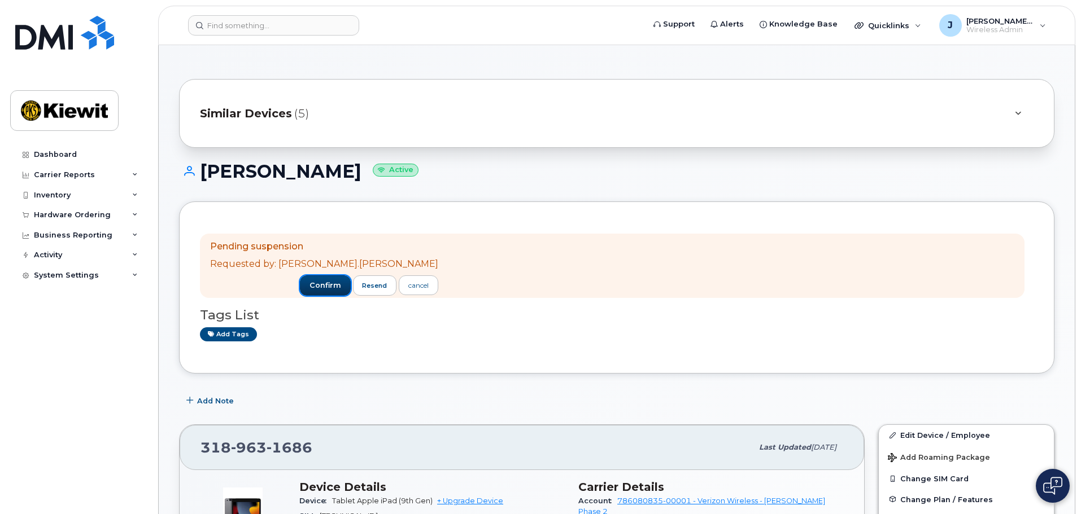
click at [309, 285] on span "confirm" at bounding box center [325, 286] width 32 height 10
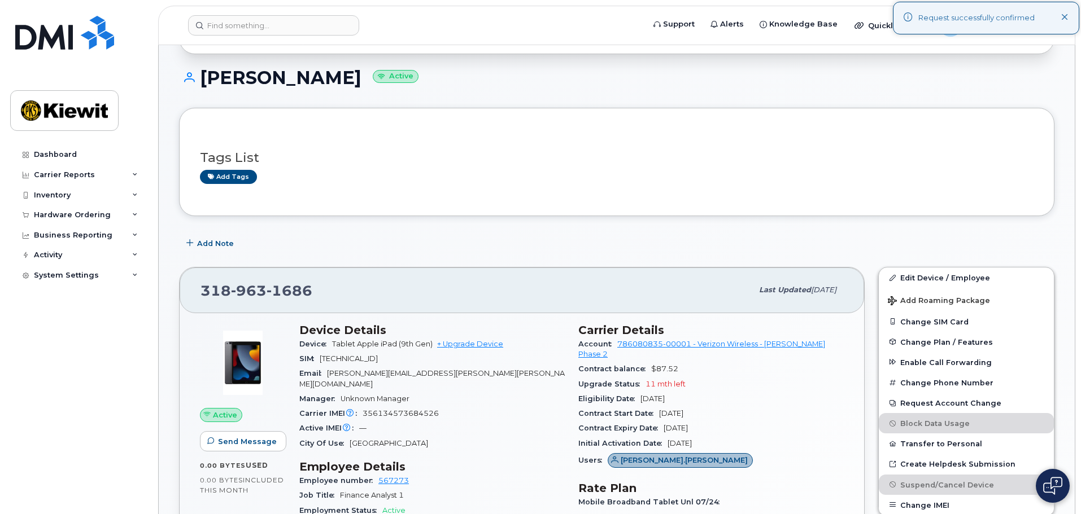
scroll to position [113, 0]
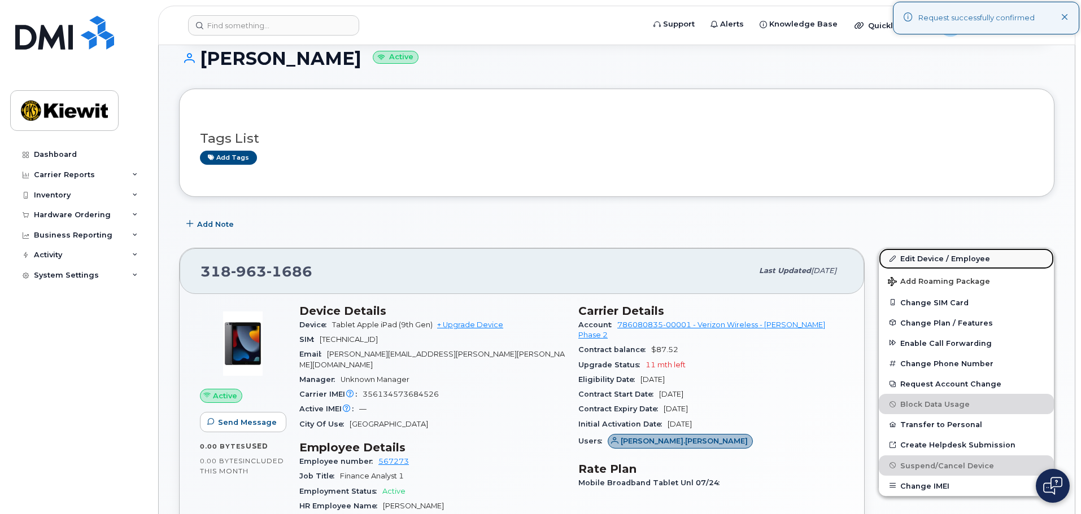
click at [925, 264] on link "Edit Device / Employee" at bounding box center [966, 258] width 175 height 20
click at [940, 259] on link "Edit Device / Employee" at bounding box center [966, 258] width 175 height 20
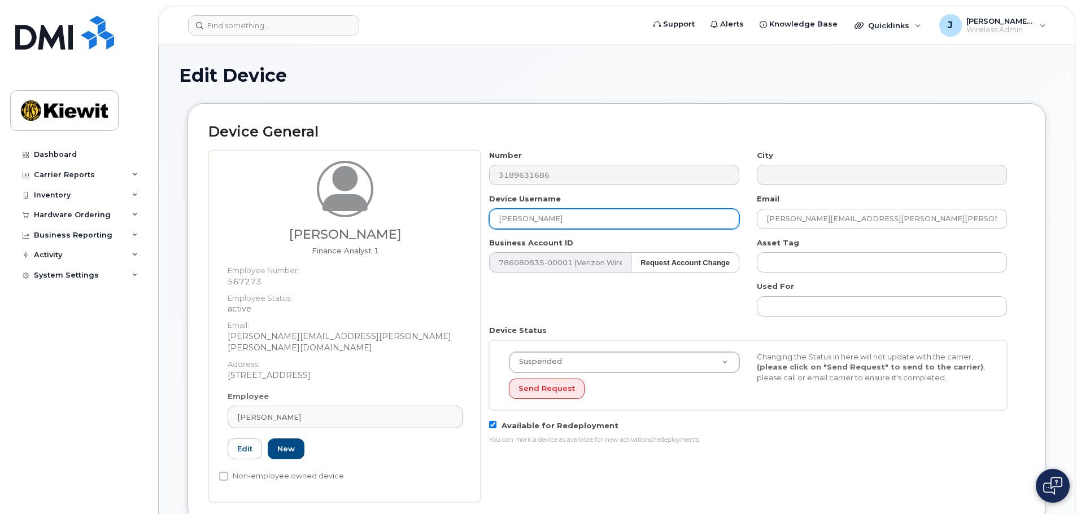
drag, startPoint x: 597, startPoint y: 220, endPoint x: 463, endPoint y: 207, distance: 135.6
click at [463, 207] on div "Jamison Goldapp Finance Analyst 1 Employee Number: 567273 Employee Status: acti…" at bounding box center [616, 326] width 817 height 352
type input "AV"
click at [618, 318] on div "Number 3189631686 City Device Username AV Email JAMISON.GOLDAPP@KIEWIT.COM Busi…" at bounding box center [748, 301] width 535 height 303
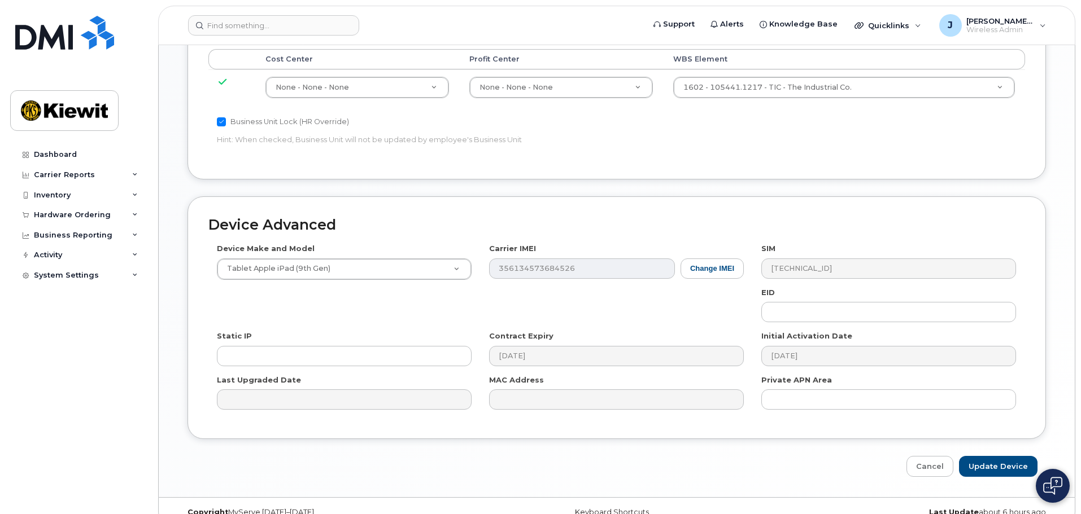
scroll to position [646, 0]
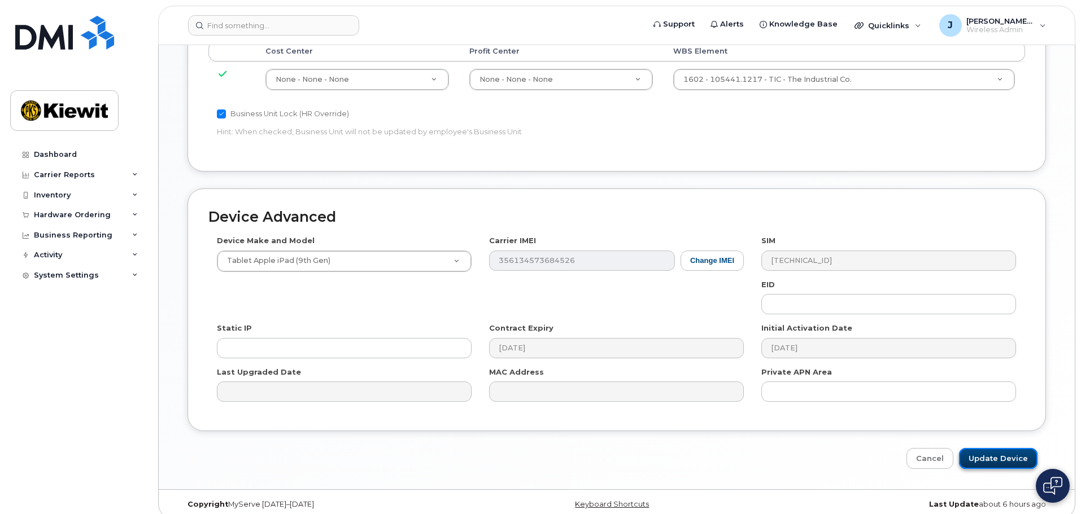
click at [988, 448] on input "Update Device" at bounding box center [998, 458] width 78 height 21
type input "Saving..."
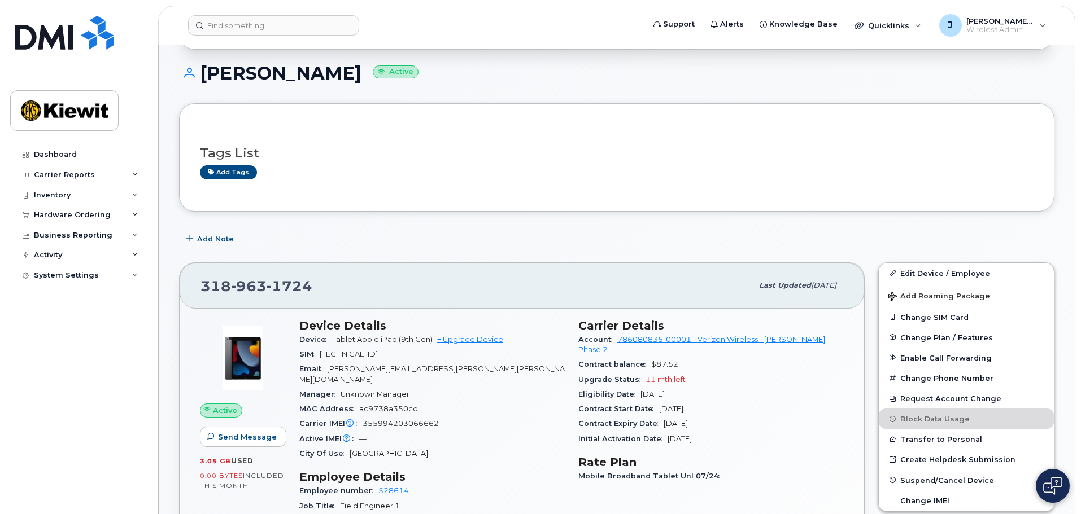
scroll to position [113, 0]
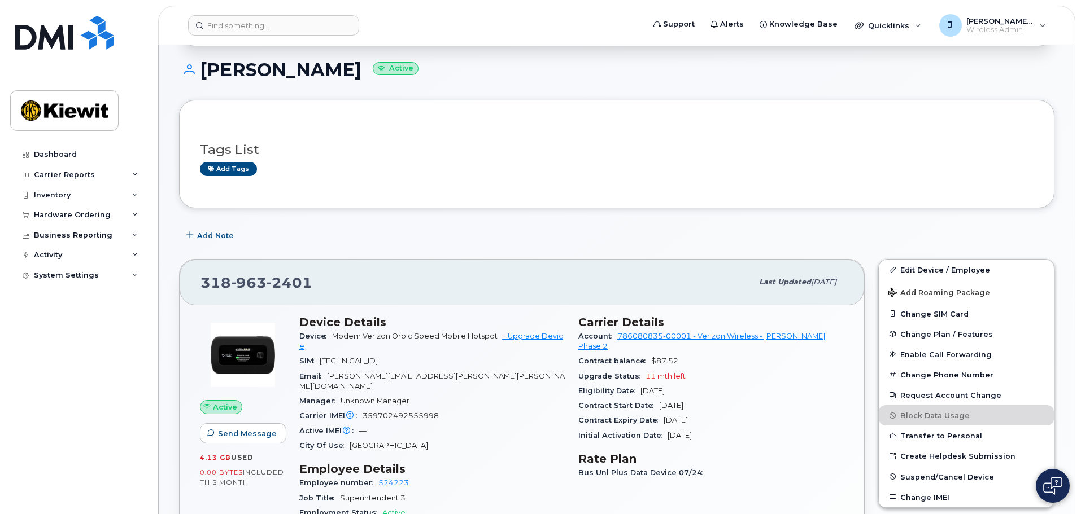
scroll to position [169, 0]
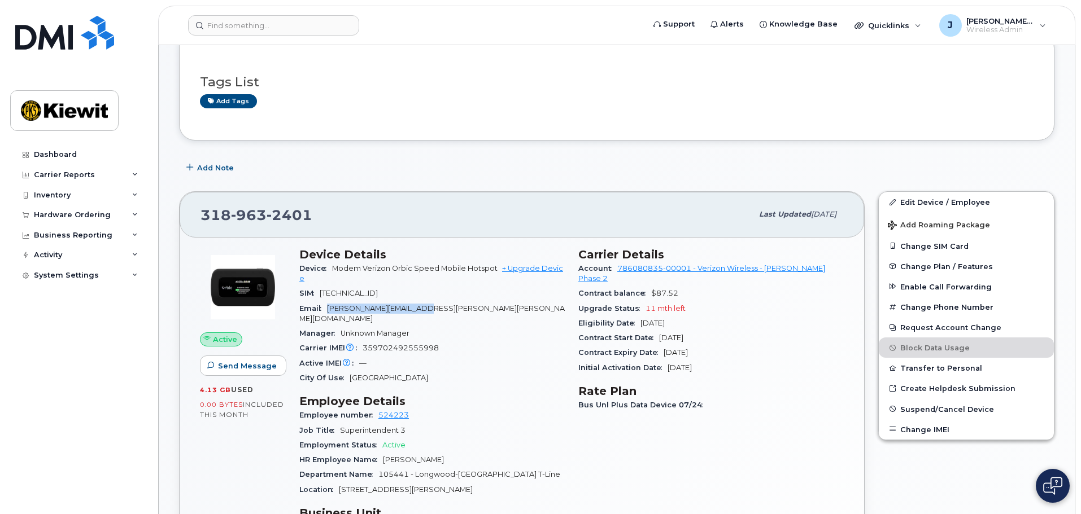
drag, startPoint x: 472, startPoint y: 310, endPoint x: 328, endPoint y: 310, distance: 143.4
click at [328, 310] on div "Email [PERSON_NAME][EMAIL_ADDRESS][PERSON_NAME][PERSON_NAME][DOMAIN_NAME]" at bounding box center [431, 314] width 265 height 25
click at [324, 310] on span "Email" at bounding box center [313, 308] width 28 height 8
drag, startPoint x: 326, startPoint y: 307, endPoint x: 436, endPoint y: 311, distance: 109.6
click at [435, 311] on div "Email [PERSON_NAME][EMAIL_ADDRESS][PERSON_NAME][PERSON_NAME][DOMAIN_NAME]" at bounding box center [431, 314] width 265 height 25
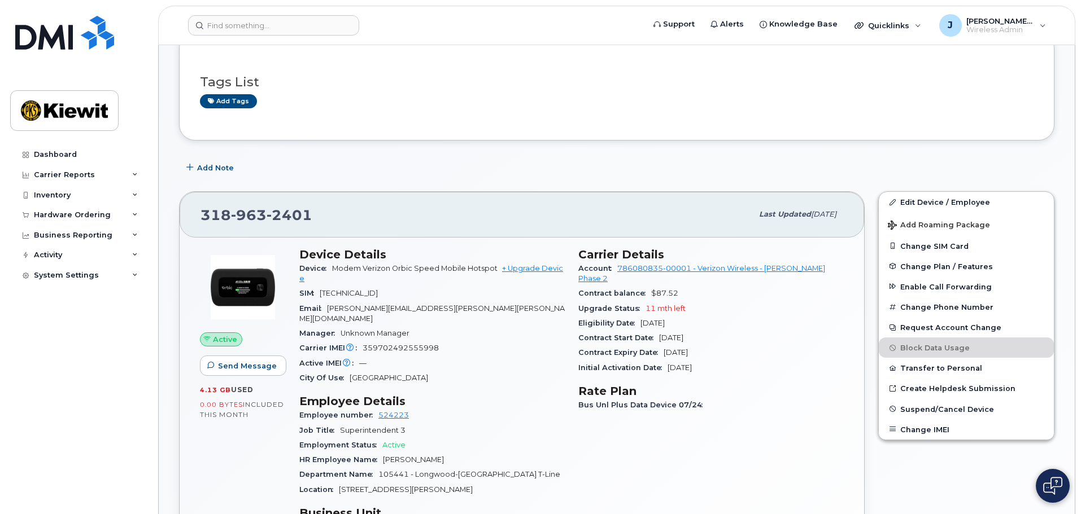
click at [448, 310] on div "Email [PERSON_NAME][EMAIL_ADDRESS][PERSON_NAME][PERSON_NAME][DOMAIN_NAME]" at bounding box center [431, 314] width 265 height 25
drag, startPoint x: 932, startPoint y: 206, endPoint x: 923, endPoint y: 227, distance: 23.3
click at [932, 206] on link "Edit Device / Employee" at bounding box center [966, 202] width 175 height 20
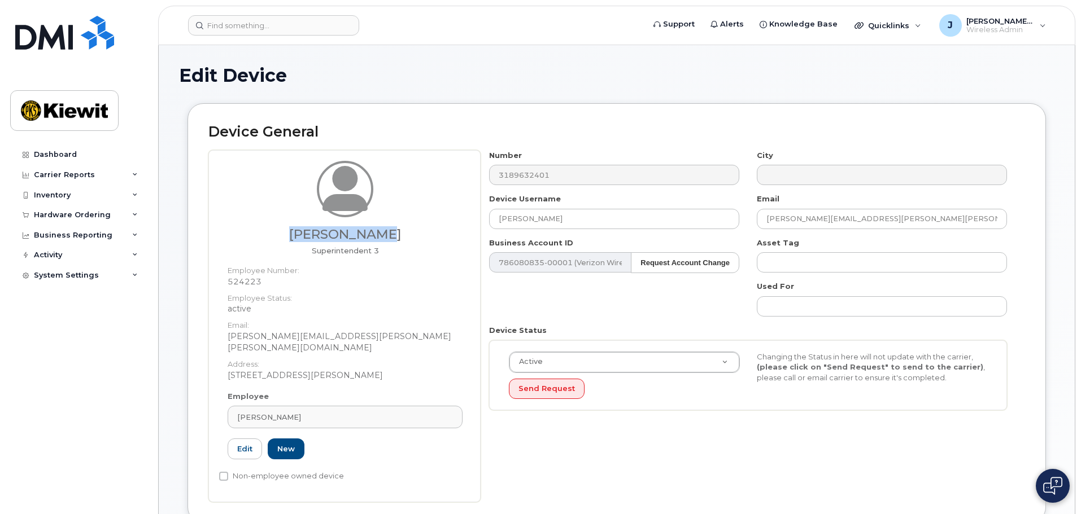
drag, startPoint x: 296, startPoint y: 233, endPoint x: 408, endPoint y: 237, distance: 111.3
click at [408, 237] on h3 "Kasey Barron" at bounding box center [345, 235] width 235 height 14
copy h3 "Kasey Barron"
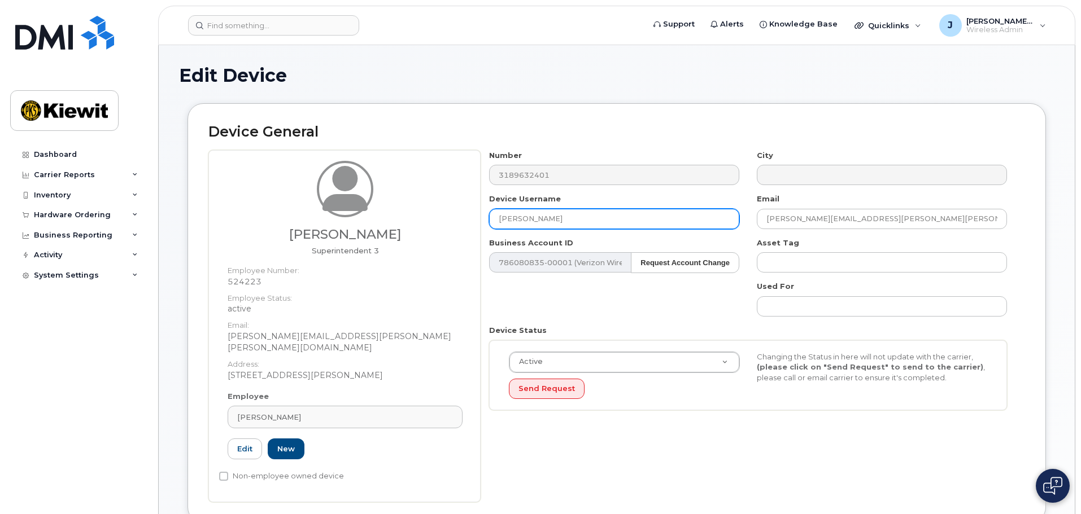
drag, startPoint x: 608, startPoint y: 223, endPoint x: 463, endPoint y: 215, distance: 144.8
click at [463, 215] on div "Kasey Barron Superintendent 3 Employee Number: 524223 Employee Status: active E…" at bounding box center [616, 326] width 817 height 352
paste input "Kasey Barron"
type input "[PERSON_NAME]"
click at [473, 271] on div "Kasey Barron Superintendent 3 Employee Number: 524223 Employee Status: active E…" at bounding box center [344, 326] width 272 height 352
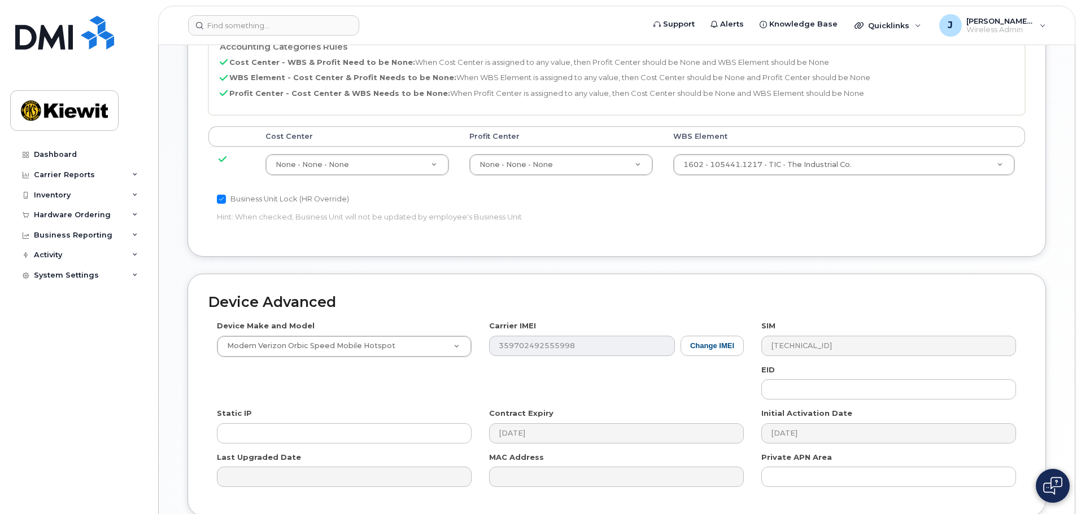
scroll to position [646, 0]
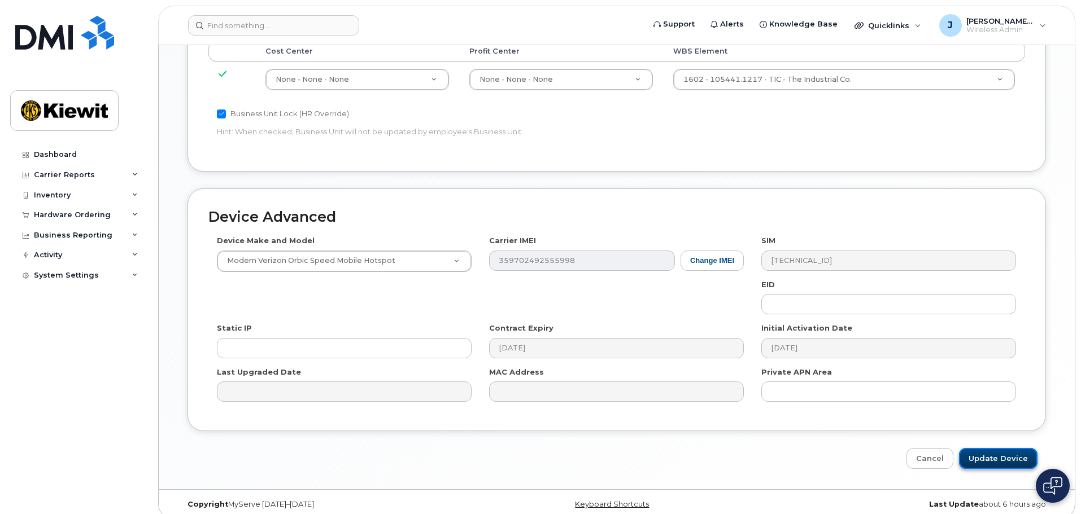
click at [995, 448] on input "Update Device" at bounding box center [998, 458] width 78 height 21
type input "Saving..."
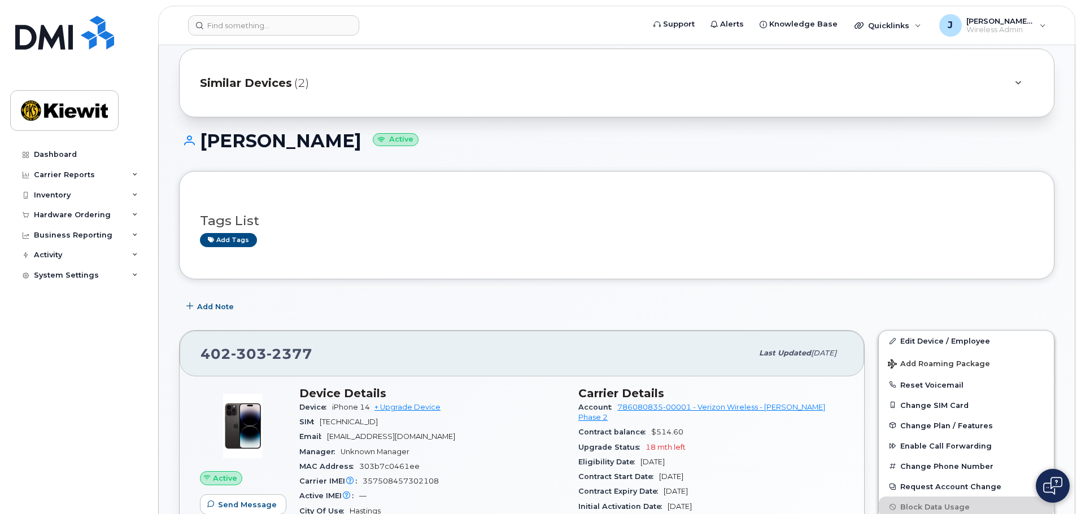
scroll to position [56, 0]
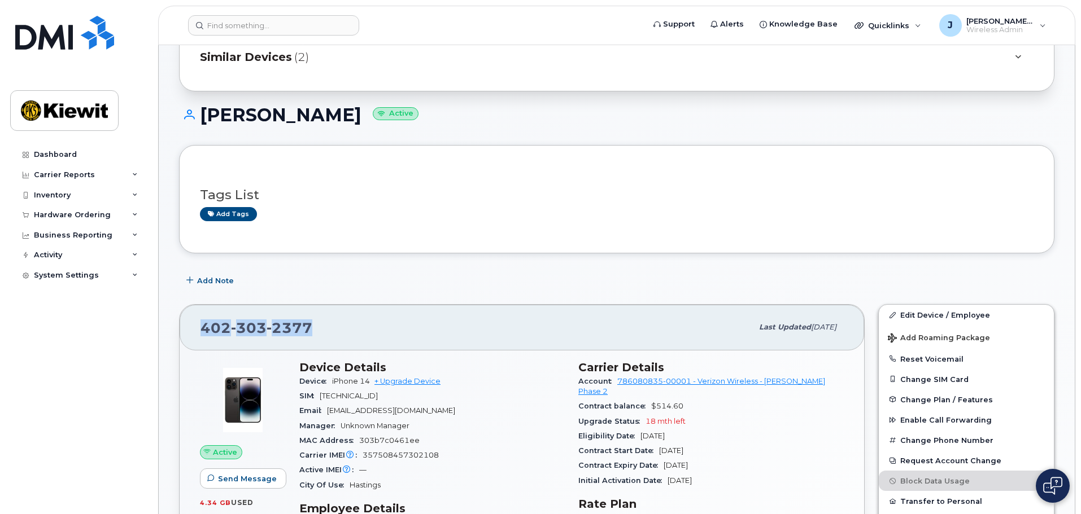
drag, startPoint x: 326, startPoint y: 326, endPoint x: 197, endPoint y: 328, distance: 129.3
click at [197, 328] on div "[PHONE_NUMBER] Last updated [DATE]" at bounding box center [522, 327] width 684 height 45
click at [234, 289] on button "Add Note" at bounding box center [211, 281] width 64 height 20
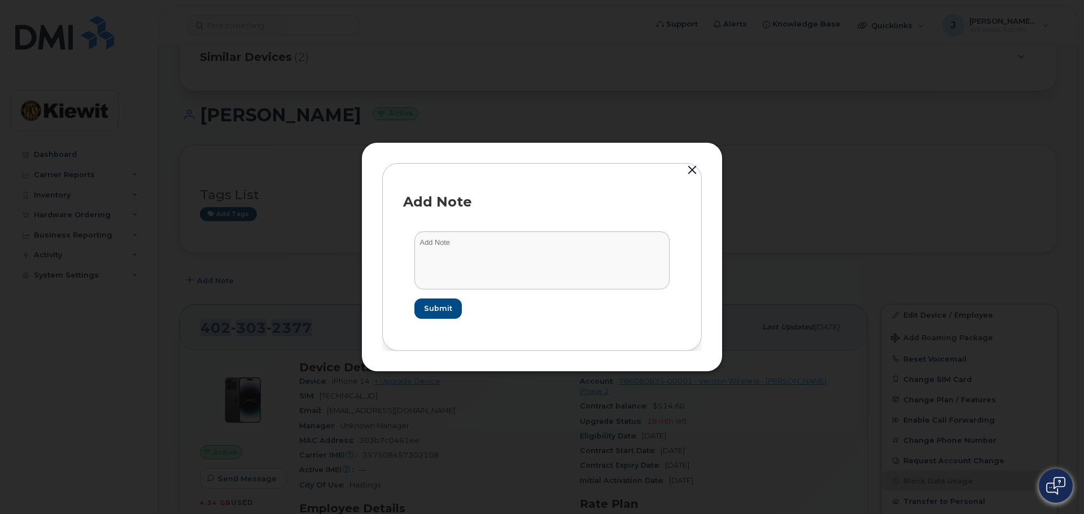
click at [692, 173] on button "button" at bounding box center [692, 171] width 17 height 16
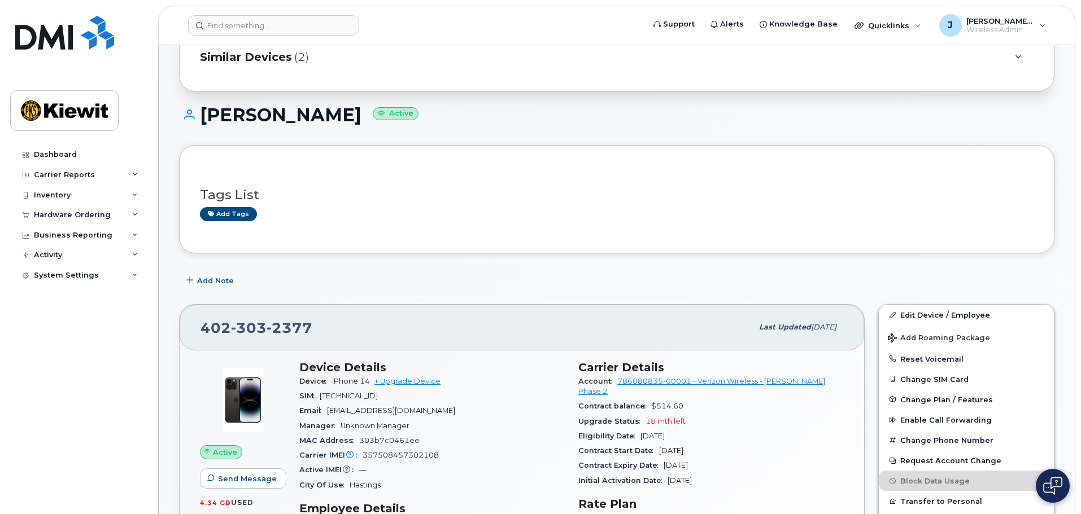
click at [476, 283] on div "Add Note" at bounding box center [616, 281] width 875 height 20
drag, startPoint x: 954, startPoint y: 319, endPoint x: 945, endPoint y: 319, distance: 9.0
click at [954, 319] on link "Edit Device / Employee" at bounding box center [966, 315] width 175 height 20
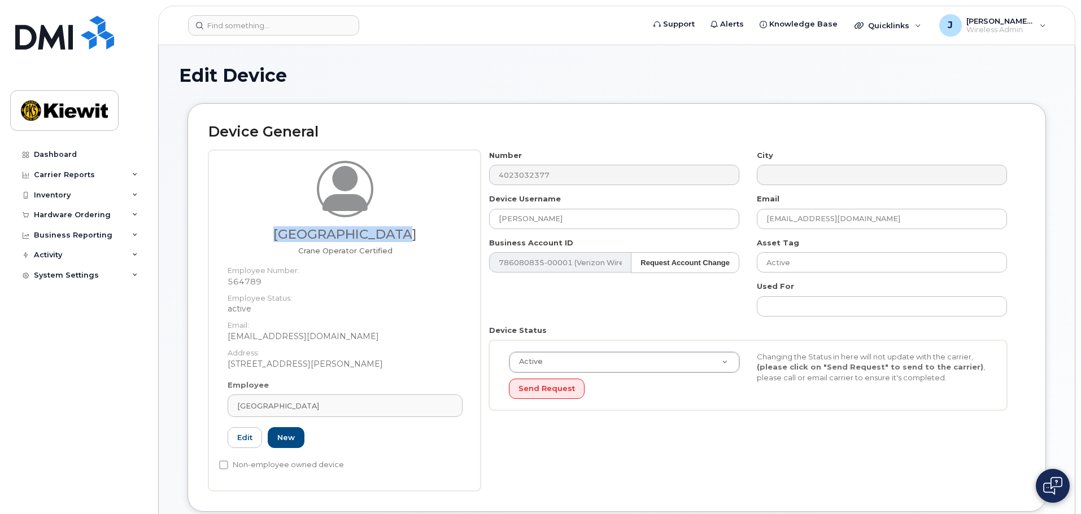
drag, startPoint x: 403, startPoint y: 237, endPoint x: 272, endPoint y: 227, distance: 131.4
click at [272, 228] on h3 "[GEOGRAPHIC_DATA]" at bounding box center [345, 235] width 235 height 14
copy h3 "[GEOGRAPHIC_DATA]"
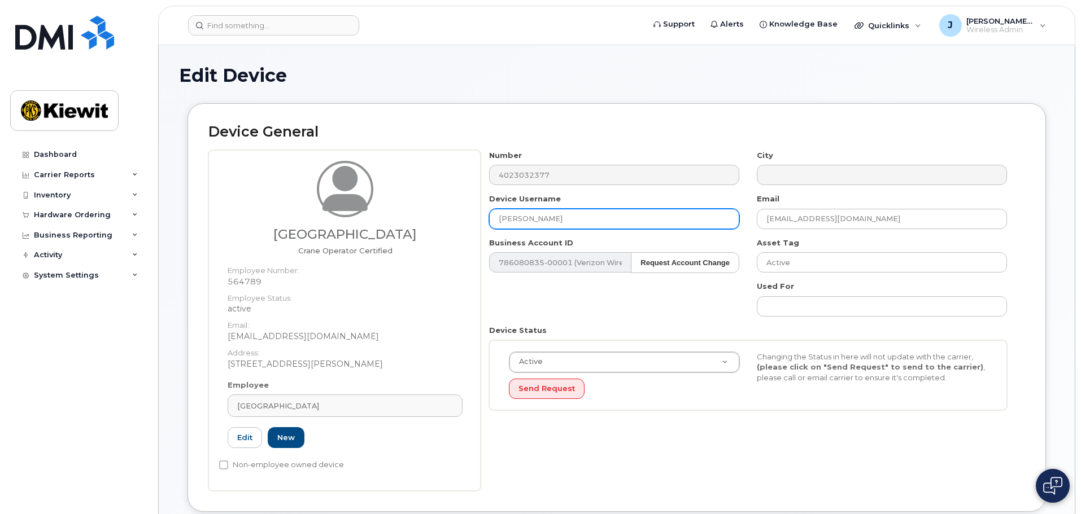
drag, startPoint x: 583, startPoint y: 219, endPoint x: 472, endPoint y: 224, distance: 111.9
click at [472, 224] on div "Krishaunn Parish Crane Operator Certified Employee Number: 564789 Employee Stat…" at bounding box center [616, 320] width 817 height 341
paste input "[GEOGRAPHIC_DATA]"
type input "[GEOGRAPHIC_DATA]"
click at [494, 335] on div "Device Status Active Active Suspended Cancelled Send Request Changing the Statu…" at bounding box center [748, 367] width 535 height 85
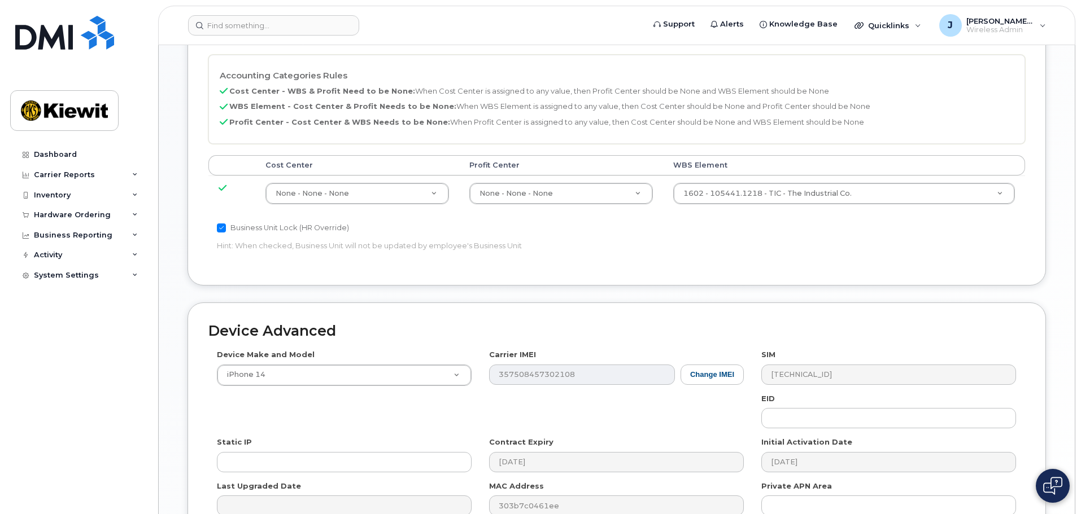
scroll to position [646, 0]
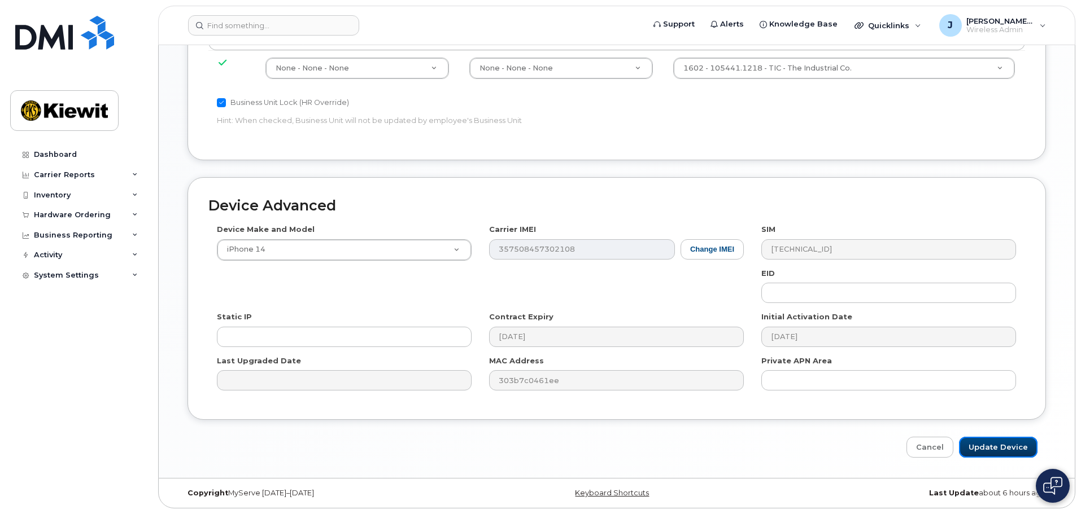
click at [1016, 452] on input "Update Device" at bounding box center [998, 447] width 78 height 21
type input "Saving..."
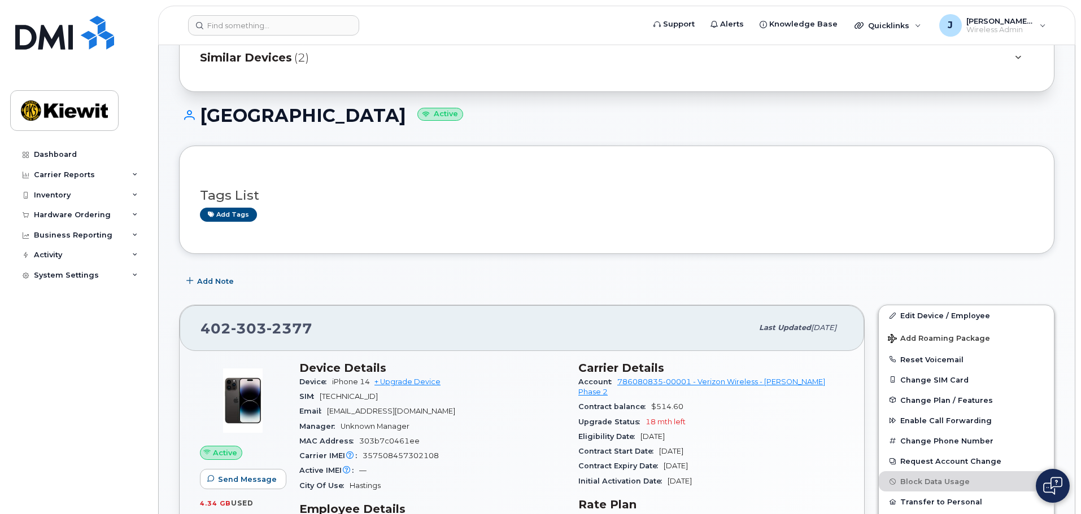
scroll to position [56, 0]
drag, startPoint x: 326, startPoint y: 321, endPoint x: 235, endPoint y: 326, distance: 91.6
click at [237, 326] on div "[PHONE_NUMBER]" at bounding box center [476, 328] width 552 height 24
click at [210, 332] on span "[PHONE_NUMBER]" at bounding box center [256, 328] width 112 height 17
click at [490, 130] on div "Krishaunn Parish Active" at bounding box center [616, 125] width 875 height 40
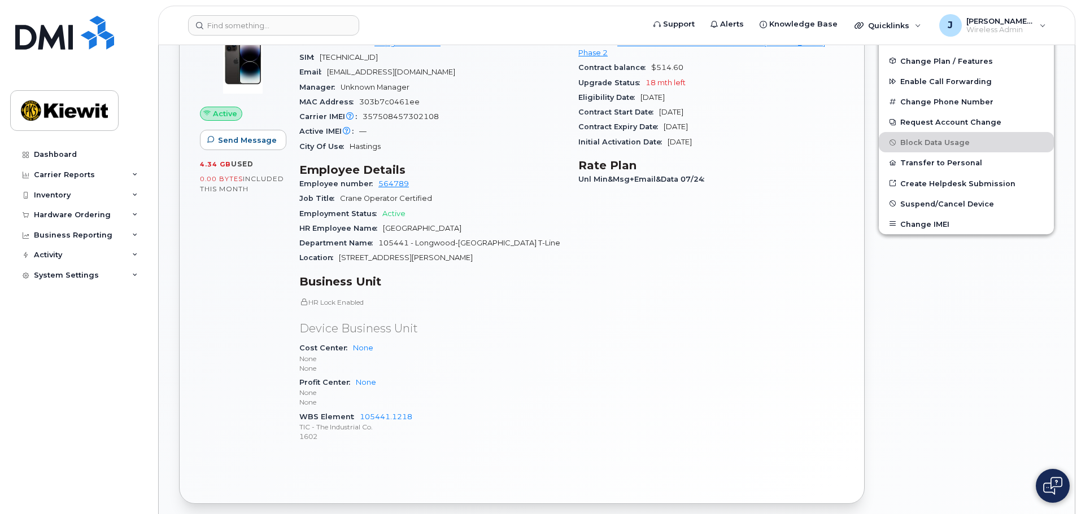
scroll to position [113, 0]
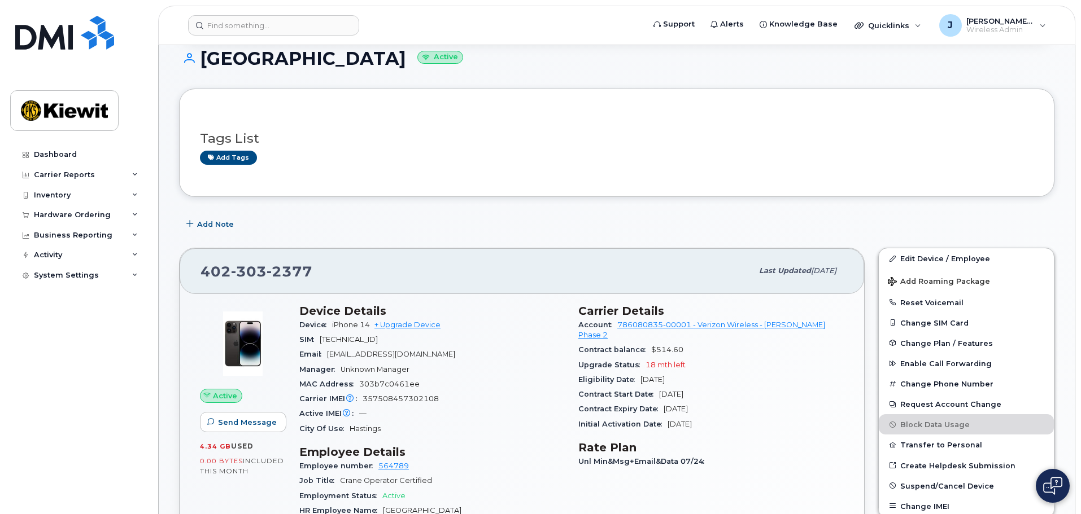
drag, startPoint x: 292, startPoint y: 309, endPoint x: 479, endPoint y: 334, distance: 189.2
click at [479, 334] on div "Active Send Message 4.34 GB  used 0.00 Bytes  included this month Device Detail…" at bounding box center [521, 520] width 657 height 444
click at [512, 340] on div "SIM 89148000011061126627" at bounding box center [431, 340] width 265 height 15
click at [419, 412] on div "Active IMEI Active IMEI is refreshed daily with a delay of up to 48 hours follo…" at bounding box center [431, 414] width 265 height 15
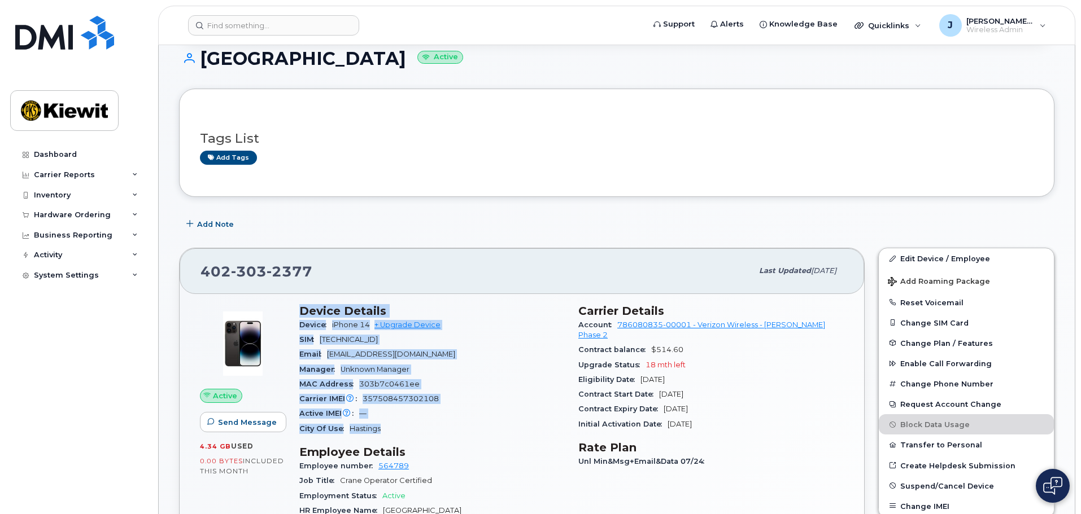
drag, startPoint x: 382, startPoint y: 430, endPoint x: 298, endPoint y: 307, distance: 149.9
click at [298, 307] on div "Device Details Device iPhone 14 + Upgrade Device SIM 89148000011061126627 Email…" at bounding box center [432, 520] width 279 height 444
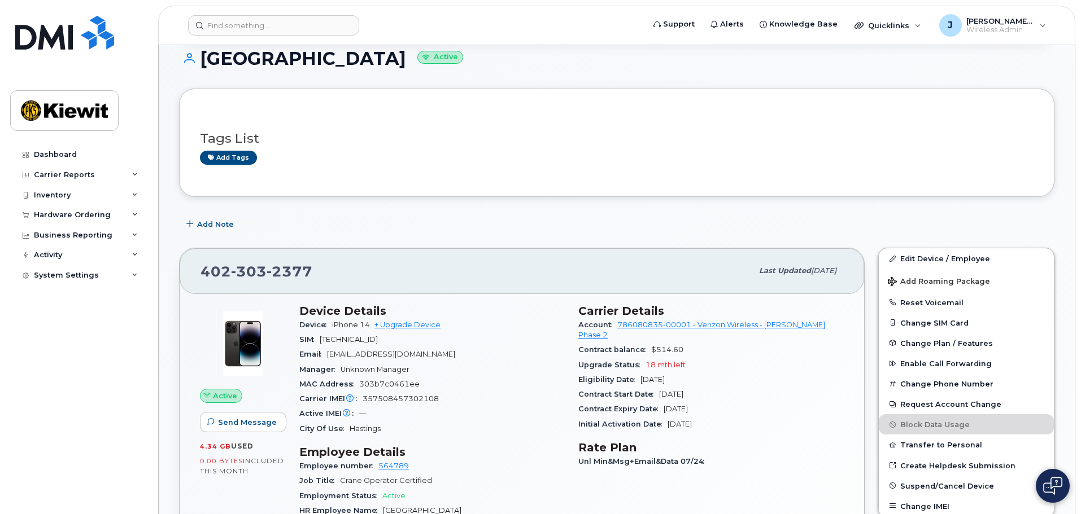
click at [313, 292] on div "402 303 2377 Last updated Aug 18, 2025" at bounding box center [522, 270] width 684 height 45
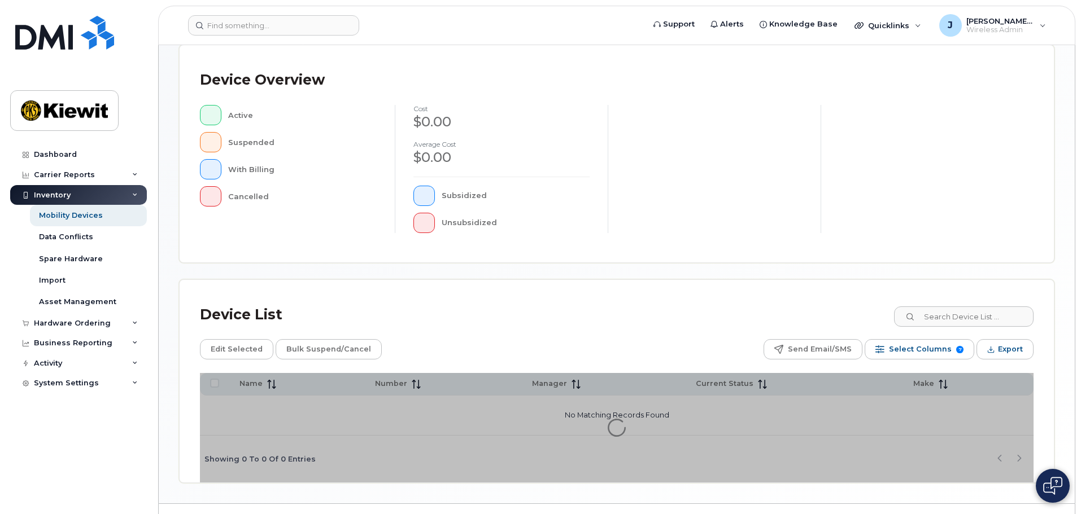
scroll to position [262, 0]
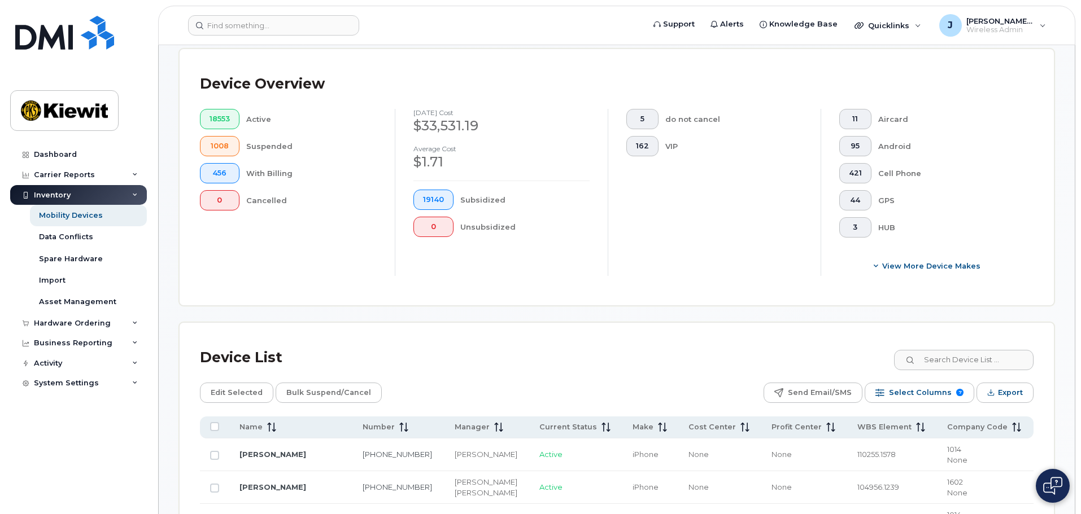
scroll to position [319, 0]
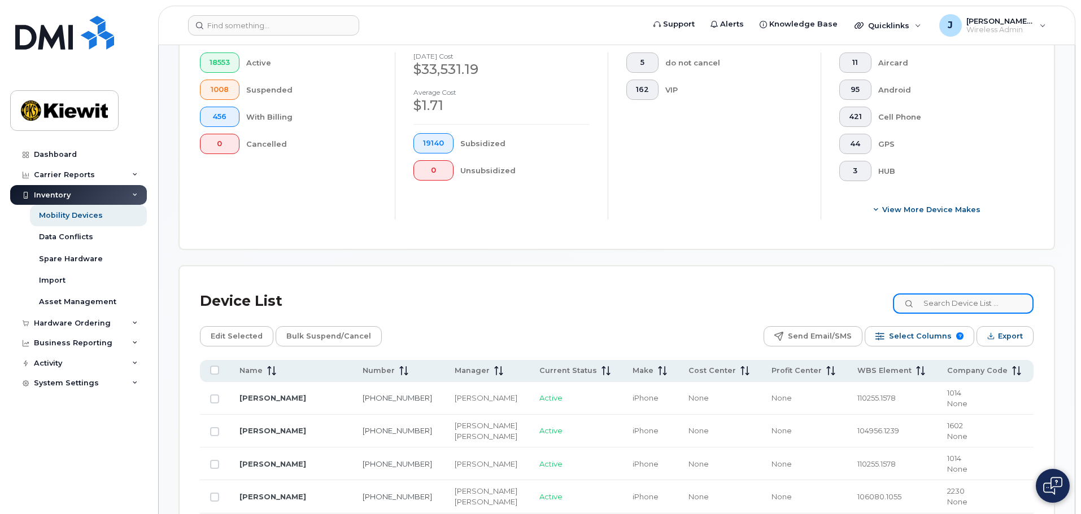
click at [936, 294] on input at bounding box center [963, 304] width 141 height 20
type input "105441"
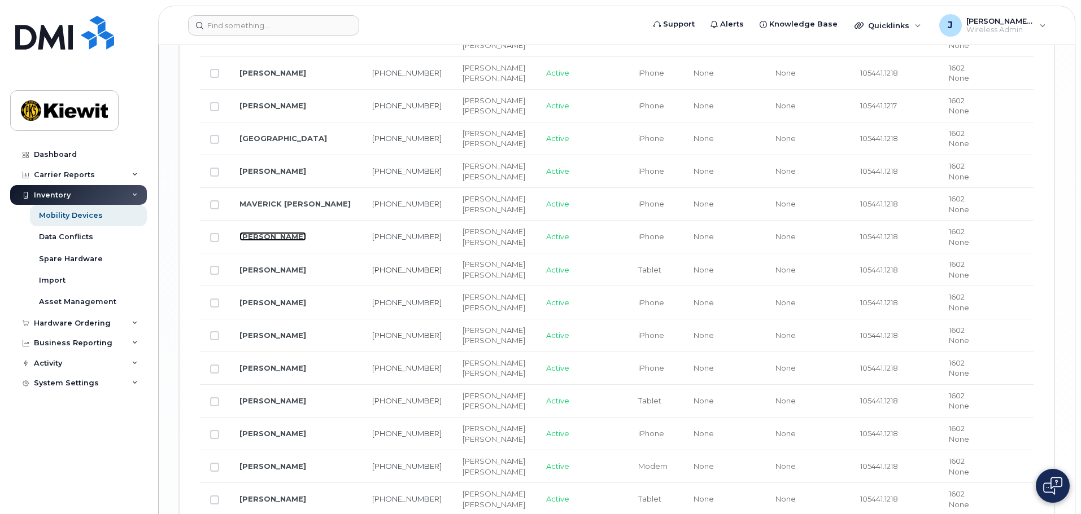
scroll to position [1809, 0]
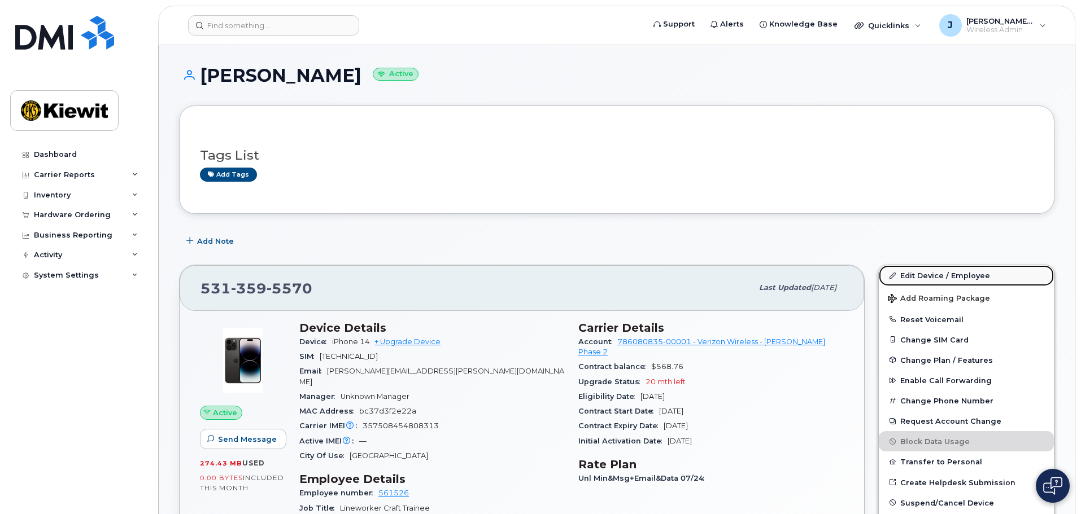
click at [932, 275] on link "Edit Device / Employee" at bounding box center [966, 275] width 175 height 20
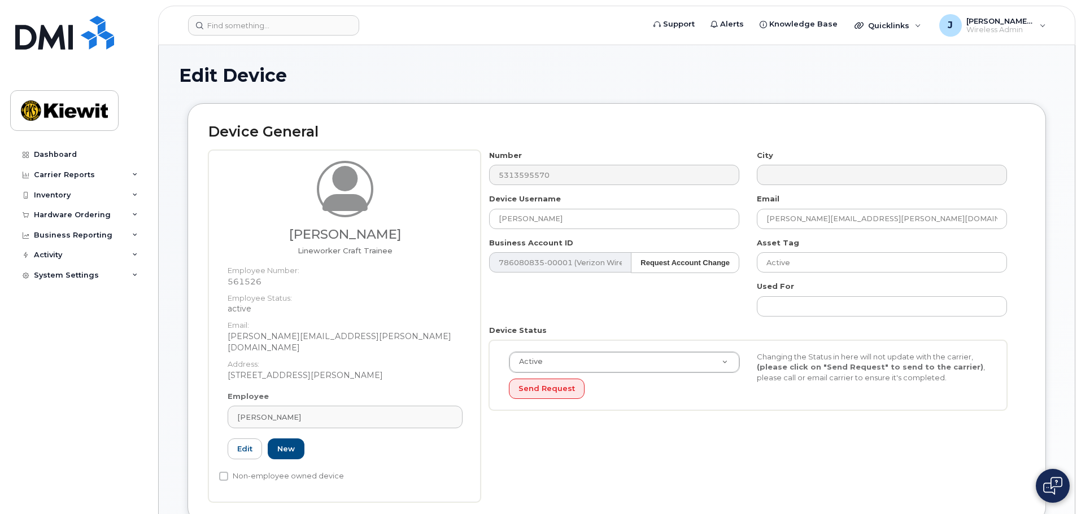
click at [459, 263] on dt "Employee Number:" at bounding box center [345, 268] width 235 height 16
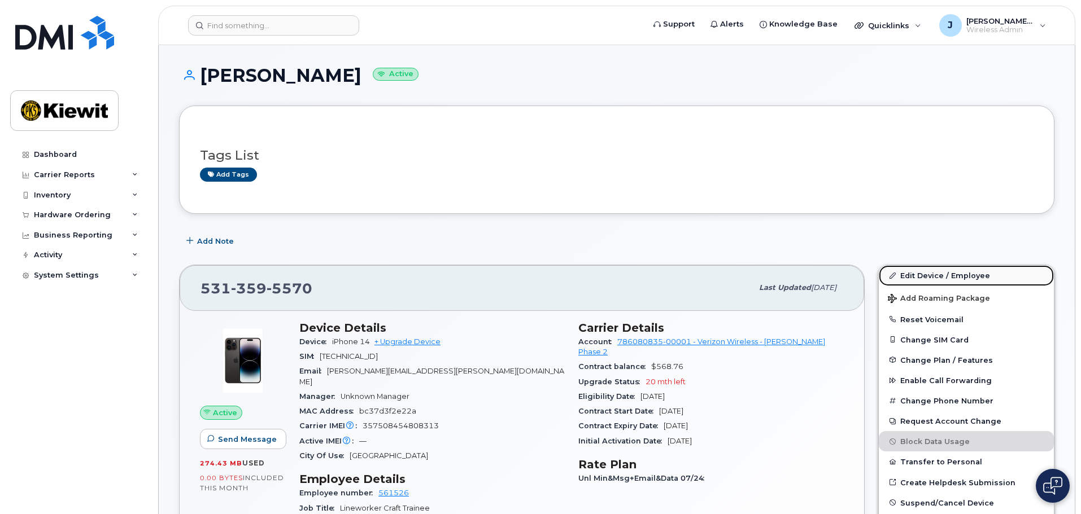
drag, startPoint x: 981, startPoint y: 275, endPoint x: 950, endPoint y: 281, distance: 31.1
click at [981, 275] on link "Edit Device / Employee" at bounding box center [966, 275] width 175 height 20
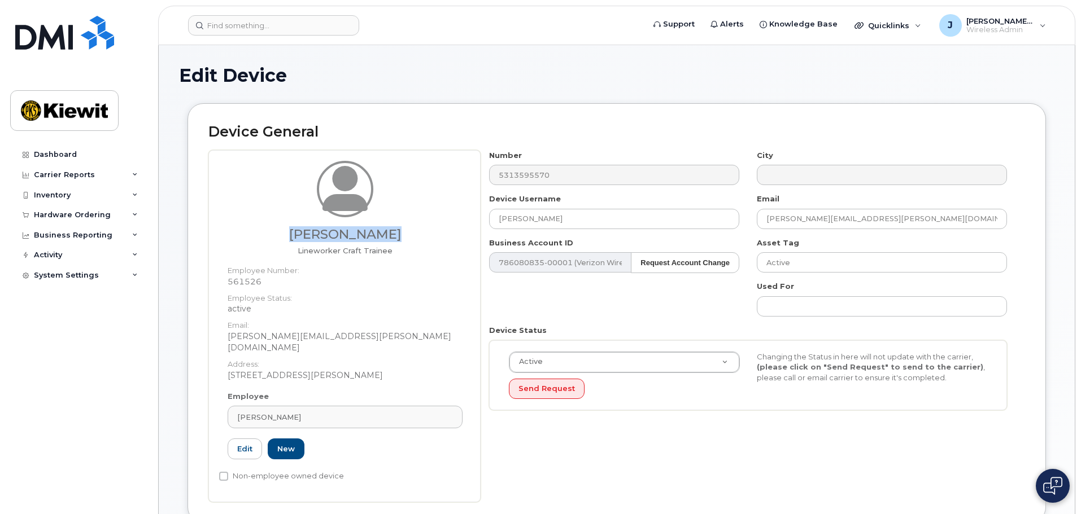
drag, startPoint x: 291, startPoint y: 232, endPoint x: 404, endPoint y: 238, distance: 112.6
click at [404, 238] on h3 "[PERSON_NAME]" at bounding box center [345, 235] width 235 height 14
copy h3 "[PERSON_NAME]"
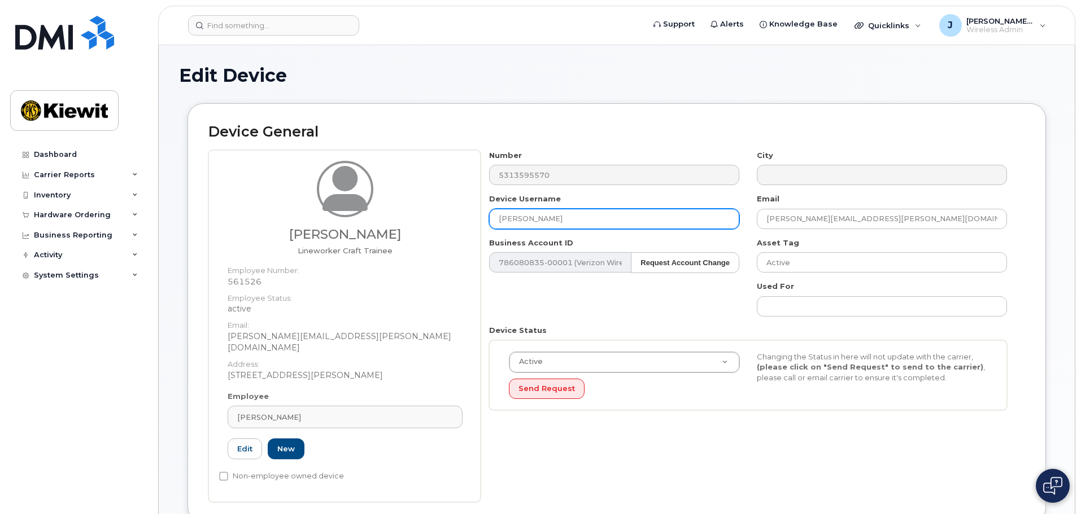
drag, startPoint x: 629, startPoint y: 219, endPoint x: 403, endPoint y: 210, distance: 226.6
click at [400, 210] on div "[PERSON_NAME] Lineworker Craft [DEMOGRAPHIC_DATA] Employee Number: 561526 Emplo…" at bounding box center [616, 326] width 817 height 352
paste input "[PERSON_NAME]"
type input "[PERSON_NAME]"
click at [400, 264] on dt "Employee Number:" at bounding box center [345, 268] width 235 height 16
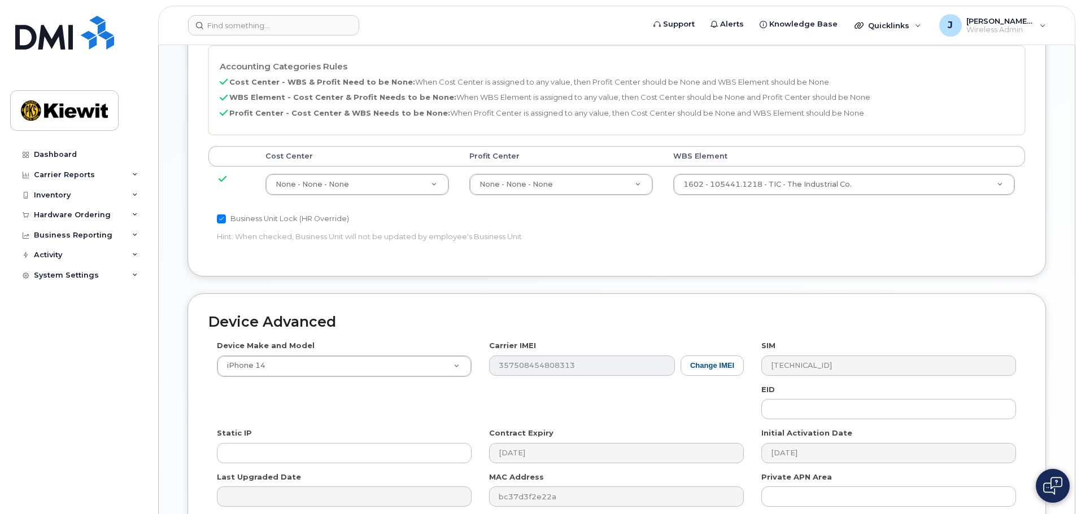
scroll to position [646, 0]
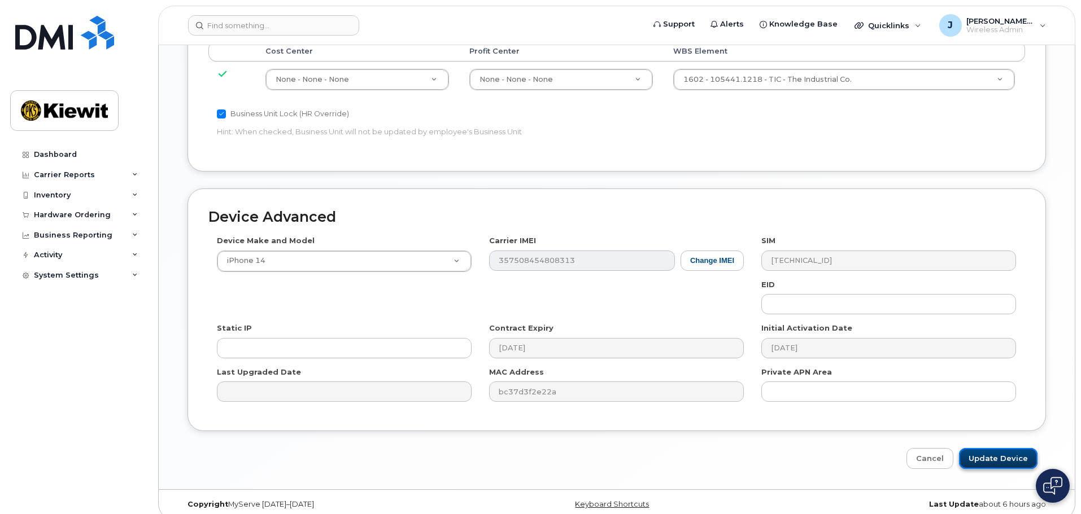
click at [1002, 448] on input "Update Device" at bounding box center [998, 458] width 78 height 21
type input "Saving..."
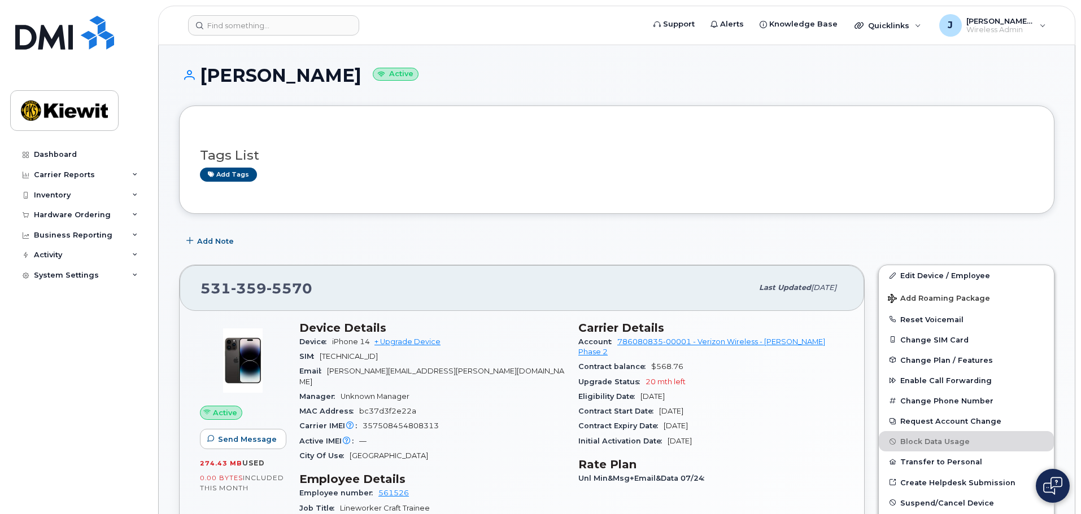
click at [483, 129] on div "Tags List Add tags" at bounding box center [617, 159] width 834 height 67
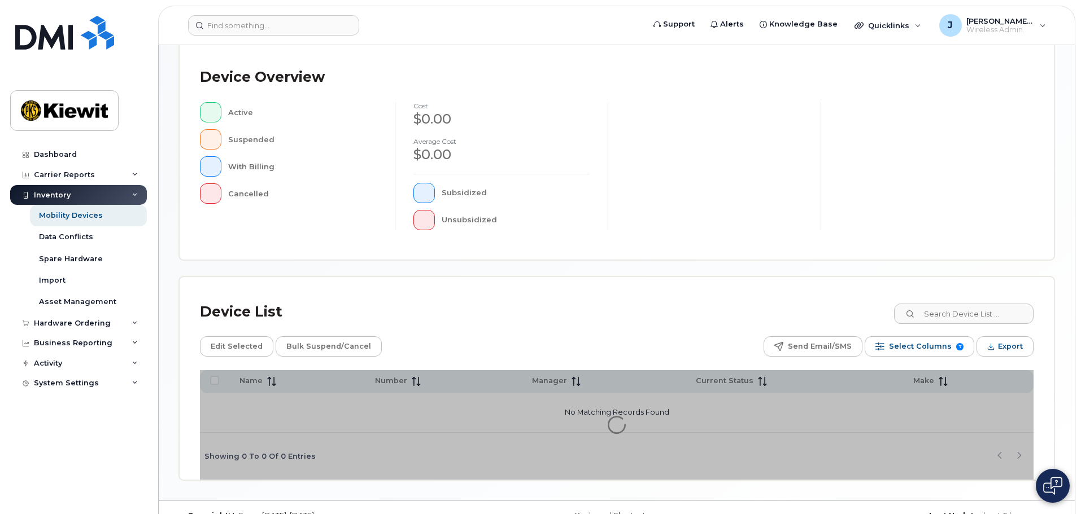
scroll to position [262, 0]
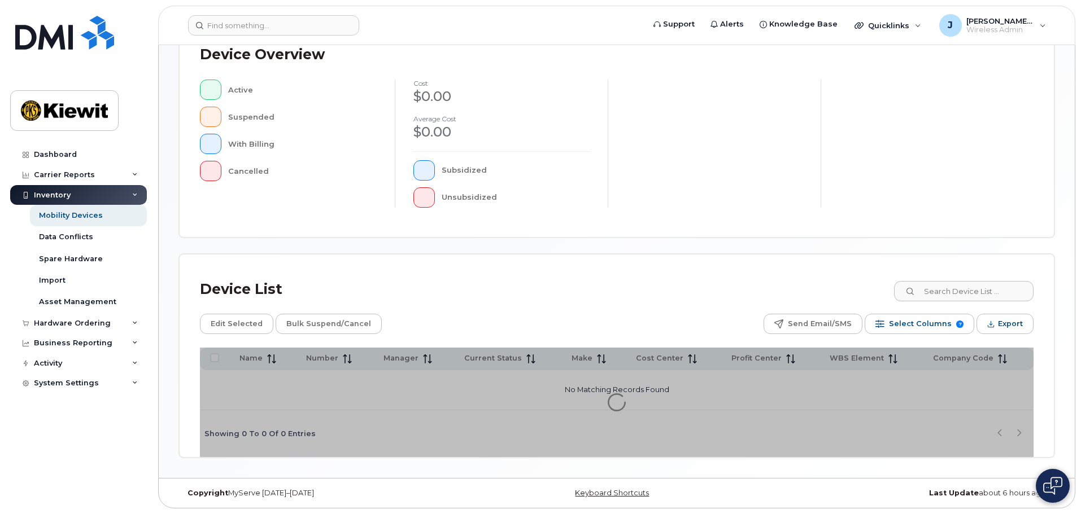
drag, startPoint x: 661, startPoint y: 206, endPoint x: 658, endPoint y: 217, distance: 11.0
click at [660, 221] on div "Device Overview Active Suspended With Billing Cancelled cost $0.00 Average cost…" at bounding box center [617, 128] width 874 height 217
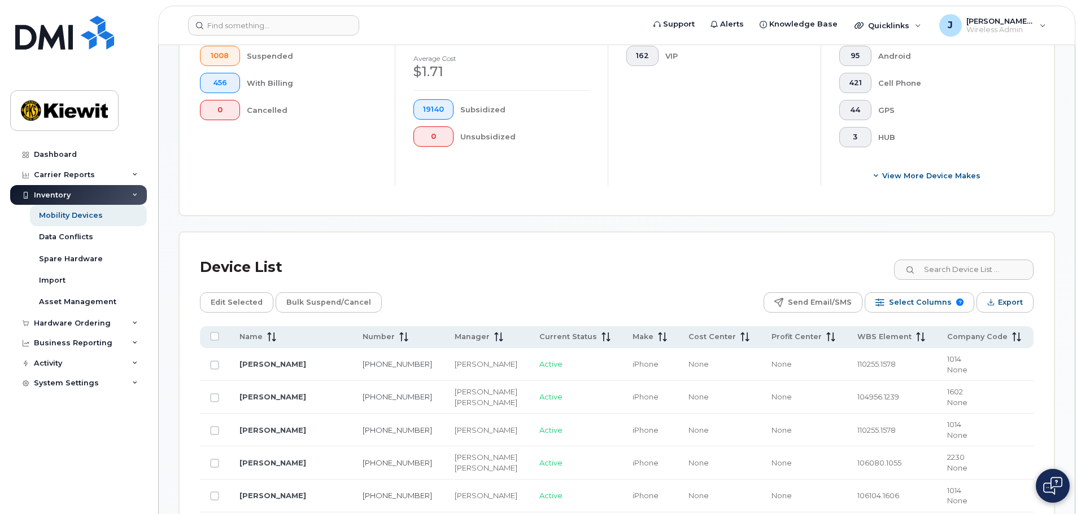
scroll to position [488, 0]
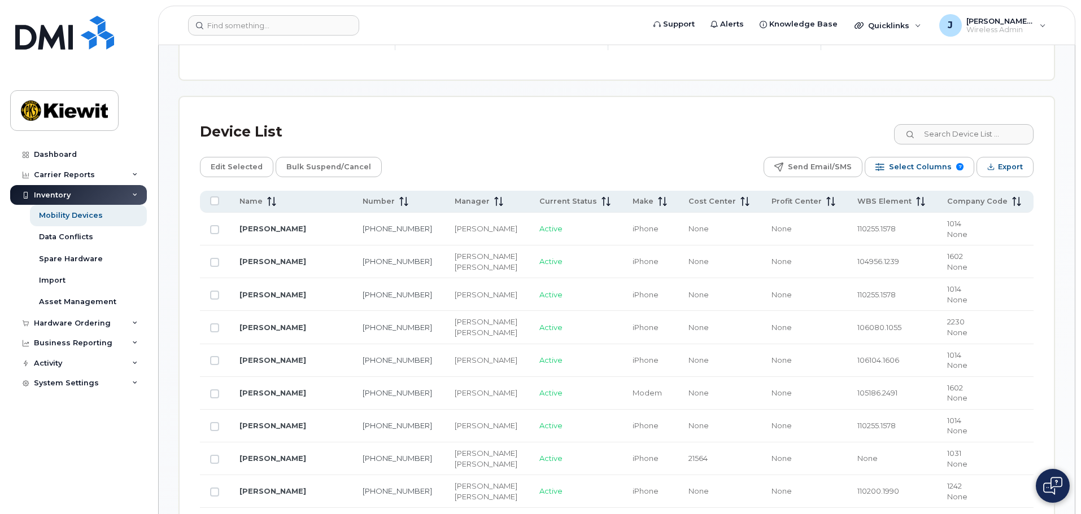
click at [967, 135] on div "Device List" at bounding box center [617, 131] width 834 height 29
click at [962, 124] on input at bounding box center [963, 134] width 141 height 20
type input "105441"
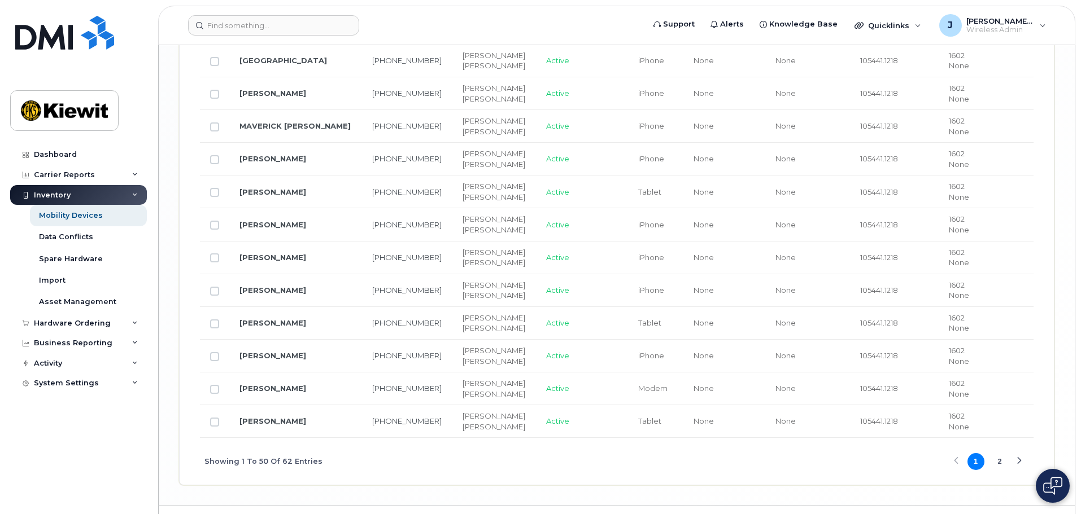
scroll to position [1922, 0]
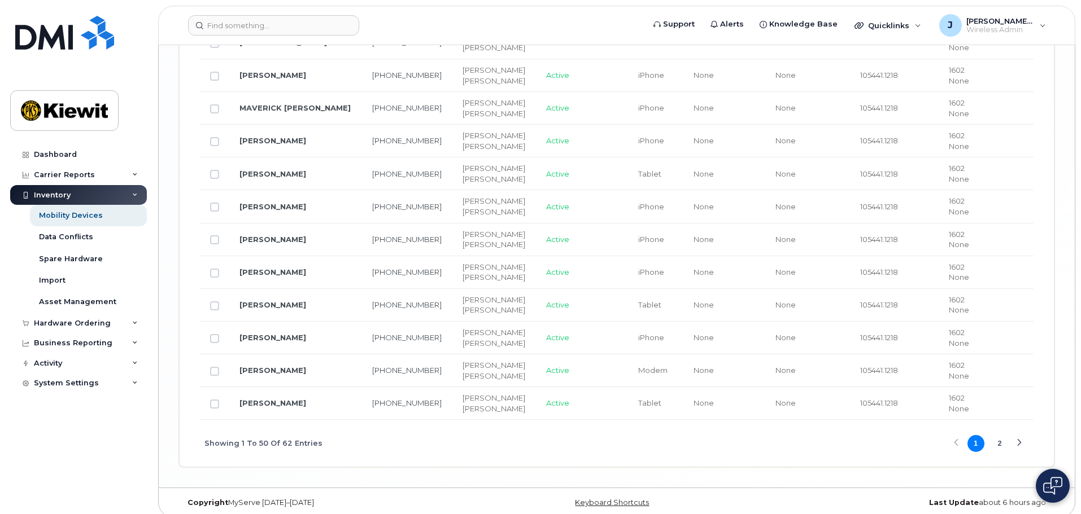
click at [996, 435] on button "2" at bounding box center [999, 443] width 17 height 17
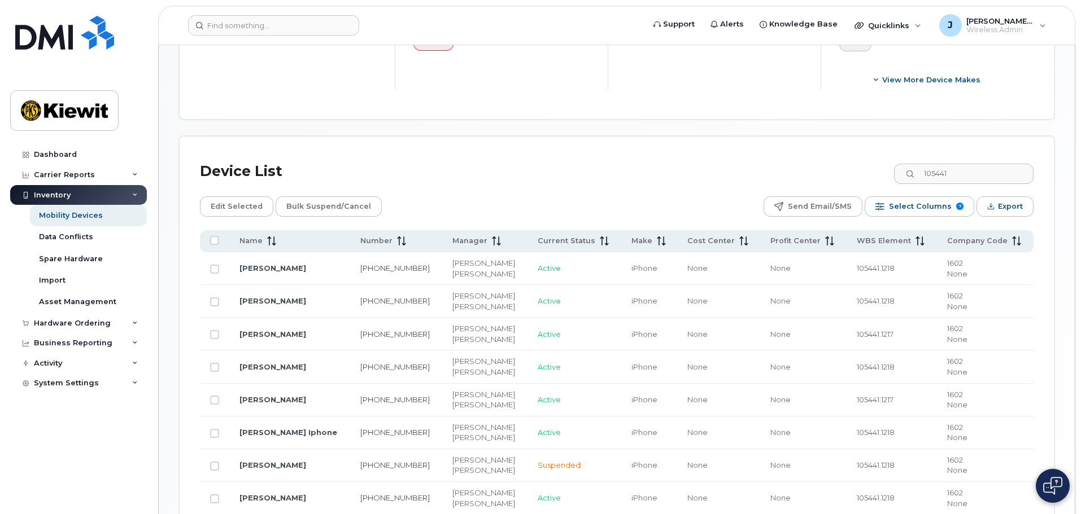
scroll to position [505, 0]
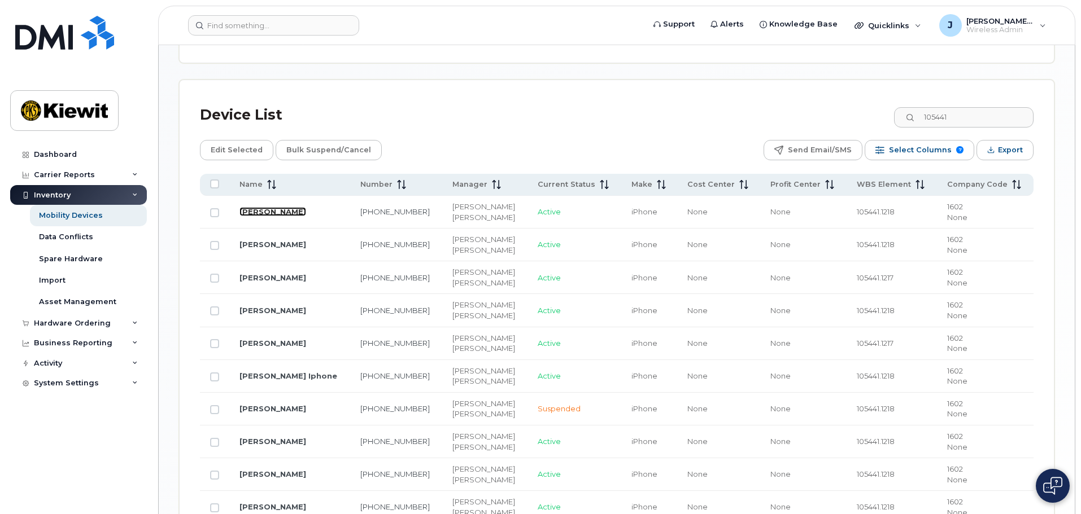
drag, startPoint x: 284, startPoint y: 265, endPoint x: 261, endPoint y: 200, distance: 68.2
drag, startPoint x: 291, startPoint y: 204, endPoint x: 296, endPoint y: 216, distance: 12.4
click at [291, 207] on link "BRENT TORRES" at bounding box center [272, 211] width 67 height 9
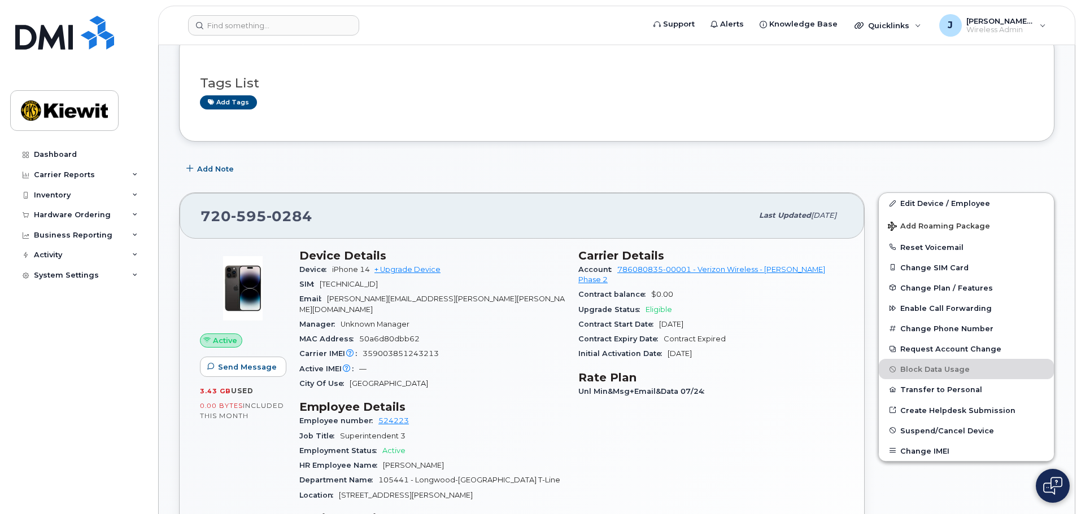
scroll to position [169, 0]
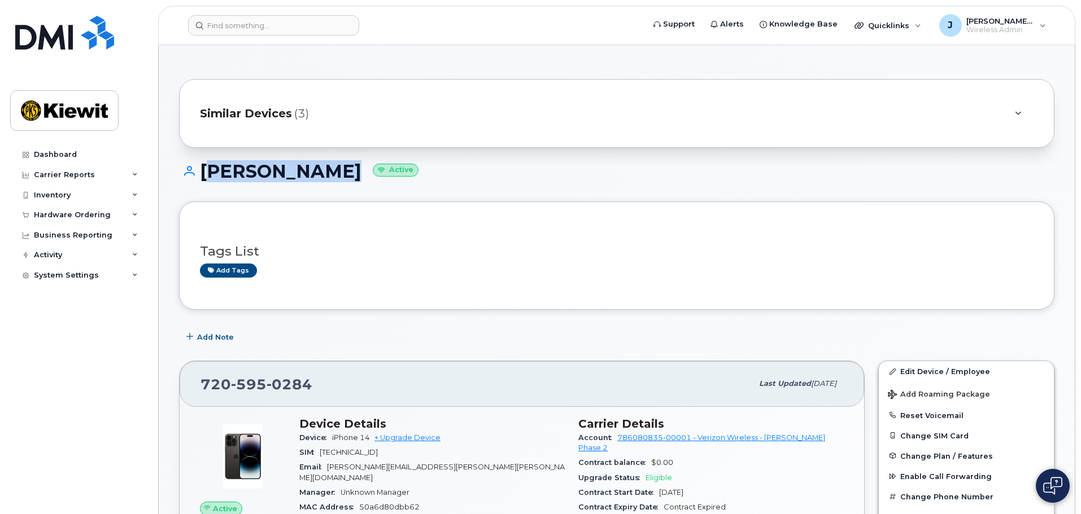
drag, startPoint x: 202, startPoint y: 176, endPoint x: 347, endPoint y: 176, distance: 145.1
click at [347, 176] on h1 "[PERSON_NAME] Active" at bounding box center [616, 172] width 875 height 20
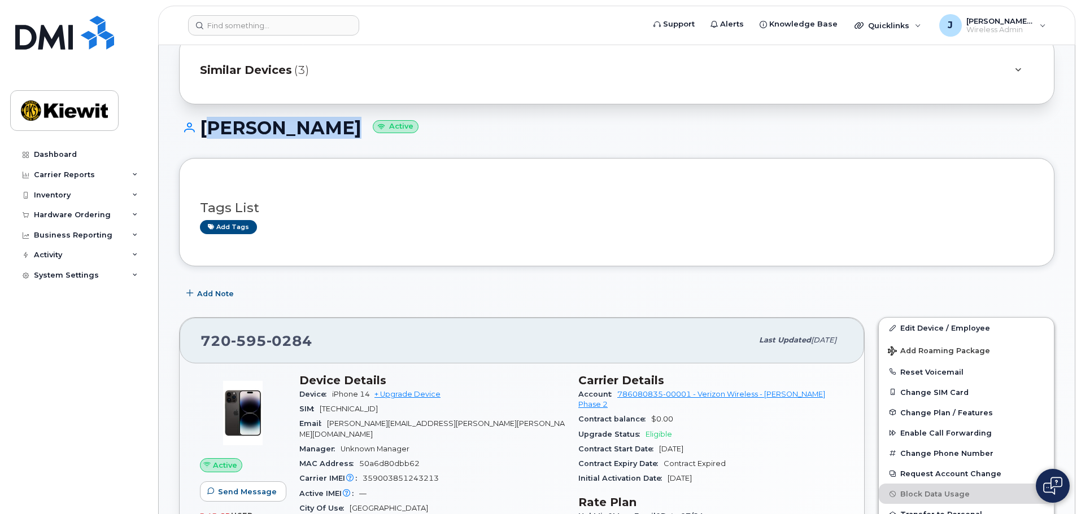
scroll to position [113, 0]
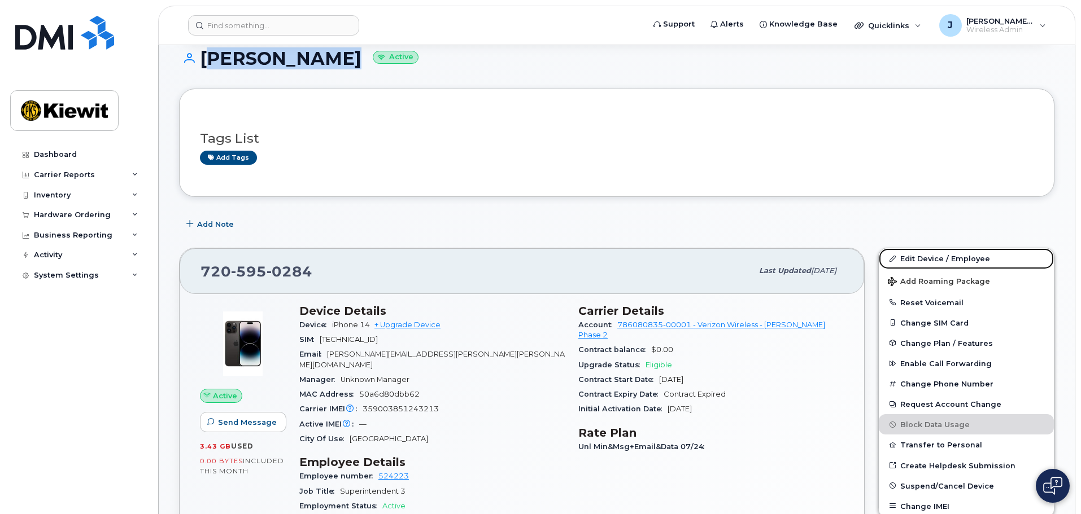
drag, startPoint x: 957, startPoint y: 257, endPoint x: 862, endPoint y: 304, distance: 106.6
click at [957, 258] on link "Edit Device / Employee" at bounding box center [966, 258] width 175 height 20
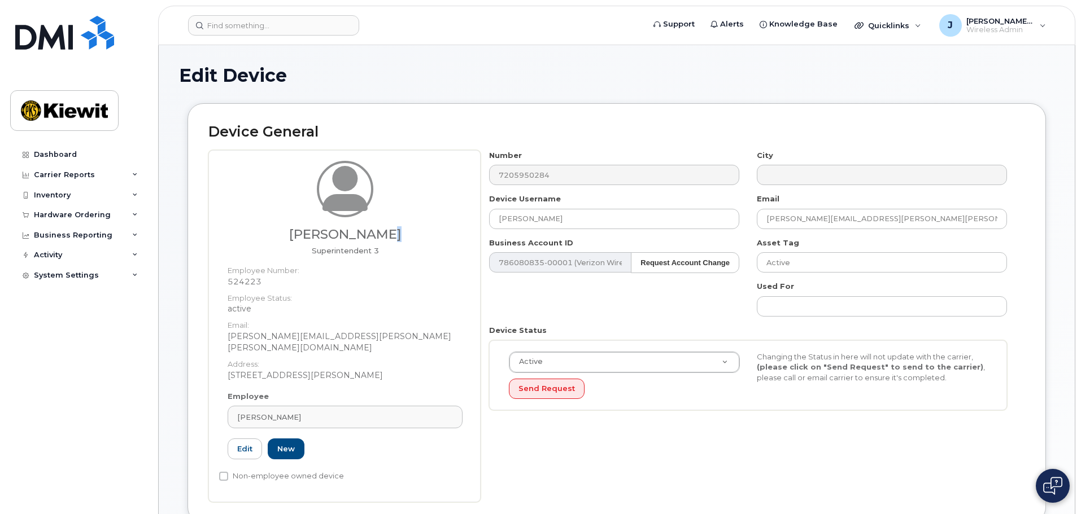
drag, startPoint x: 381, startPoint y: 233, endPoint x: 303, endPoint y: 242, distance: 78.5
click at [303, 242] on div "[PERSON_NAME] Superintendent 3" at bounding box center [345, 208] width 235 height 94
drag, startPoint x: 298, startPoint y: 232, endPoint x: 409, endPoint y: 235, distance: 111.9
click at [409, 235] on h3 "[PERSON_NAME]" at bounding box center [345, 235] width 235 height 14
copy h3 "[PERSON_NAME]"
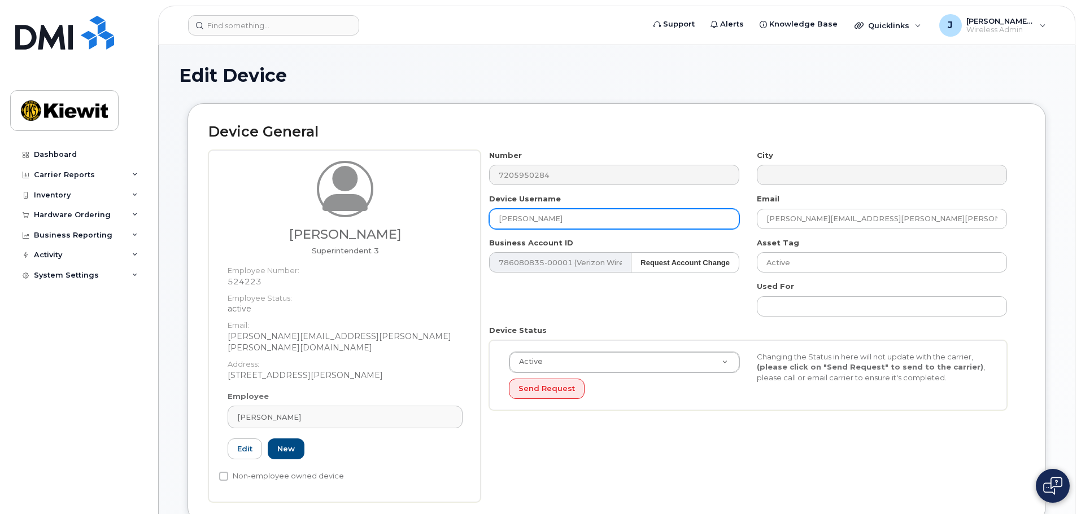
drag, startPoint x: 569, startPoint y: 218, endPoint x: 411, endPoint y: 199, distance: 159.8
click at [411, 199] on div "[PERSON_NAME] Superintendent 3 Employee Number: 524223 Employee Status: active …" at bounding box center [616, 326] width 817 height 352
paste input "[PERSON_NAME]"
type input "[PERSON_NAME]"
click at [411, 200] on div "[PERSON_NAME] Superintendent 3" at bounding box center [345, 208] width 235 height 94
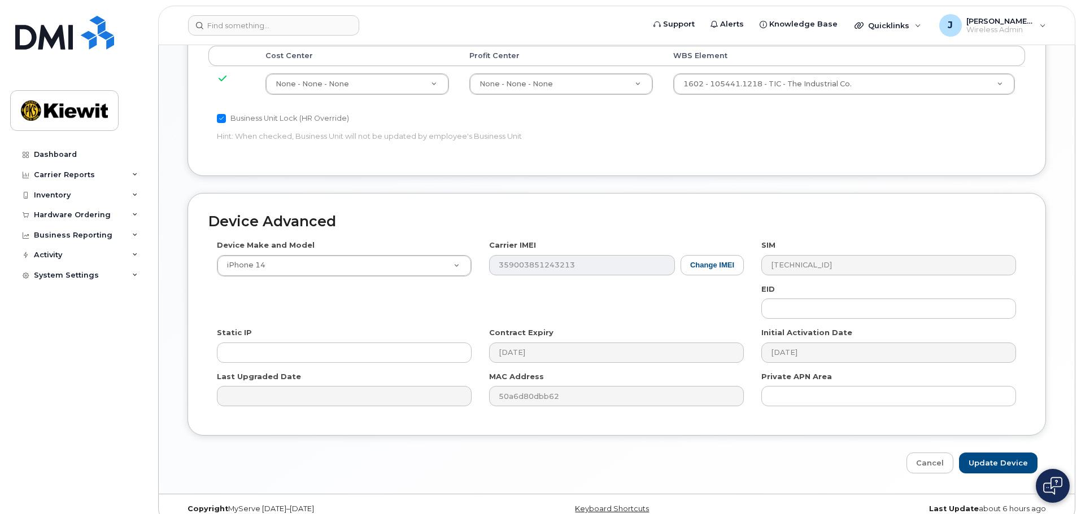
scroll to position [646, 0]
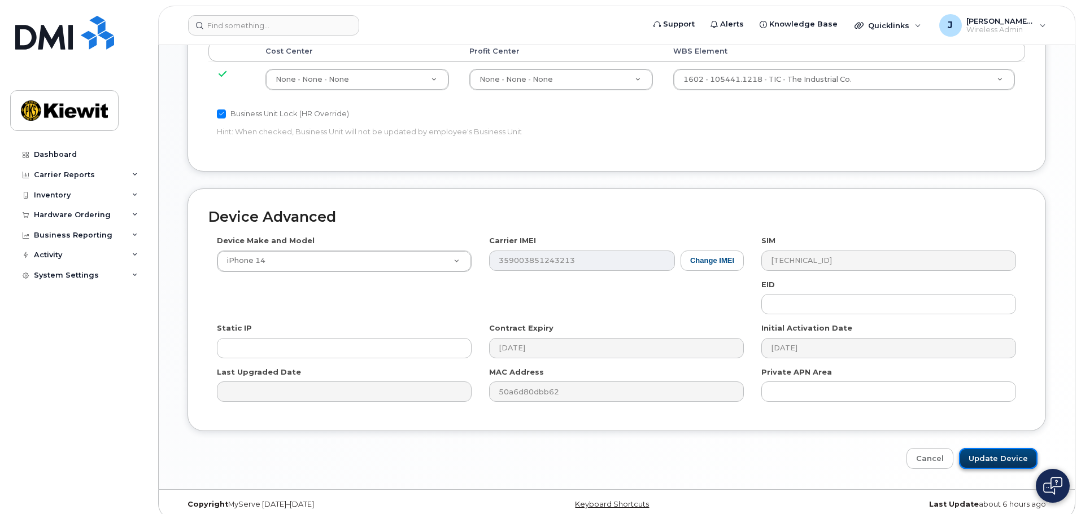
click at [1009, 451] on input "Update Device" at bounding box center [998, 458] width 78 height 21
type input "Saving..."
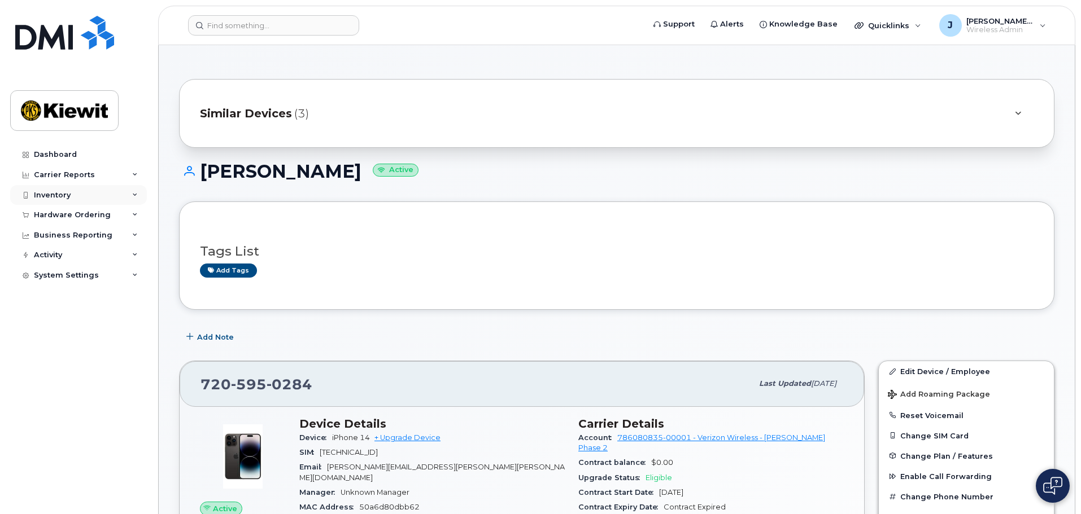
click at [99, 192] on div "Inventory" at bounding box center [78, 195] width 137 height 20
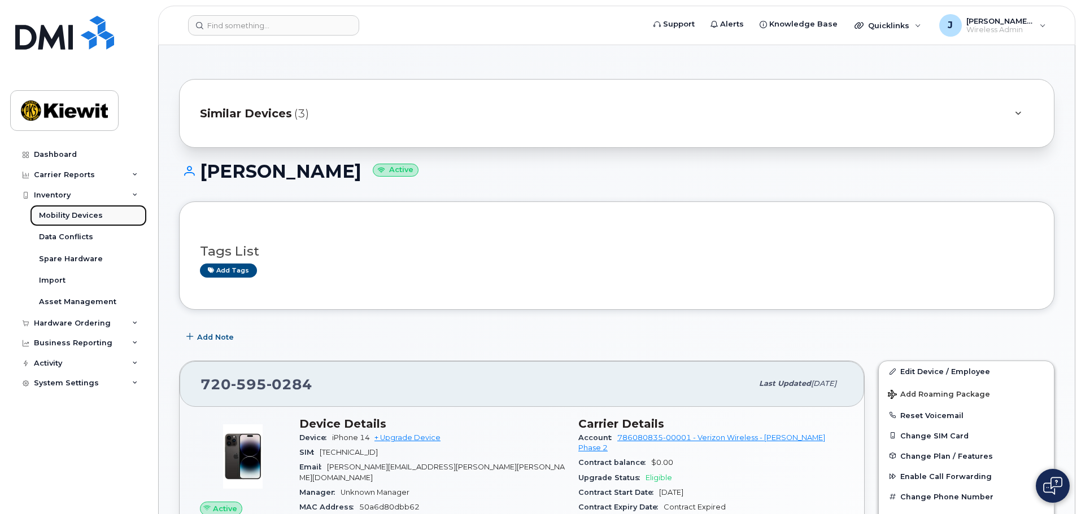
click at [98, 210] on link "Mobility Devices" at bounding box center [88, 215] width 117 height 21
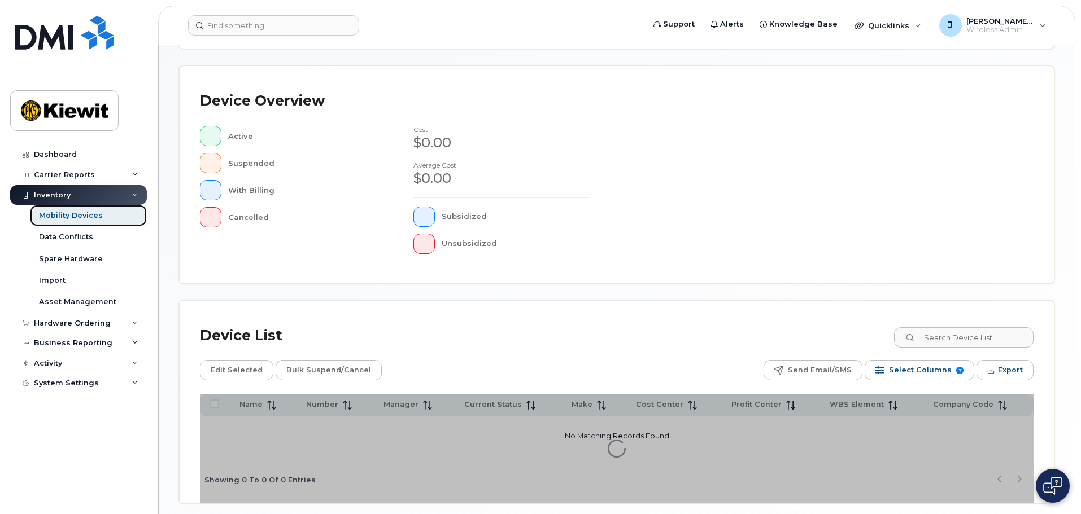
scroll to position [282, 0]
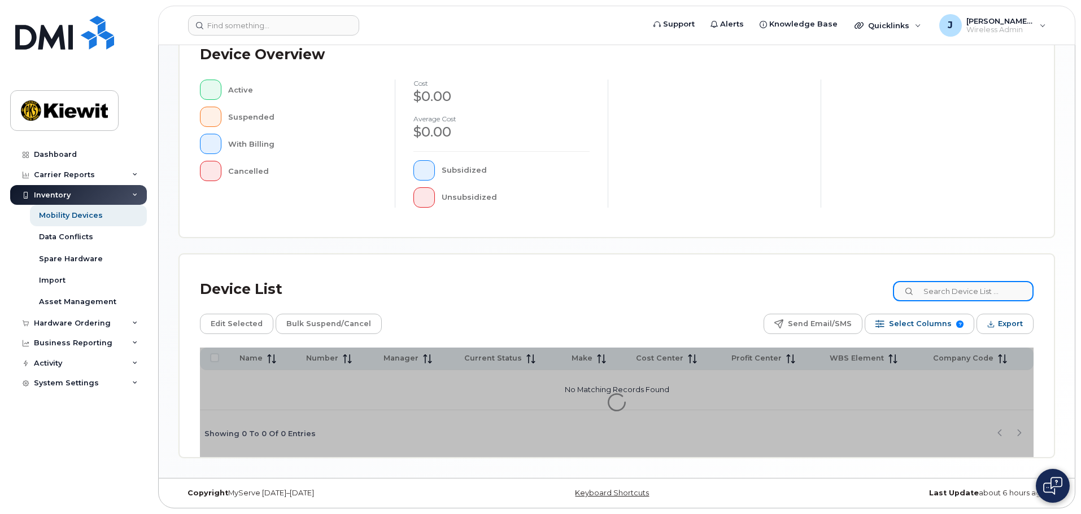
click at [939, 292] on input at bounding box center [963, 291] width 141 height 20
type input "105441"
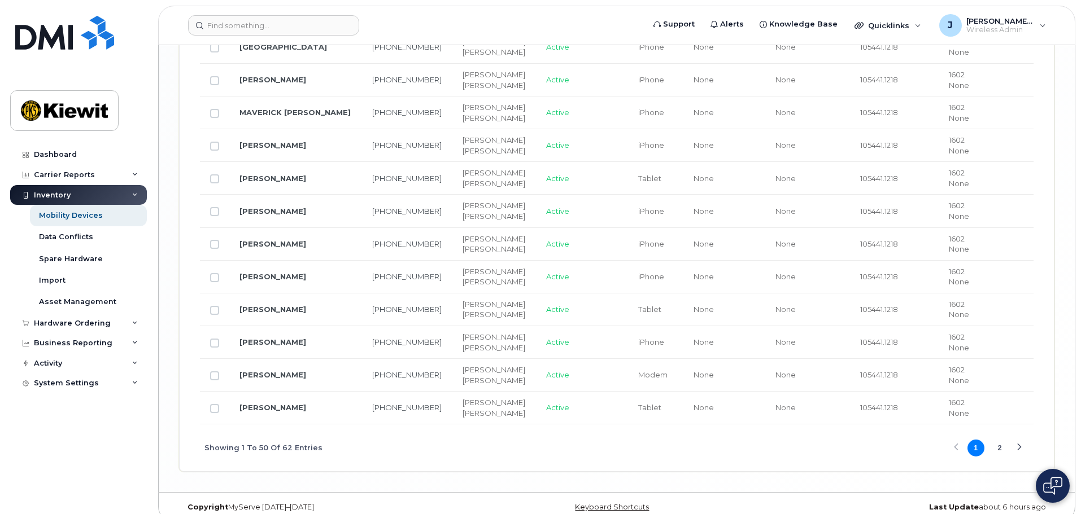
scroll to position [1942, 0]
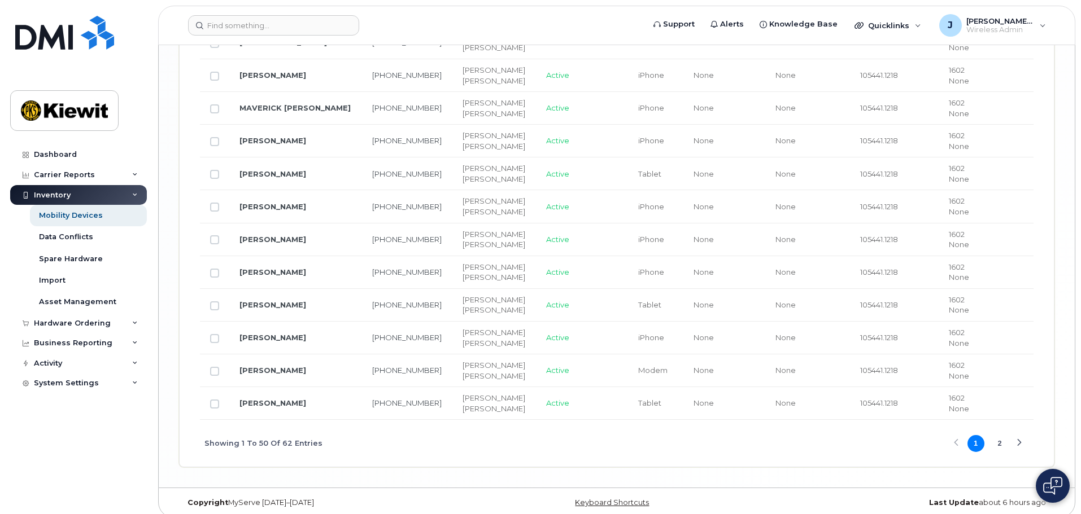
click at [995, 435] on button "2" at bounding box center [999, 443] width 17 height 17
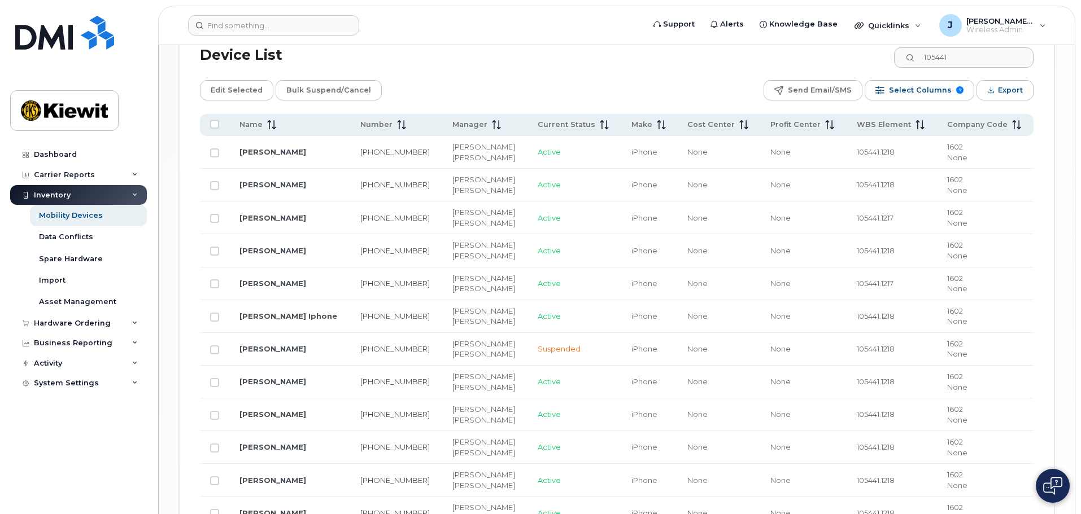
scroll to position [469, 0]
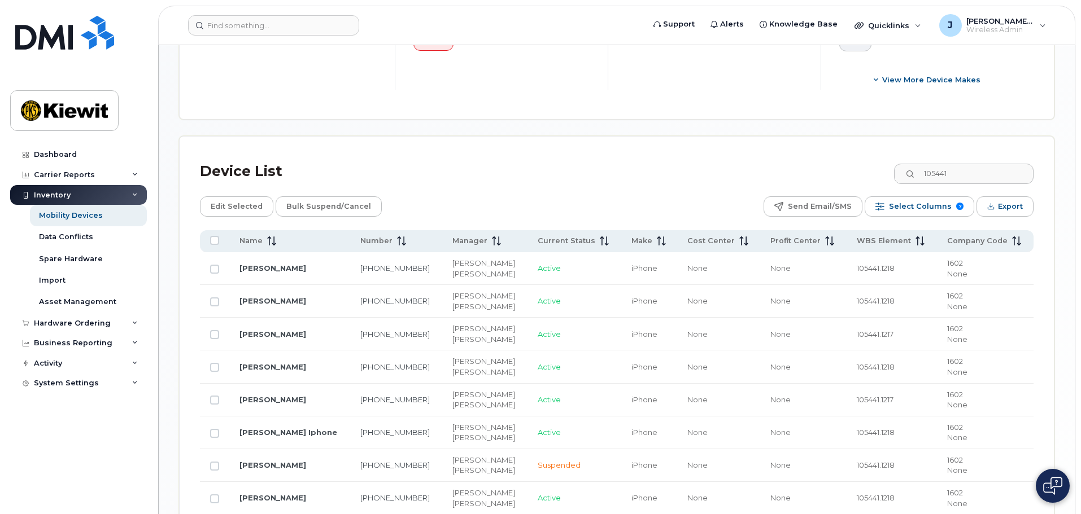
drag, startPoint x: 306, startPoint y: 360, endPoint x: 320, endPoint y: 367, distance: 16.2
click at [320, 367] on td "KEITH HOLDERFIELD" at bounding box center [289, 367] width 121 height 33
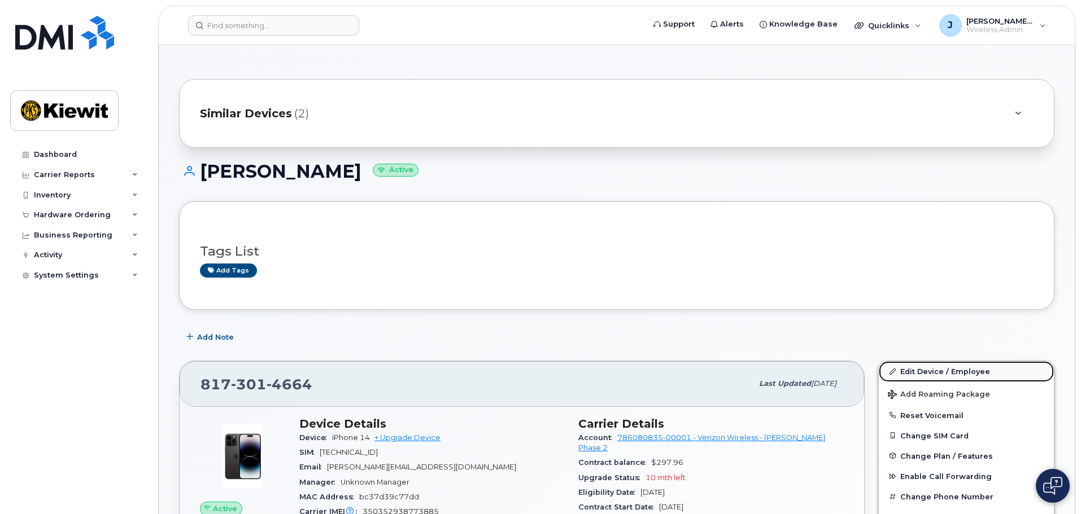
click at [943, 370] on link "Edit Device / Employee" at bounding box center [966, 371] width 175 height 20
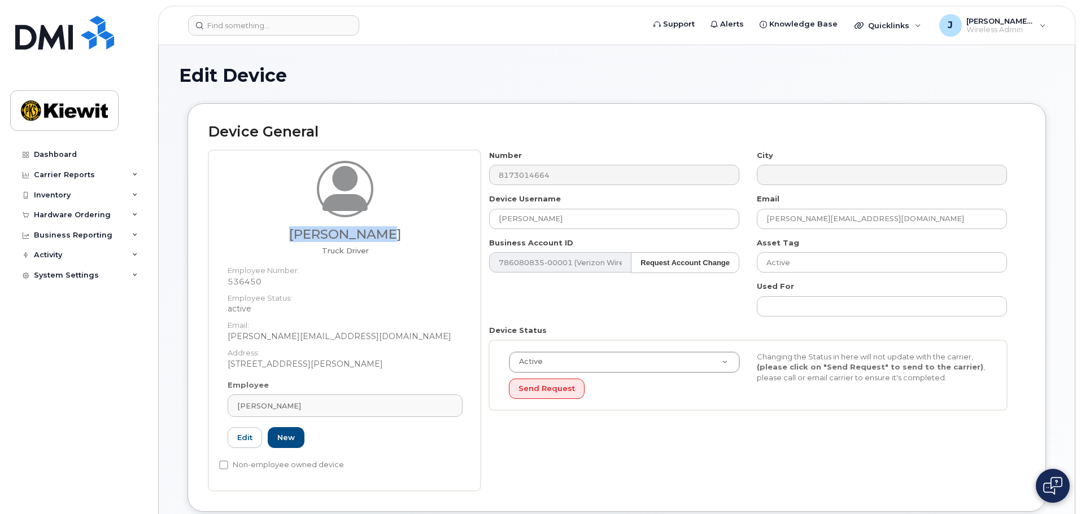
drag, startPoint x: 389, startPoint y: 232, endPoint x: 301, endPoint y: 230, distance: 88.1
click at [301, 230] on h3 "[PERSON_NAME]" at bounding box center [345, 235] width 235 height 14
copy h3 "[PERSON_NAME]"
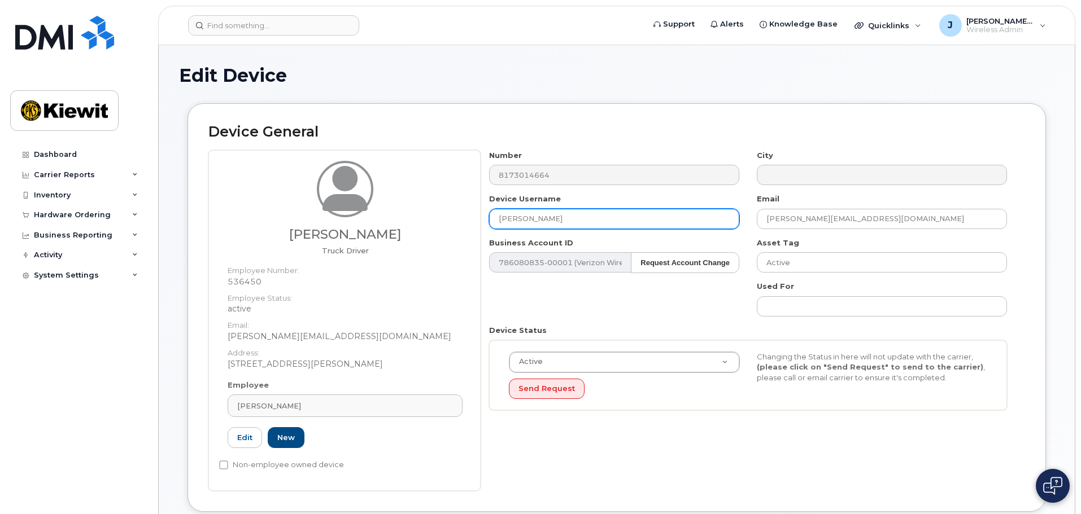
drag, startPoint x: 616, startPoint y: 223, endPoint x: 417, endPoint y: 207, distance: 198.8
click at [417, 207] on div "Ramiro Lopez Truck Driver Employee Number: 536450 Employee Status: active Email…" at bounding box center [616, 320] width 817 height 341
paste input "Ramiro Lopez"
click at [625, 215] on input "Ramiro Lopez" at bounding box center [614, 219] width 250 height 20
type input "Ramiro Lopez SR."
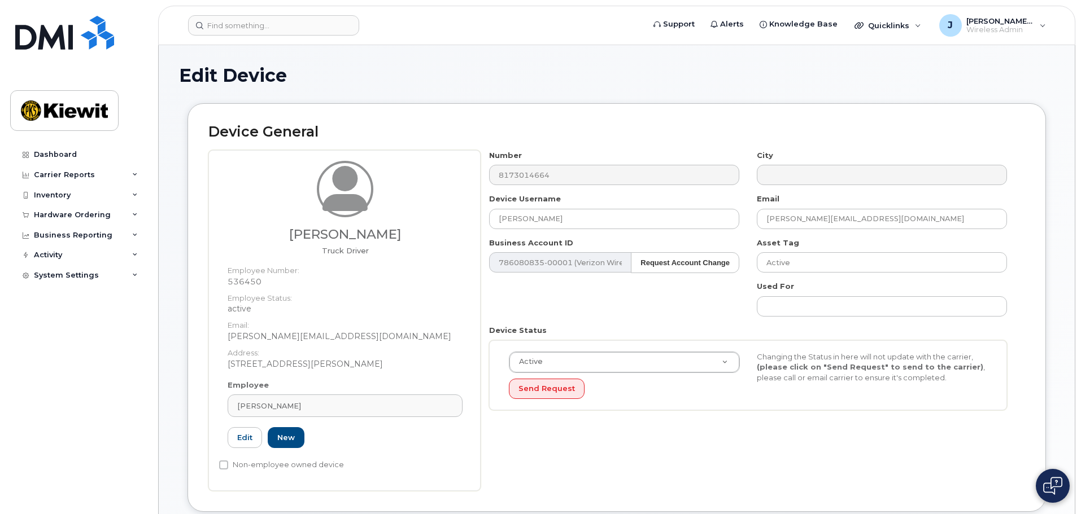
drag, startPoint x: 534, startPoint y: 303, endPoint x: 535, endPoint y: 297, distance: 6.3
click at [535, 302] on div "Number 8173014664 City Device Username Ramiro Lopez SR. Email RAMIRO.LOPEZ2@TIC…" at bounding box center [748, 284] width 535 height 269
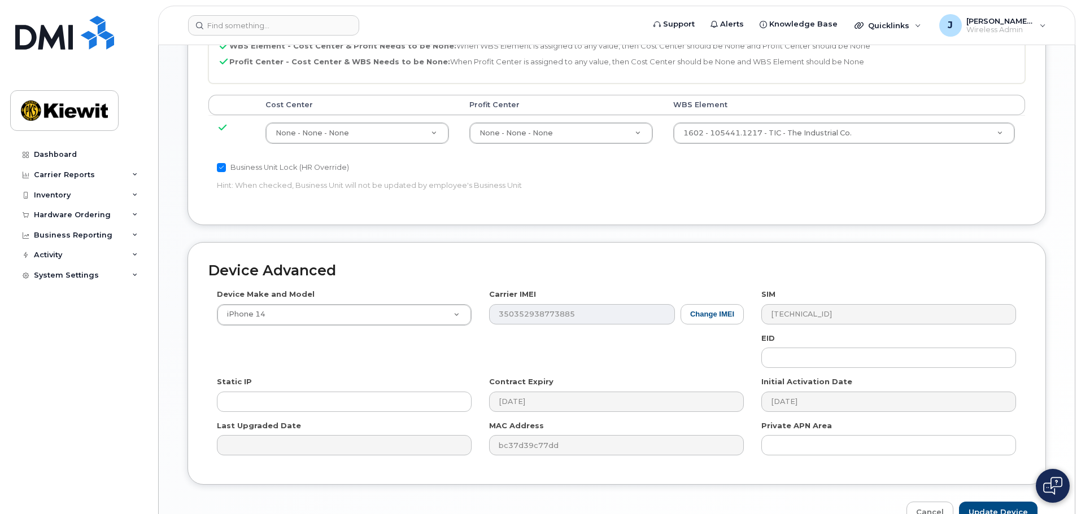
scroll to position [646, 0]
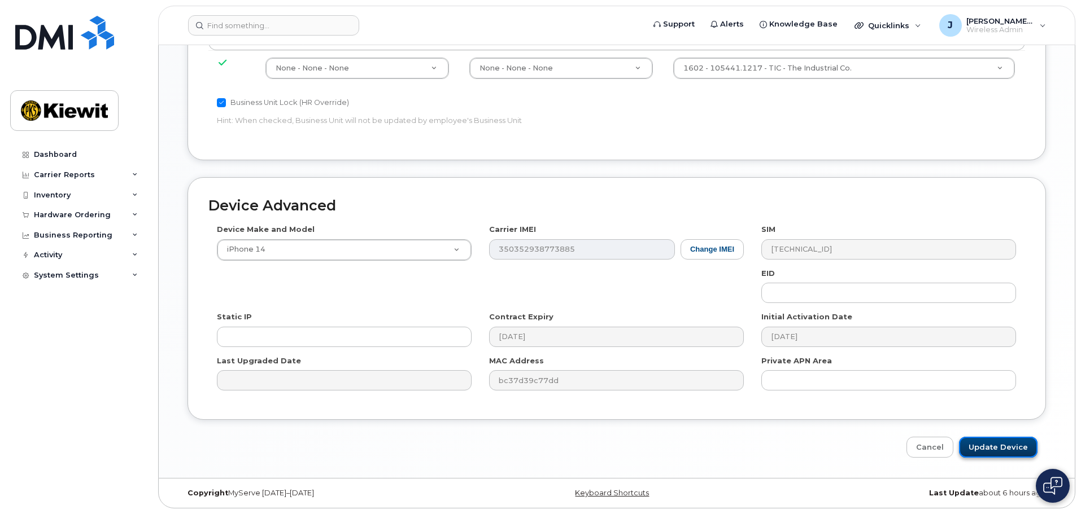
click at [984, 451] on input "Update Device" at bounding box center [998, 447] width 78 height 21
type input "Saving..."
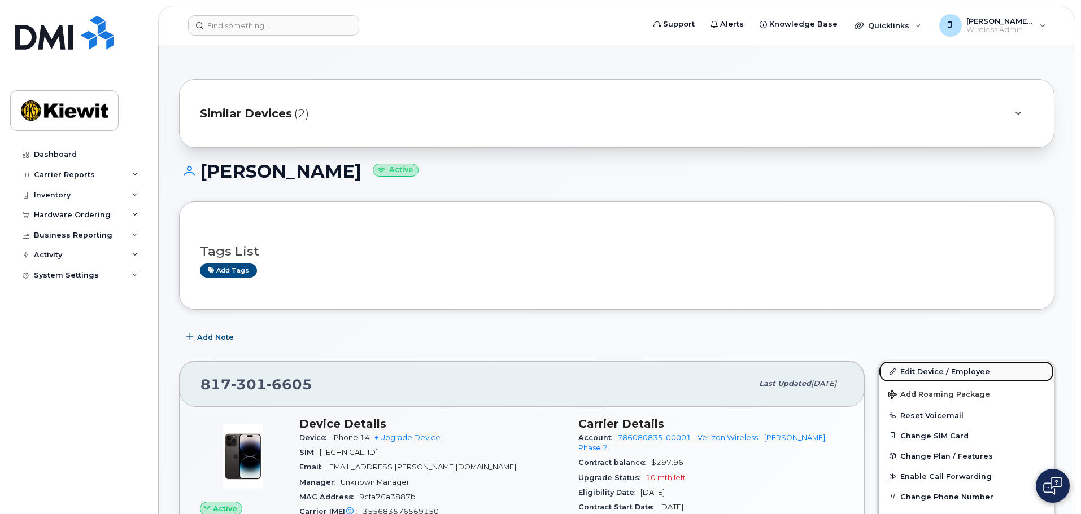
click at [944, 369] on link "Edit Device / Employee" at bounding box center [966, 371] width 175 height 20
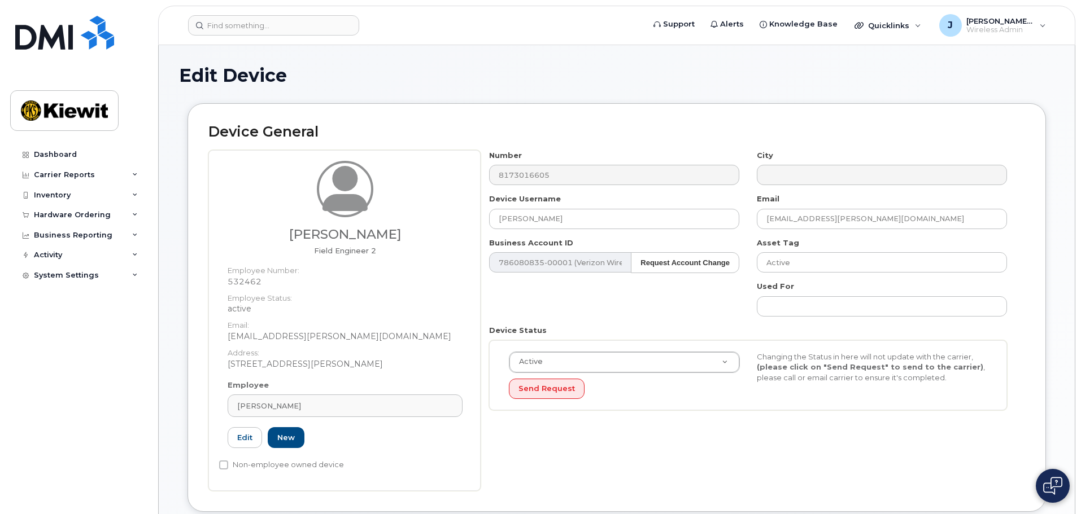
drag, startPoint x: 285, startPoint y: 238, endPoint x: 398, endPoint y: 240, distance: 113.5
click at [398, 240] on h3 "[PERSON_NAME]" at bounding box center [345, 235] width 235 height 14
copy h3 "[PERSON_NAME]"
drag, startPoint x: 600, startPoint y: 218, endPoint x: 500, endPoint y: 224, distance: 99.6
click at [500, 224] on input "[PERSON_NAME]" at bounding box center [614, 219] width 250 height 20
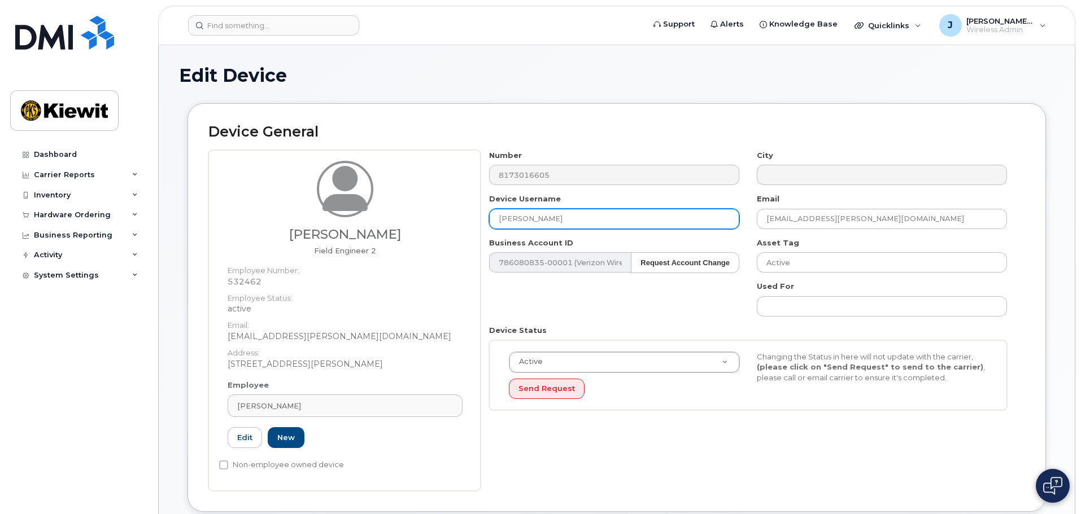
paste input "[PERSON_NAME]"
type input "[PERSON_NAME]"
click at [455, 248] on h5 "Field Engineer 2" at bounding box center [345, 251] width 235 height 8
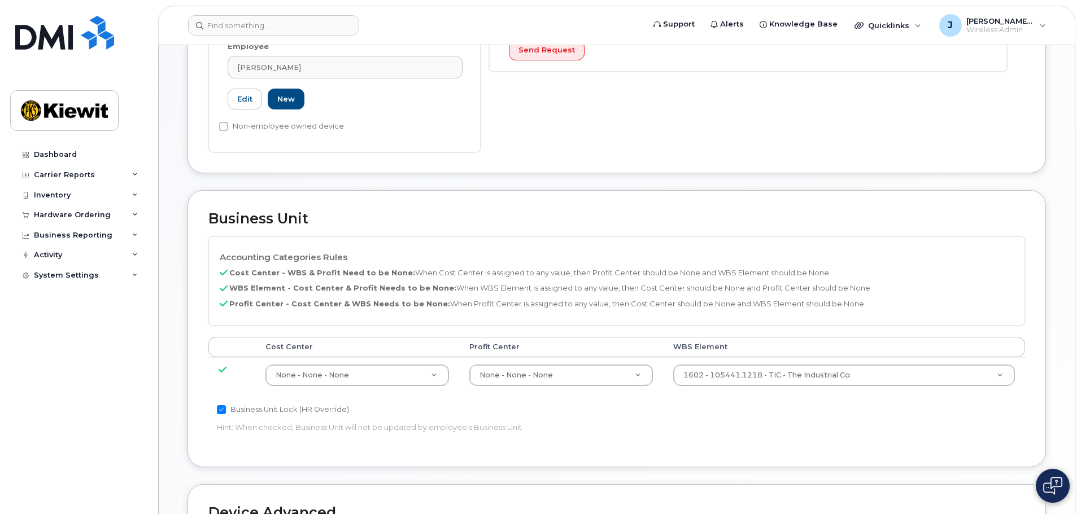
scroll to position [621, 0]
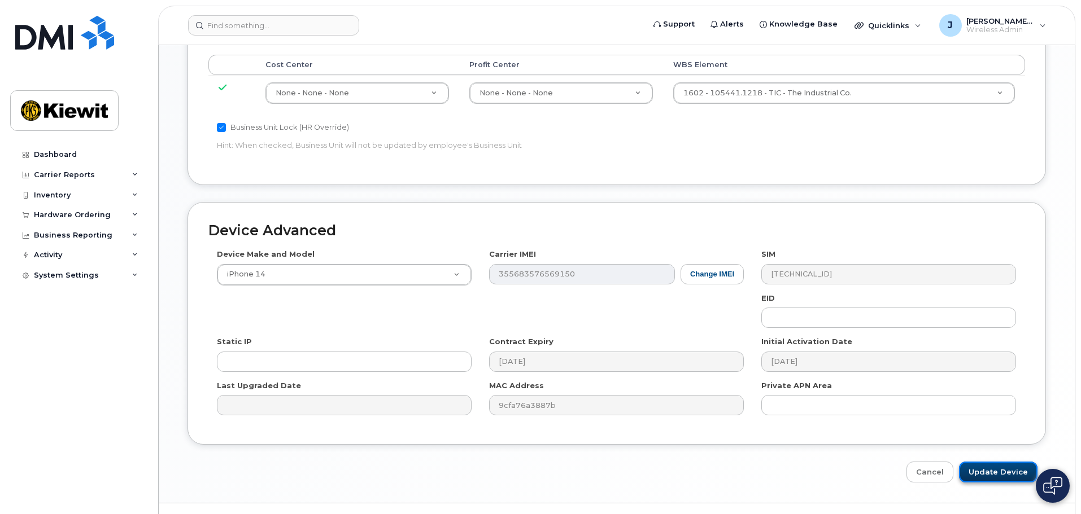
click at [977, 464] on input "Update Device" at bounding box center [998, 472] width 78 height 21
type input "Saving..."
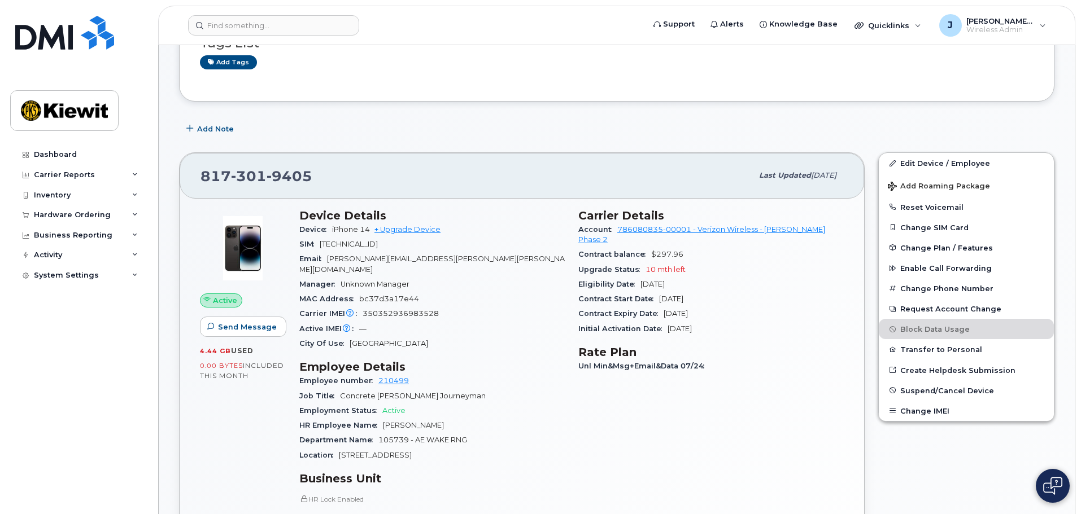
scroll to position [113, 0]
click at [438, 321] on div "Active IMEI Active IMEI is refreshed daily with a delay of up to 48 hours follo…" at bounding box center [431, 328] width 265 height 15
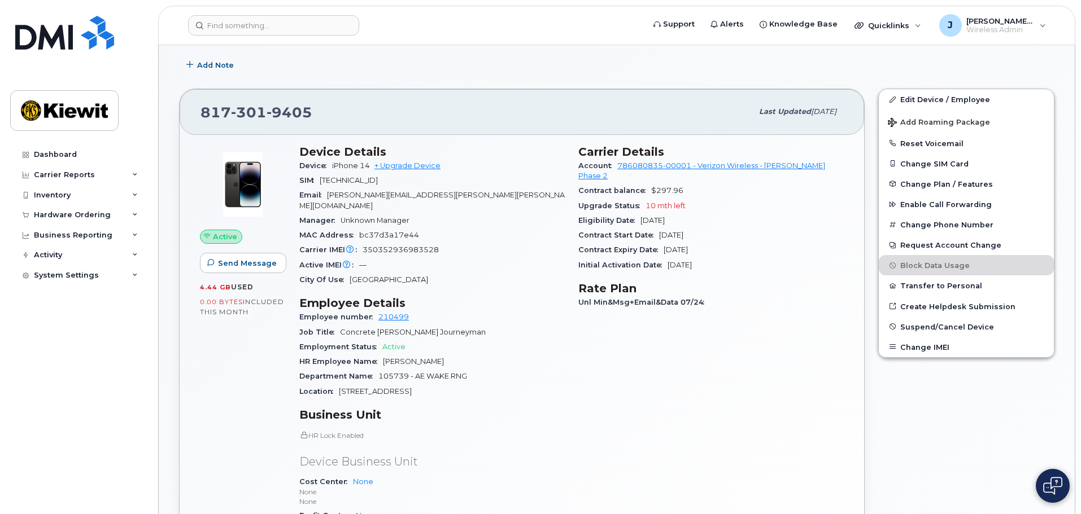
scroll to position [226, 0]
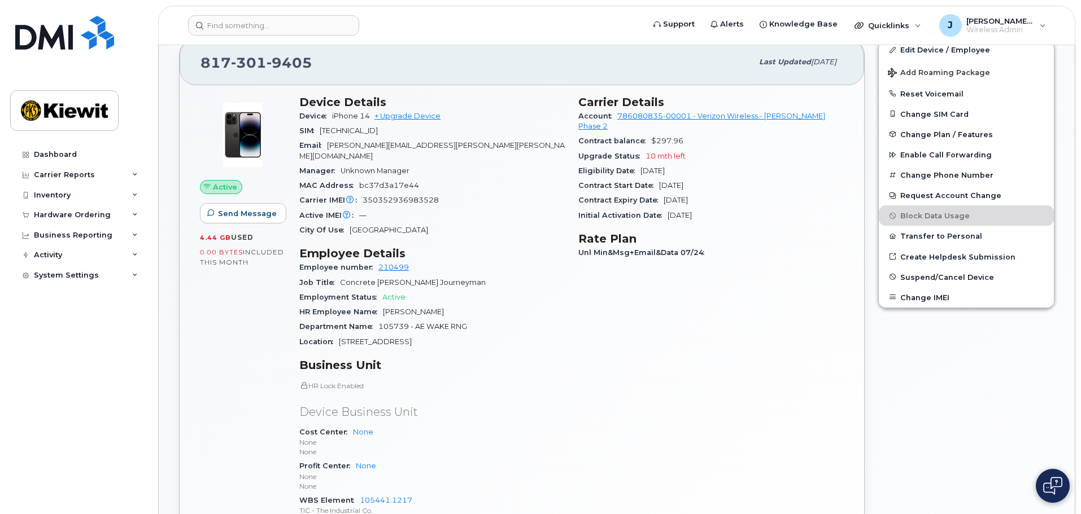
click at [523, 438] on p "None" at bounding box center [431, 443] width 265 height 10
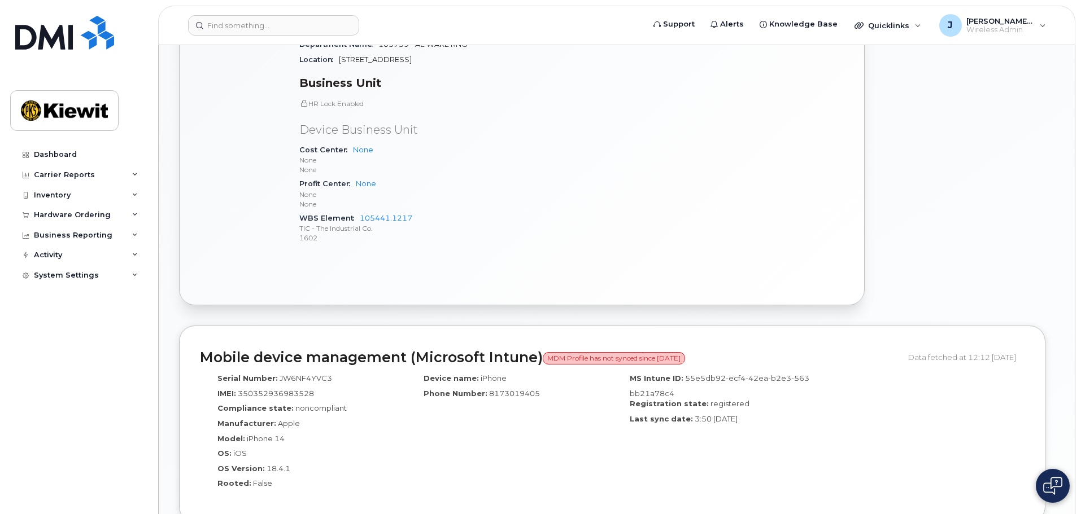
click at [844, 420] on div "Serial Number: JW6NF4YVC3 IMEI: [TECHNICAL_ID] Compliance state: noncompliant M…" at bounding box center [612, 435] width 824 height 134
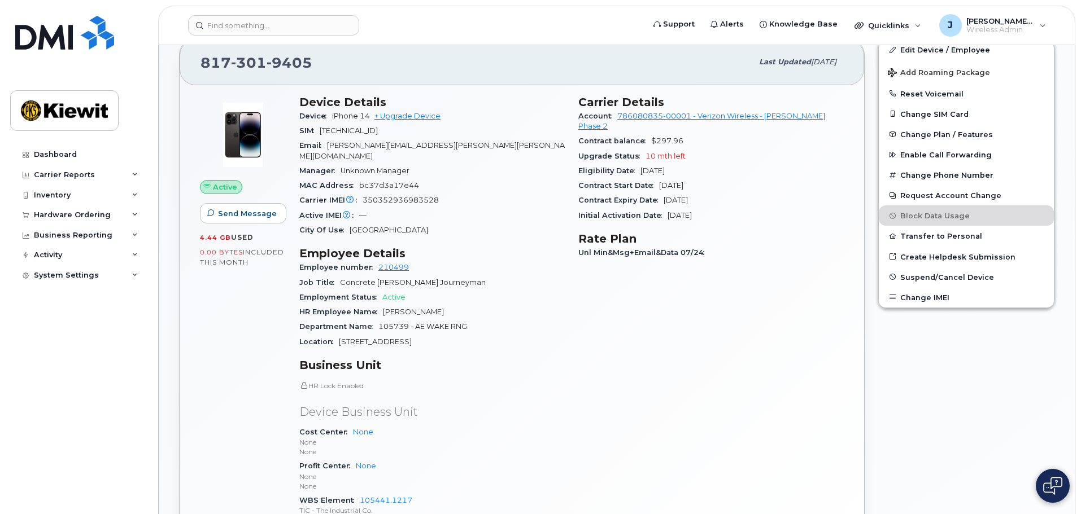
click at [635, 296] on div "Carrier Details Account 786080835-00001 - Verizon Wireless - [PERSON_NAME] Phas…" at bounding box center [711, 316] width 279 height 455
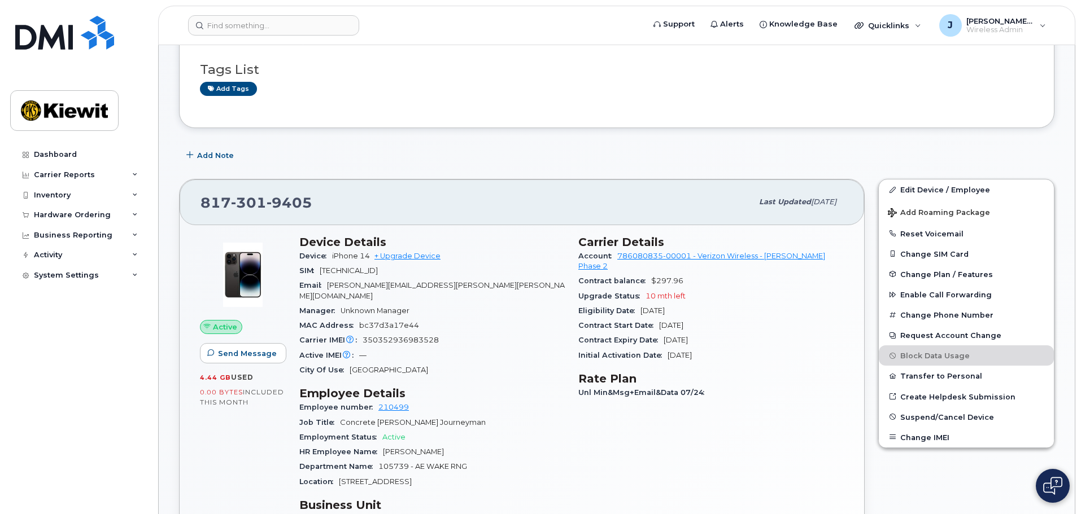
scroll to position [113, 0]
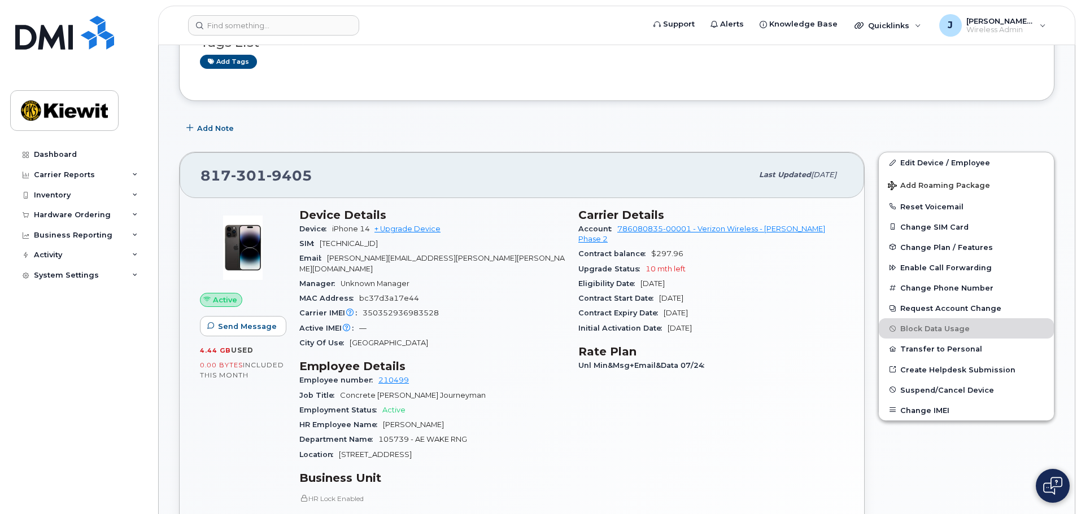
drag, startPoint x: 974, startPoint y: 134, endPoint x: 967, endPoint y: 136, distance: 7.0
click at [974, 134] on div "Add Note" at bounding box center [616, 128] width 875 height 20
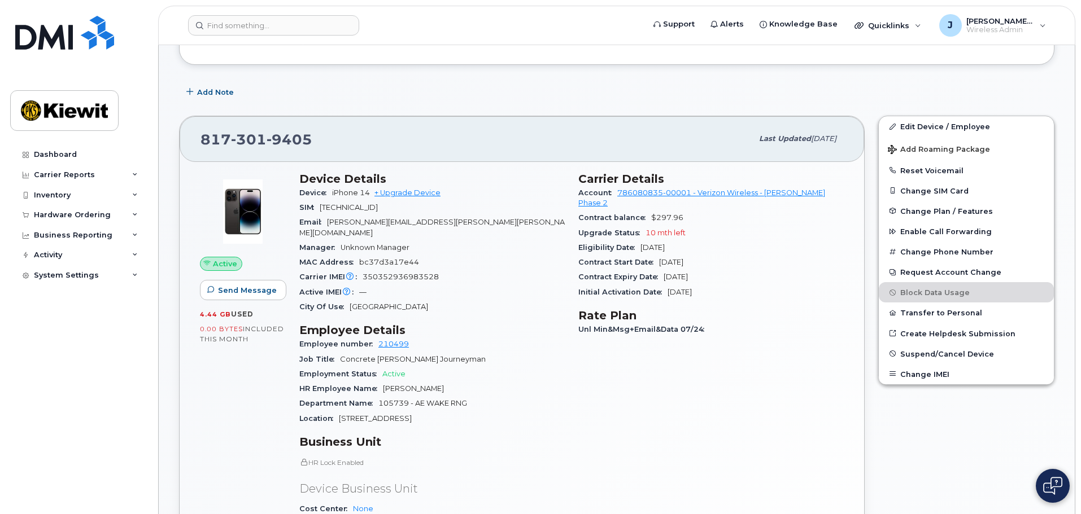
scroll to position [169, 0]
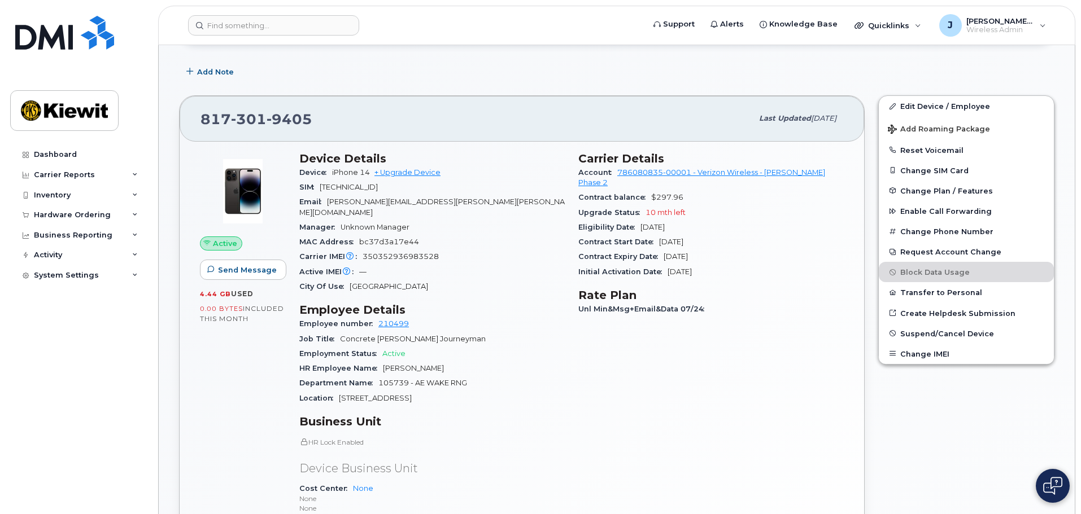
drag, startPoint x: 473, startPoint y: 77, endPoint x: 465, endPoint y: 79, distance: 8.2
click at [473, 77] on div "Add Note" at bounding box center [616, 72] width 875 height 20
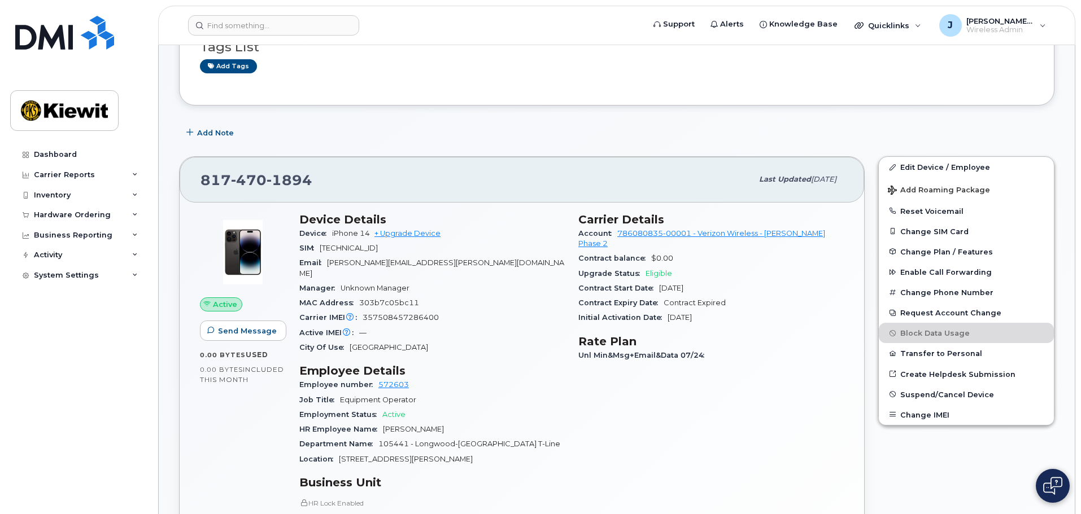
scroll to position [113, 0]
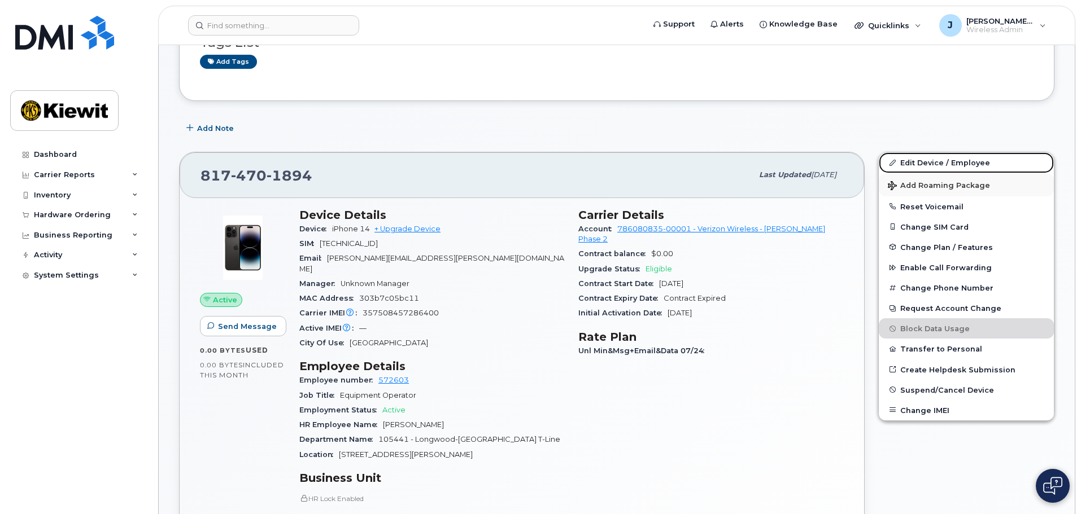
drag, startPoint x: 930, startPoint y: 164, endPoint x: 896, endPoint y: 173, distance: 34.4
click at [930, 164] on link "Edit Device / Employee" at bounding box center [966, 162] width 175 height 20
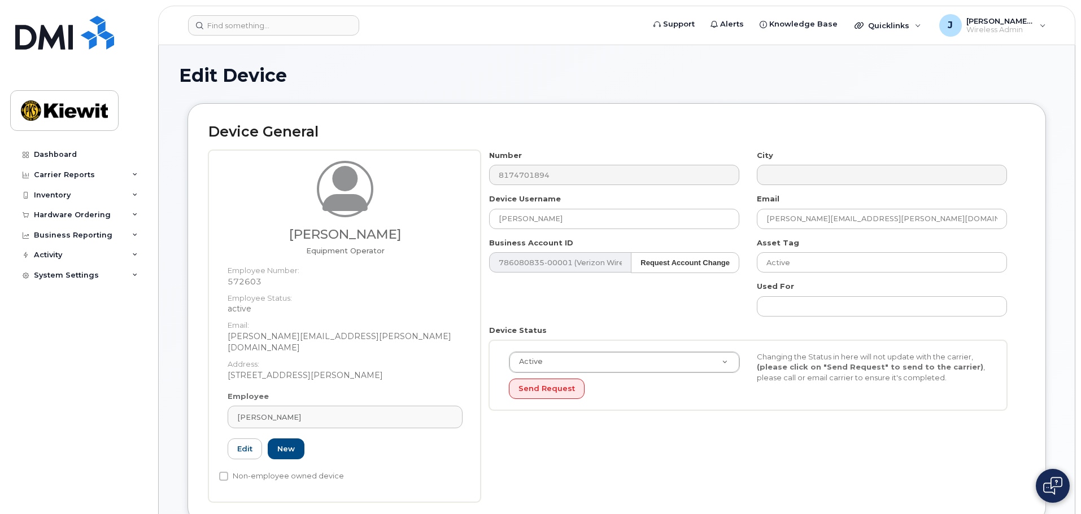
drag, startPoint x: 423, startPoint y: 234, endPoint x: 281, endPoint y: 238, distance: 141.8
click at [281, 238] on h3 "[PERSON_NAME]" at bounding box center [345, 235] width 235 height 14
copy h3 "[PERSON_NAME]"
drag, startPoint x: 639, startPoint y: 226, endPoint x: 450, endPoint y: 233, distance: 189.3
click at [449, 233] on div "Bobby Hawkins Jr. Equipment Operator Employee Number: 572603 Employee Status: a…" at bounding box center [616, 326] width 817 height 352
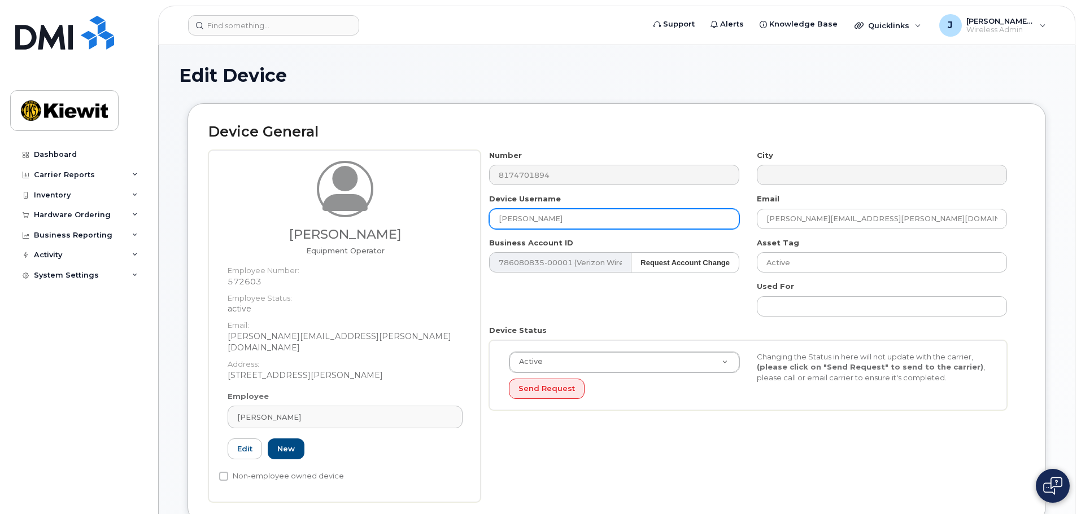
paste input "Bobby Hawkins Jr."
type input "[PERSON_NAME]"
click at [483, 299] on div "Number 8174701894 City Device Username Bobby Hawkins Jr. Email bobby.hawkinsjr@…" at bounding box center [748, 284] width 535 height 269
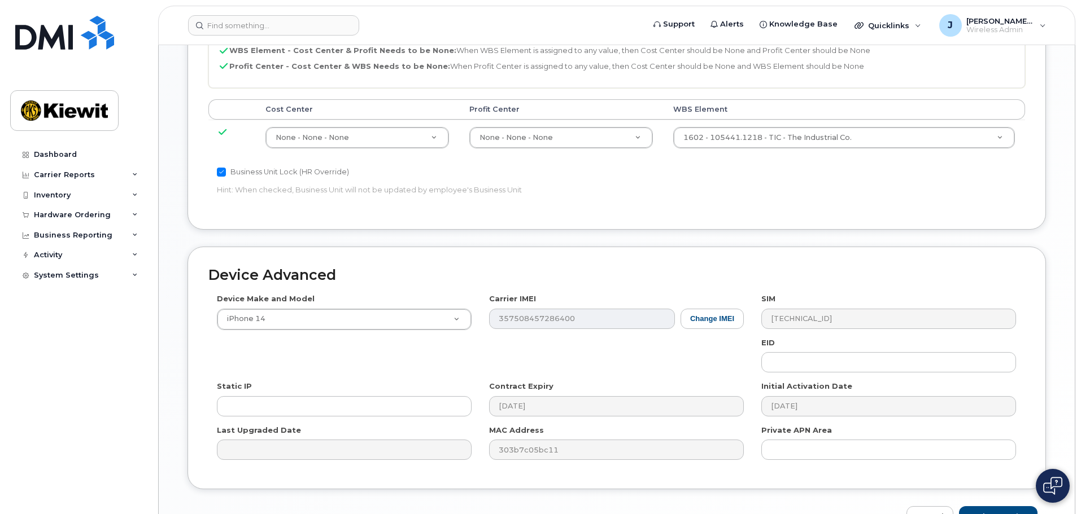
scroll to position [646, 0]
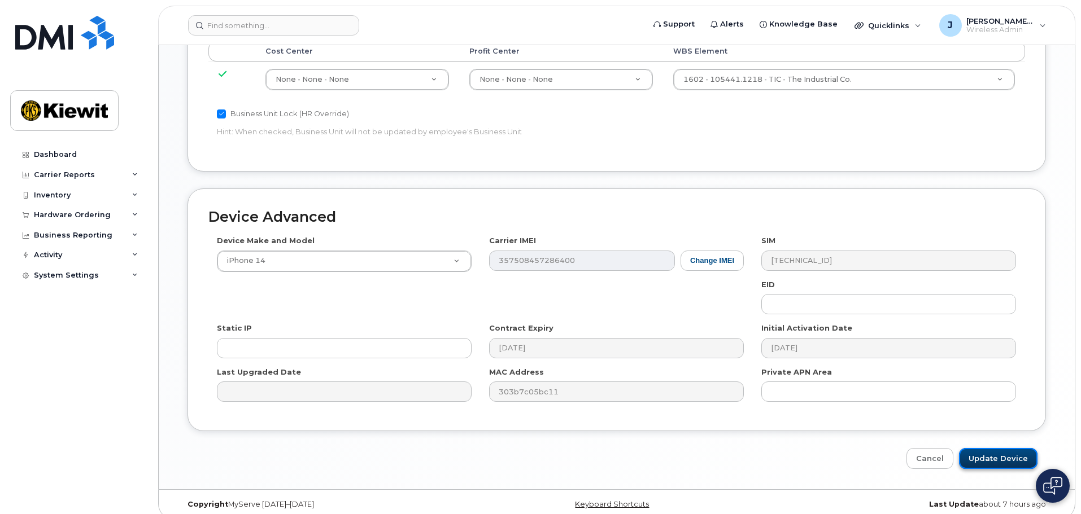
click at [979, 448] on input "Update Device" at bounding box center [998, 458] width 78 height 21
type input "Saving..."
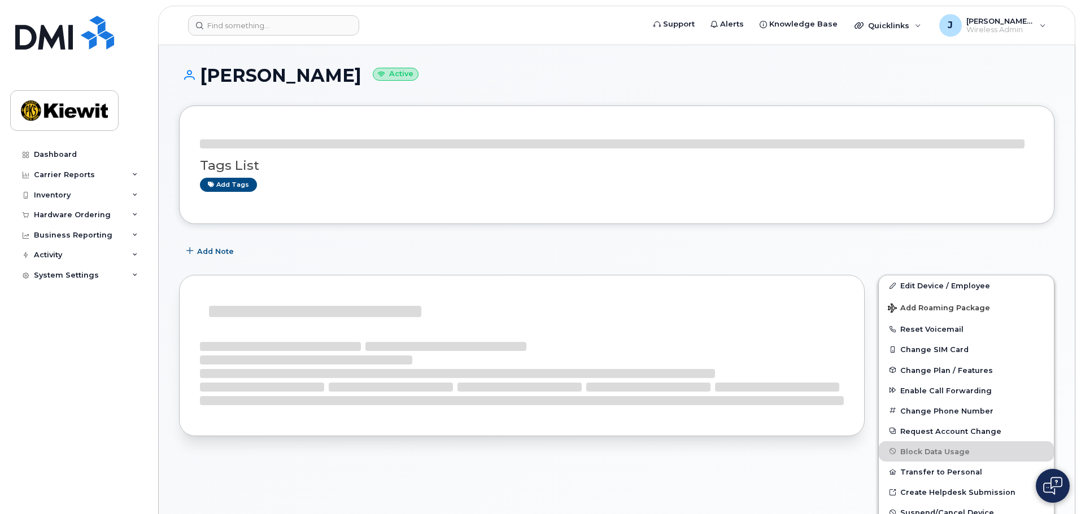
click at [538, 71] on h1 "[PERSON_NAME] Active" at bounding box center [616, 76] width 875 height 20
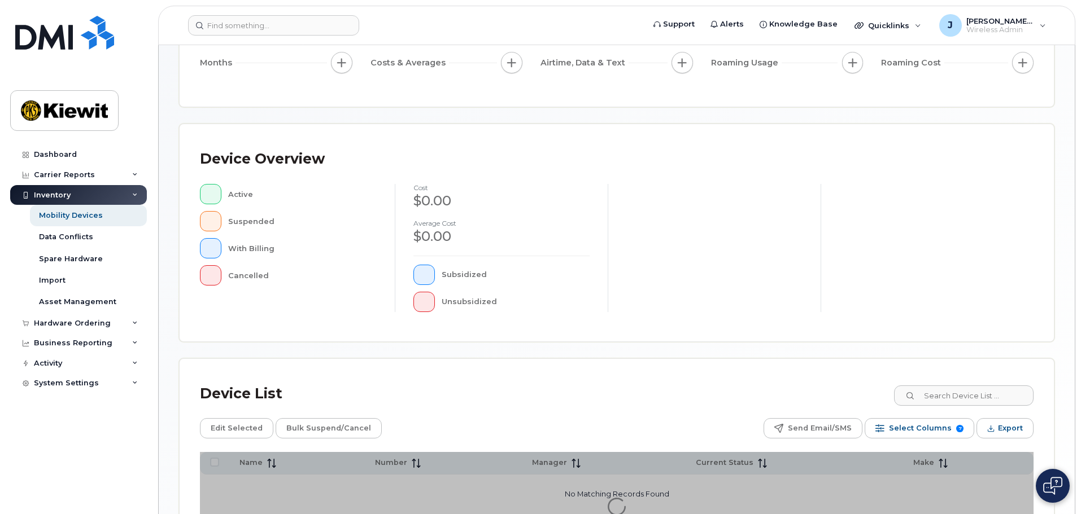
scroll to position [262, 0]
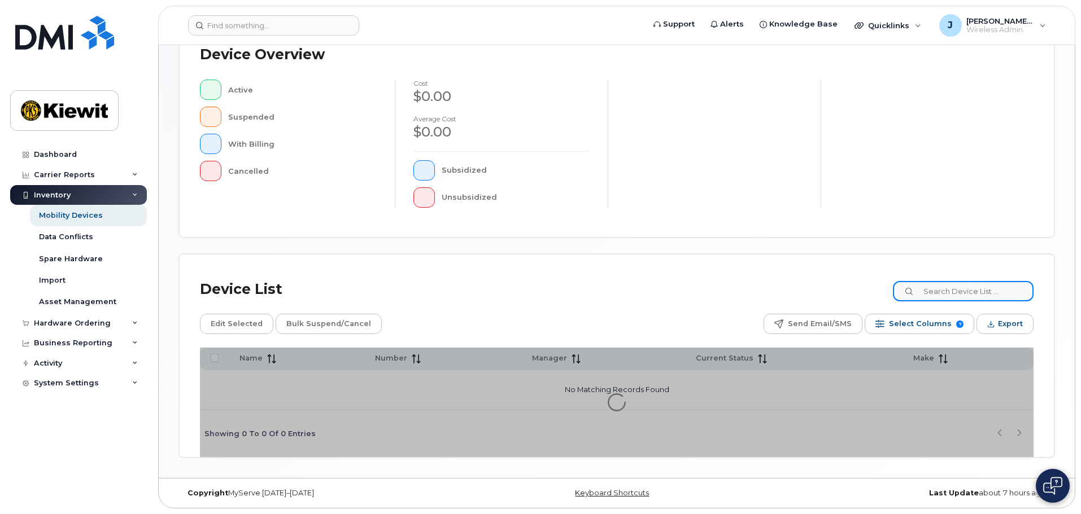
click at [983, 292] on input at bounding box center [963, 291] width 141 height 20
type input "105441"
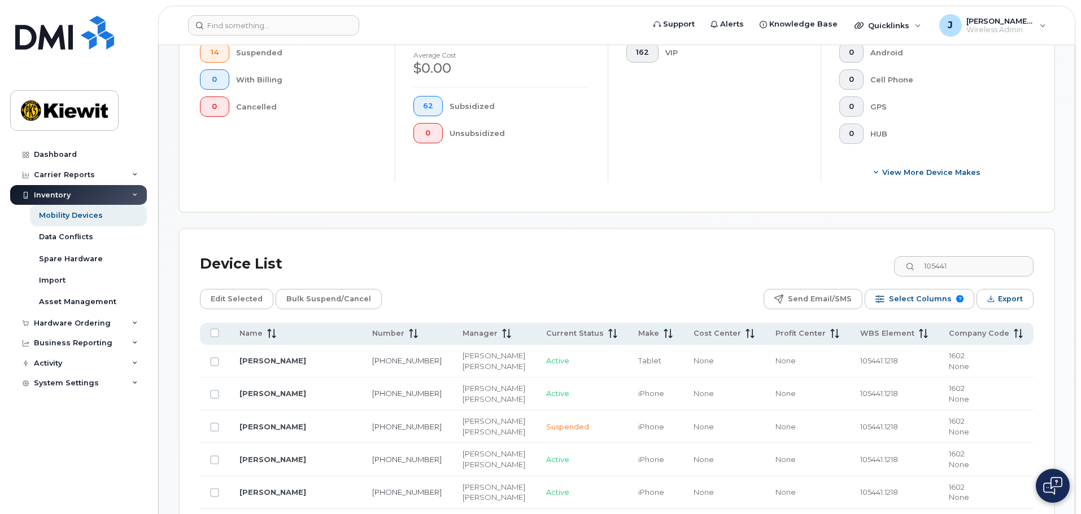
scroll to position [284, 0]
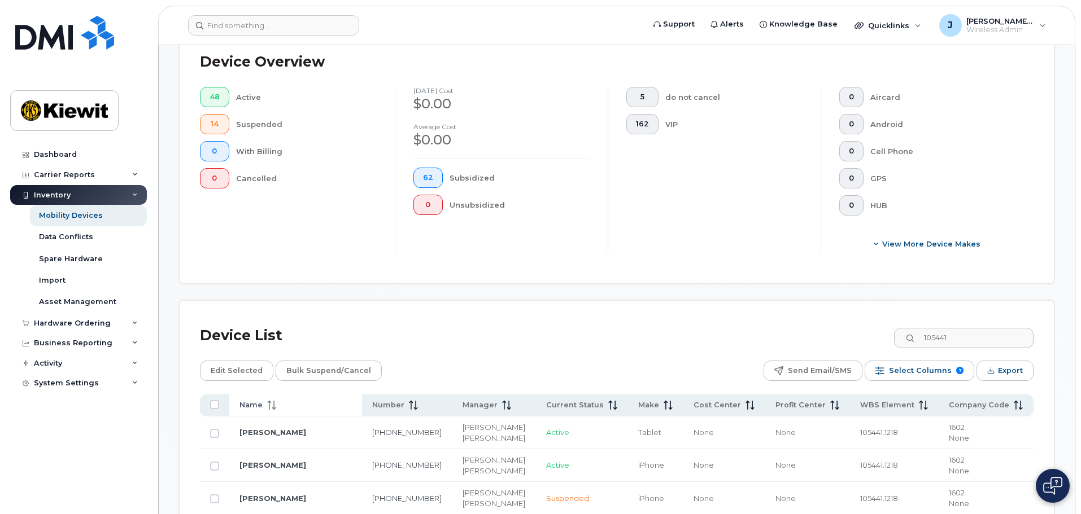
click at [271, 401] on icon at bounding box center [271, 405] width 9 height 9
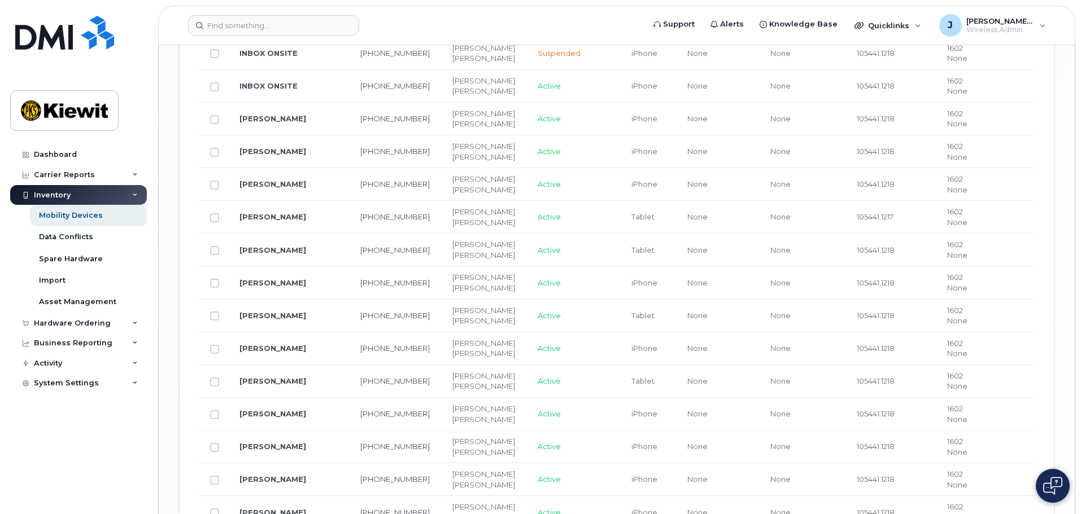
scroll to position [1922, 0]
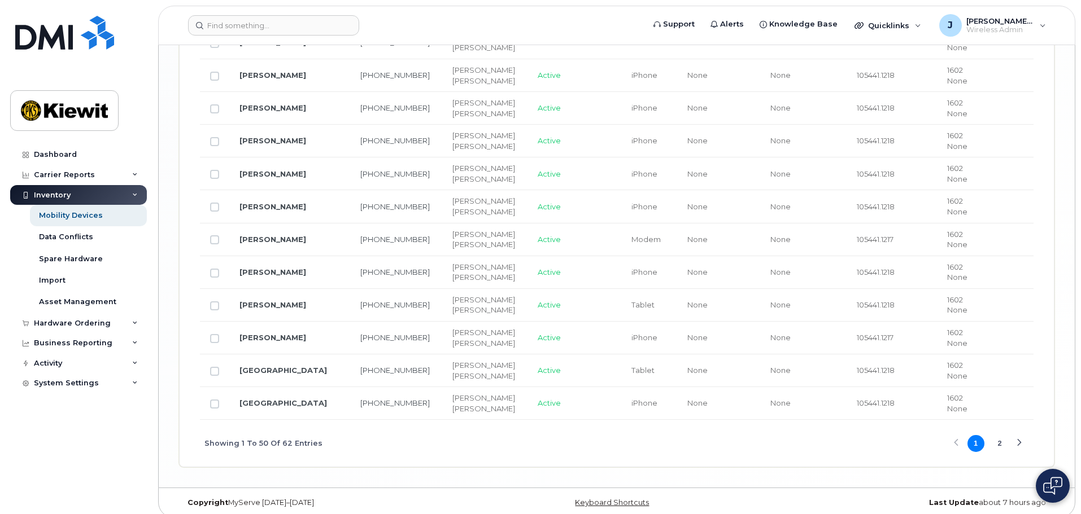
click at [397, 447] on div "Showing 1 To 50 Of 62 Entries 1 2" at bounding box center [617, 443] width 834 height 47
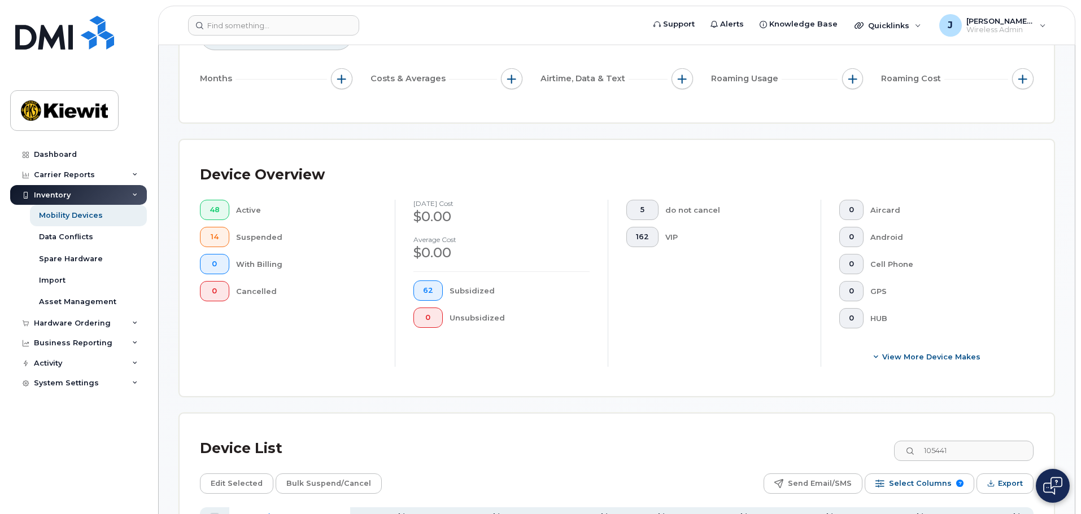
scroll to position [453, 0]
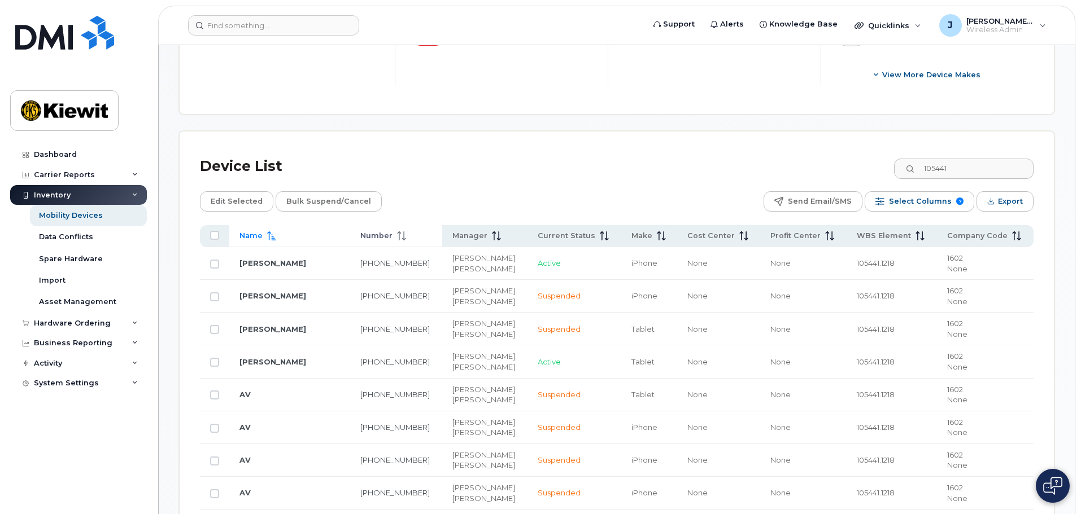
click at [397, 232] on icon at bounding box center [401, 236] width 9 height 9
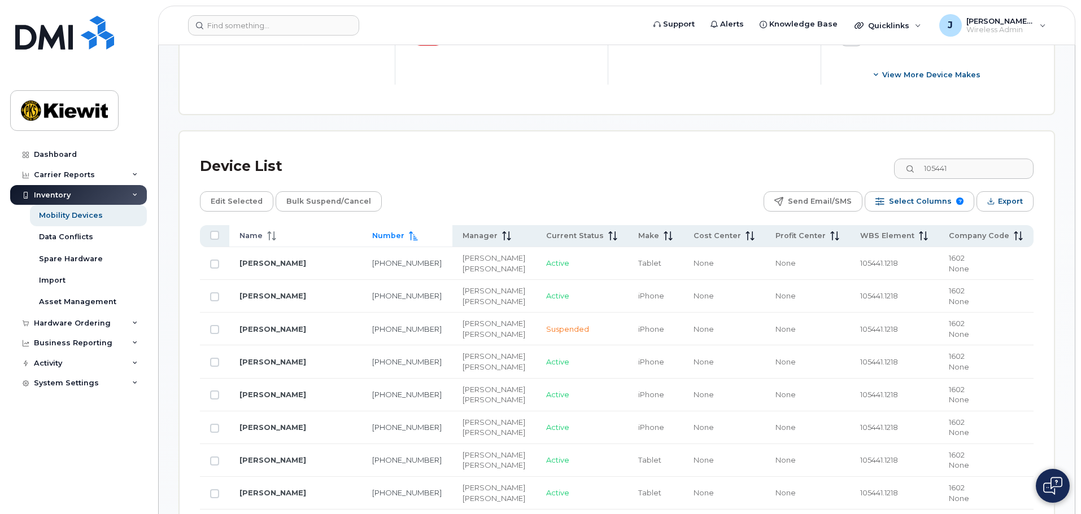
click at [407, 231] on div "Number" at bounding box center [407, 236] width 70 height 10
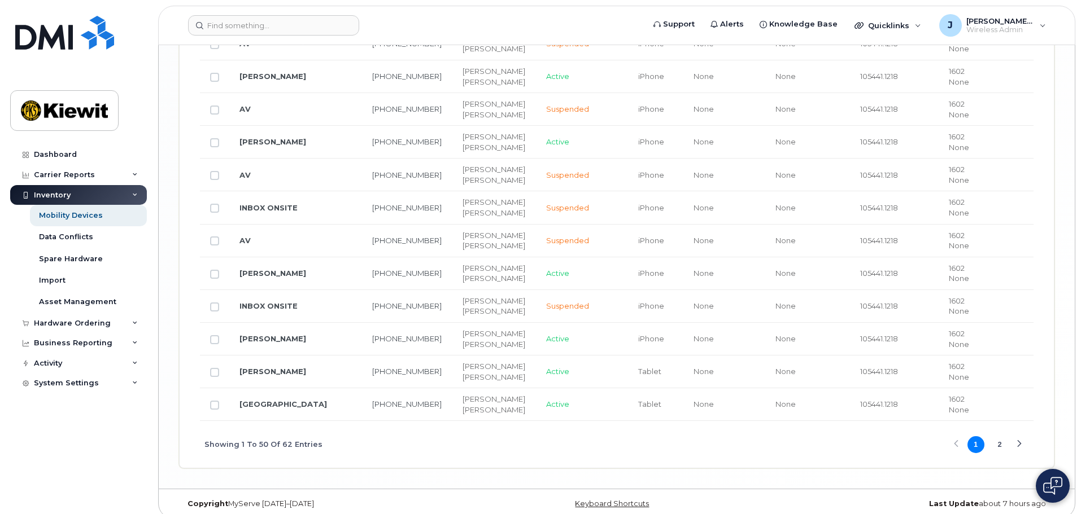
scroll to position [1922, 0]
click at [999, 436] on button "2" at bounding box center [999, 443] width 17 height 17
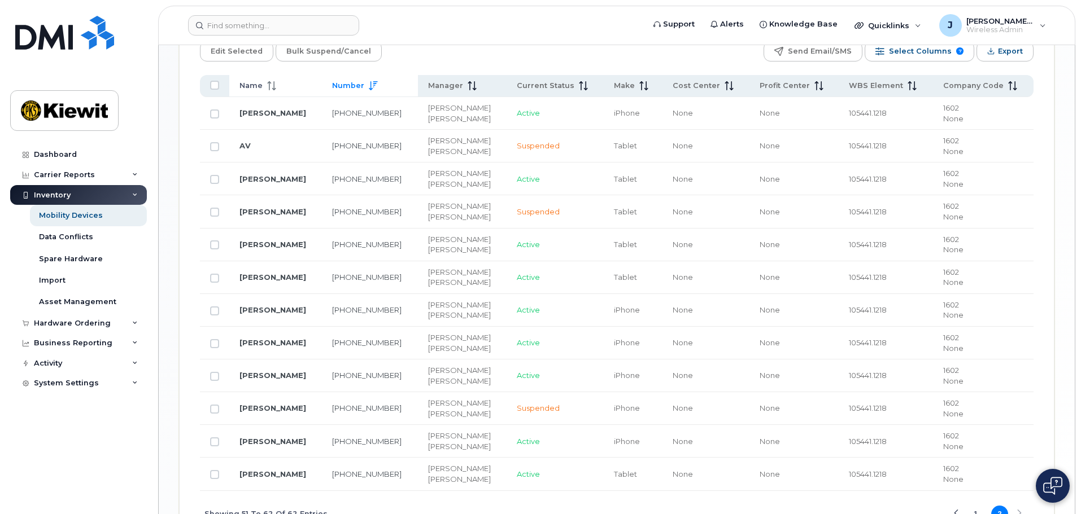
scroll to position [674, 0]
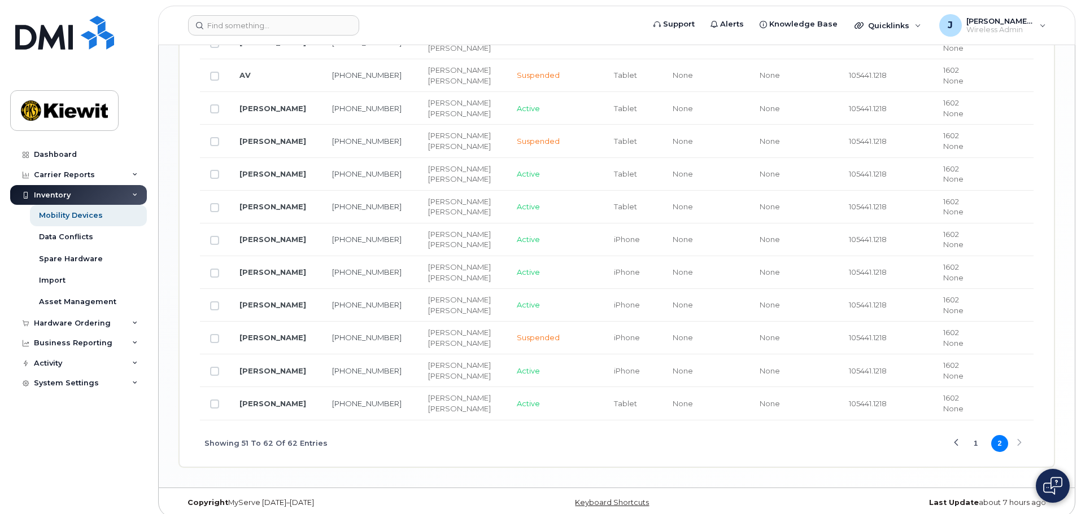
click at [974, 437] on button "1" at bounding box center [975, 443] width 17 height 17
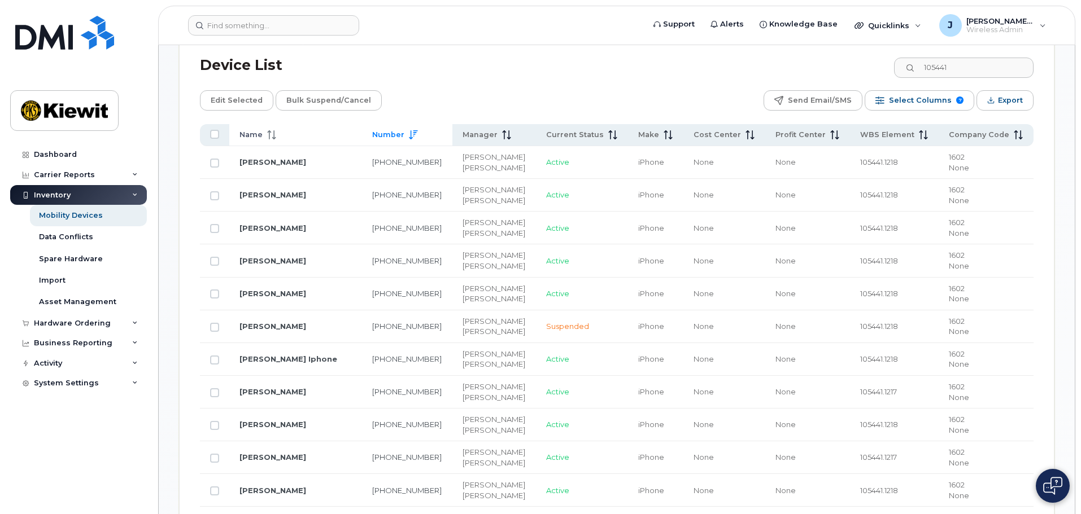
scroll to position [448, 0]
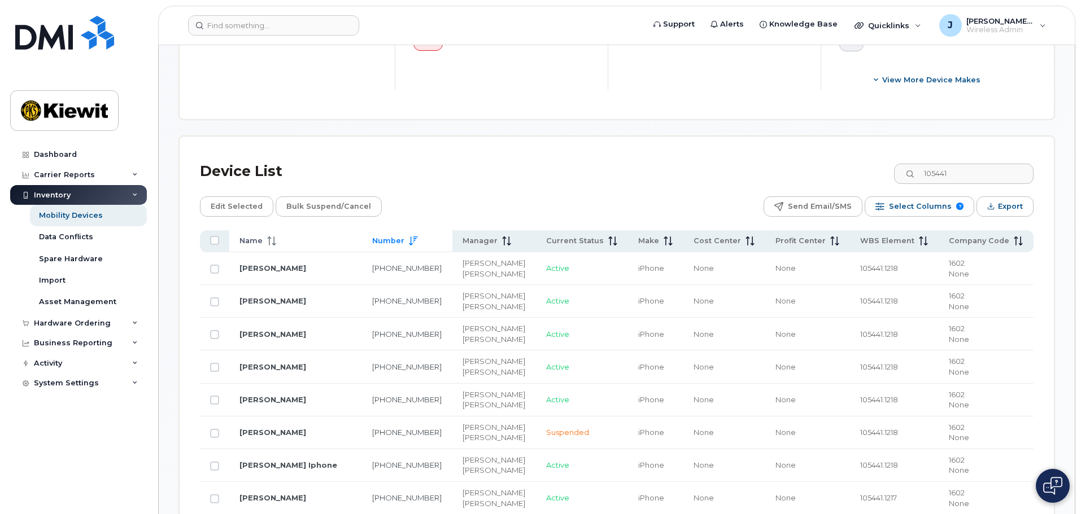
click at [271, 237] on icon at bounding box center [271, 241] width 9 height 9
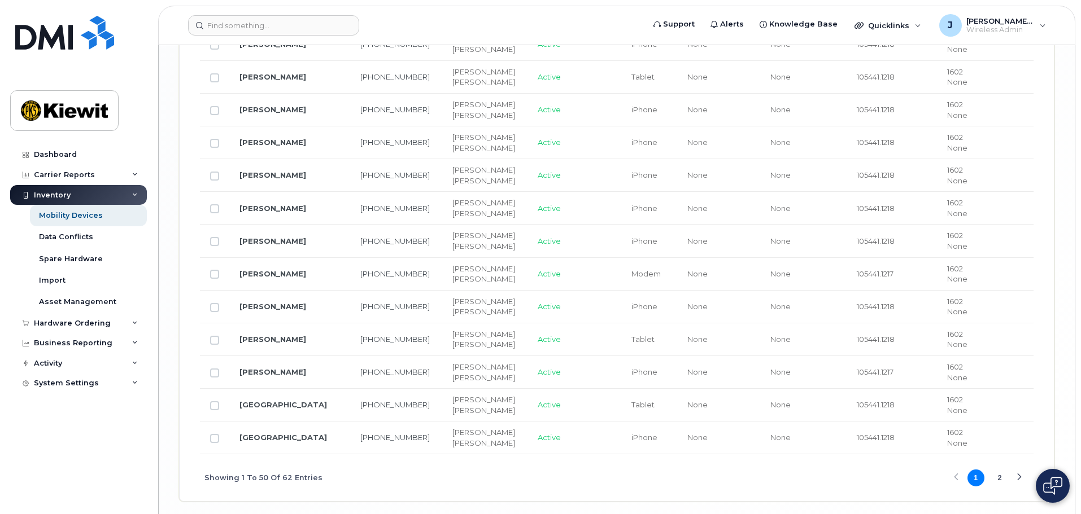
scroll to position [1917, 0]
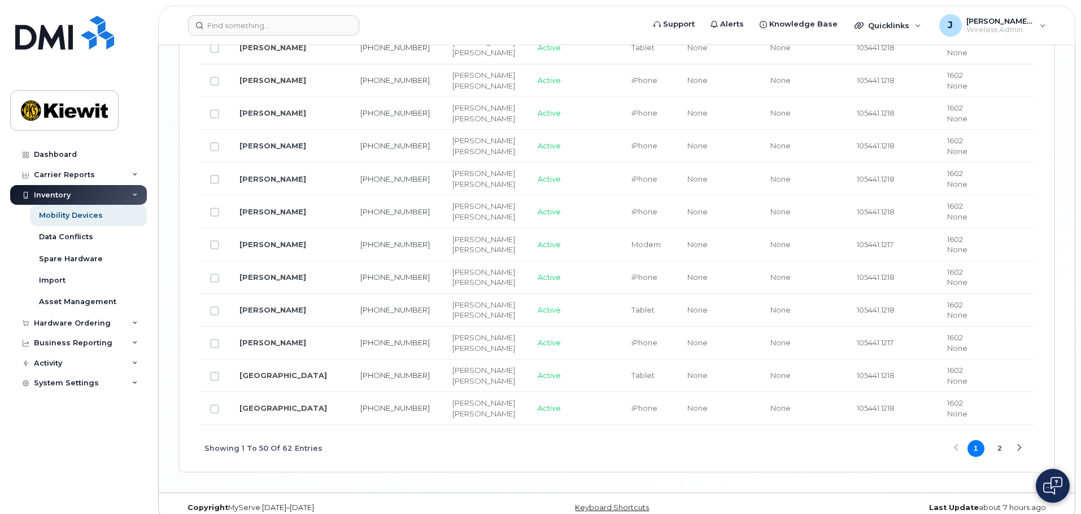
click at [1001, 440] on button "2" at bounding box center [999, 448] width 17 height 17
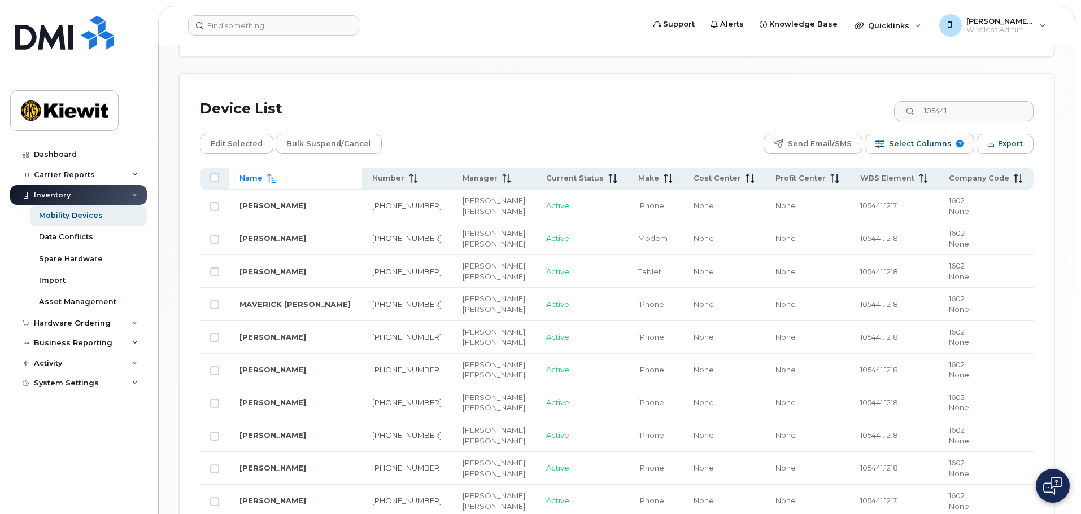
scroll to position [618, 0]
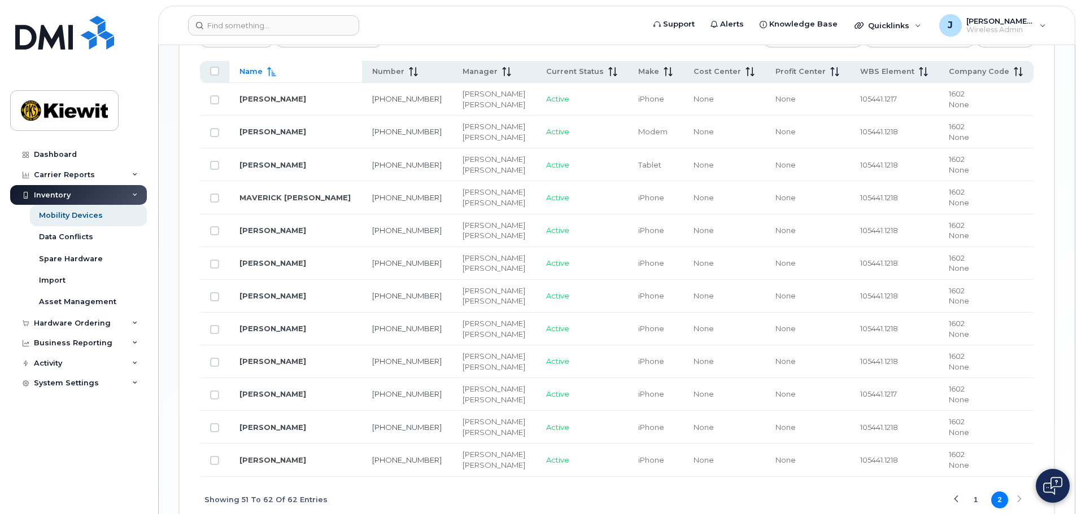
click at [979, 492] on button "1" at bounding box center [975, 500] width 17 height 17
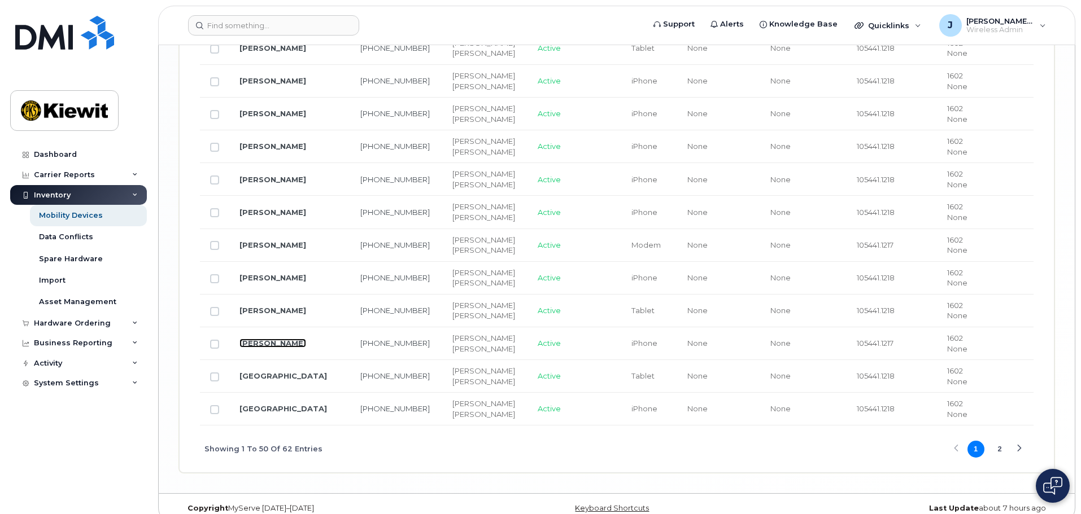
scroll to position [1917, 0]
click at [286, 404] on link "[GEOGRAPHIC_DATA]" at bounding box center [283, 408] width 88 height 9
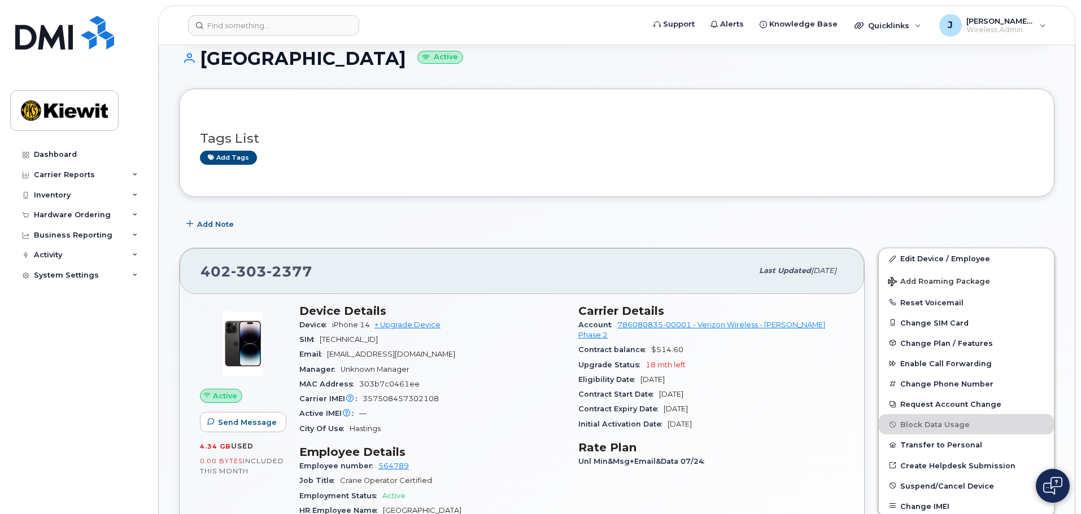
scroll to position [169, 0]
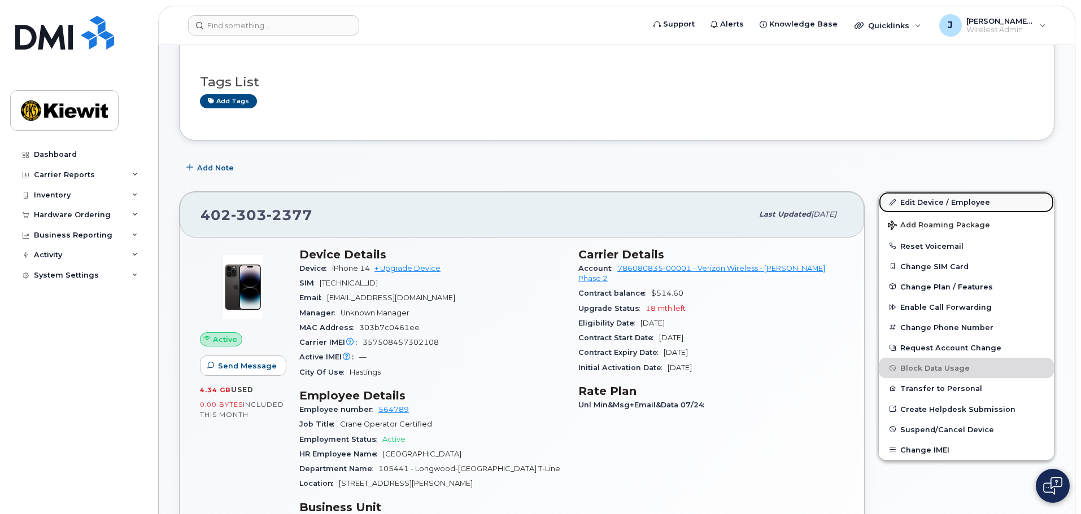
click at [987, 199] on link "Edit Device / Employee" at bounding box center [966, 202] width 175 height 20
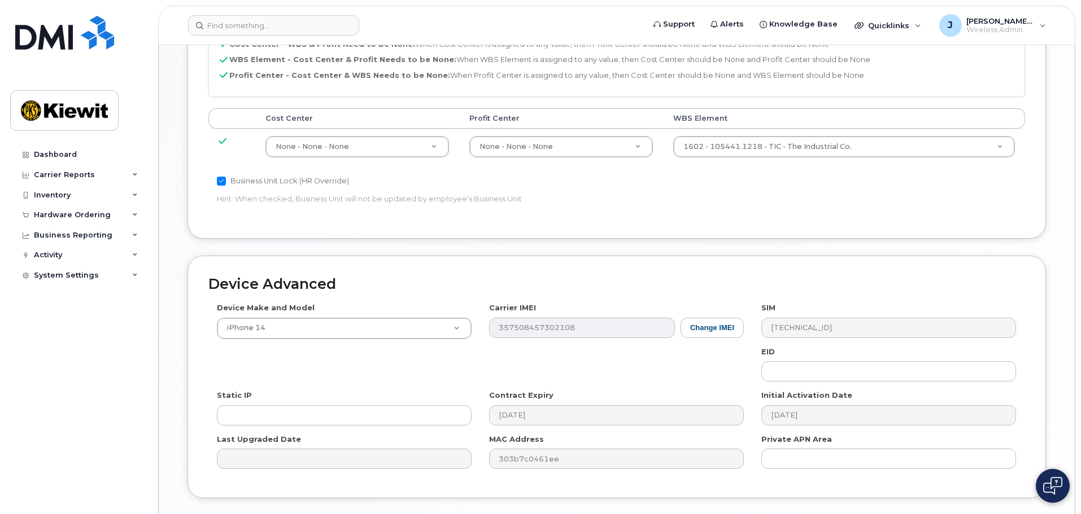
scroll to position [646, 0]
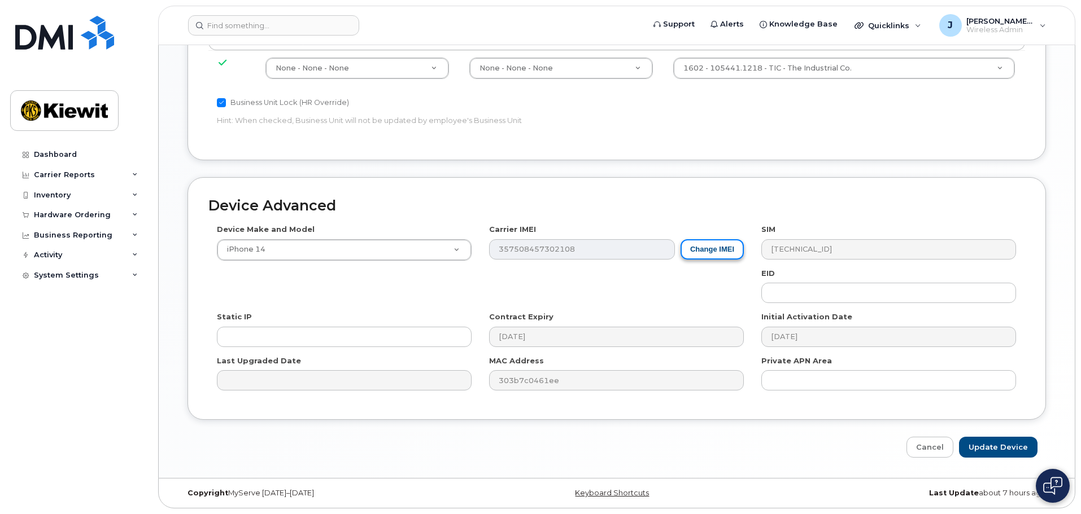
click at [695, 254] on button "Change IMEI" at bounding box center [711, 249] width 63 height 21
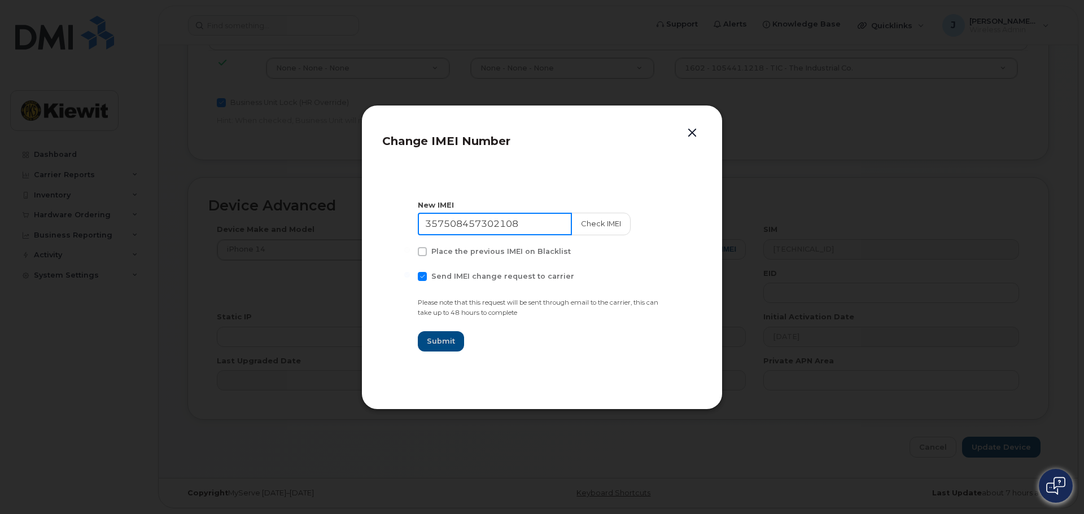
click at [534, 226] on input "357508457302108" at bounding box center [495, 224] width 154 height 23
click at [697, 133] on button "button" at bounding box center [692, 133] width 17 height 16
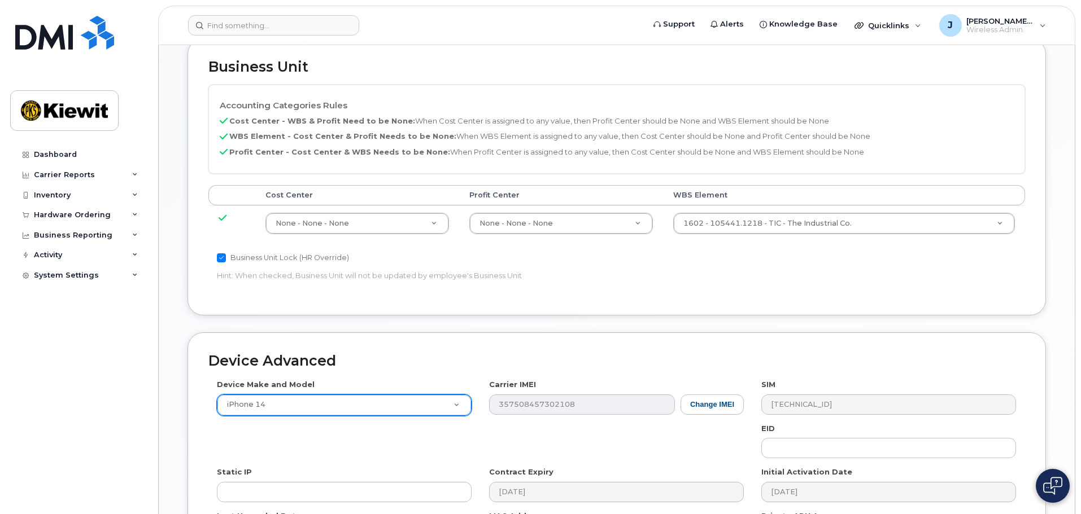
scroll to position [477, 0]
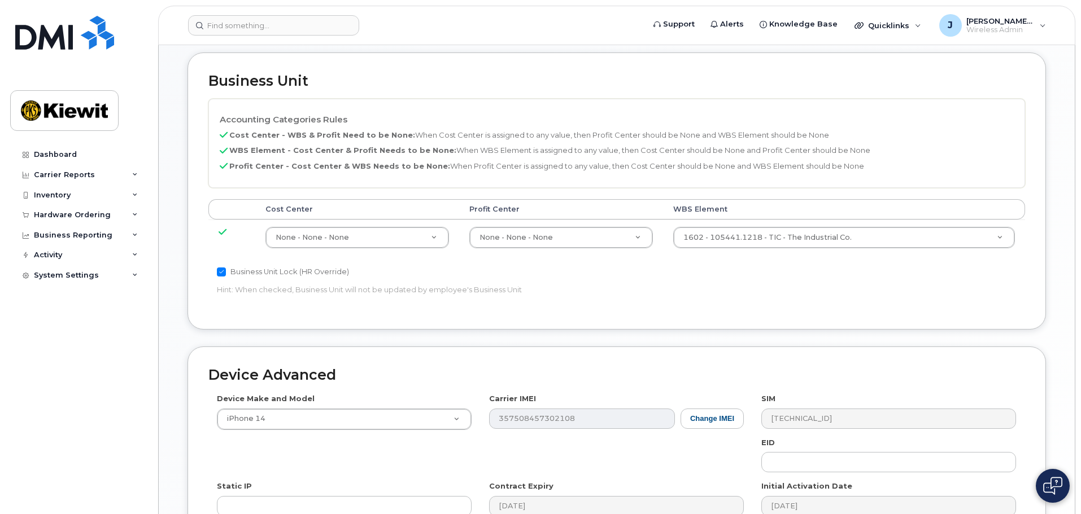
drag, startPoint x: 463, startPoint y: 252, endPoint x: 279, endPoint y: 343, distance: 205.3
click at [279, 343] on div "Business Unit Accounting Categories Rules Cost Center - WBS & Profit Need to be…" at bounding box center [616, 200] width 875 height 295
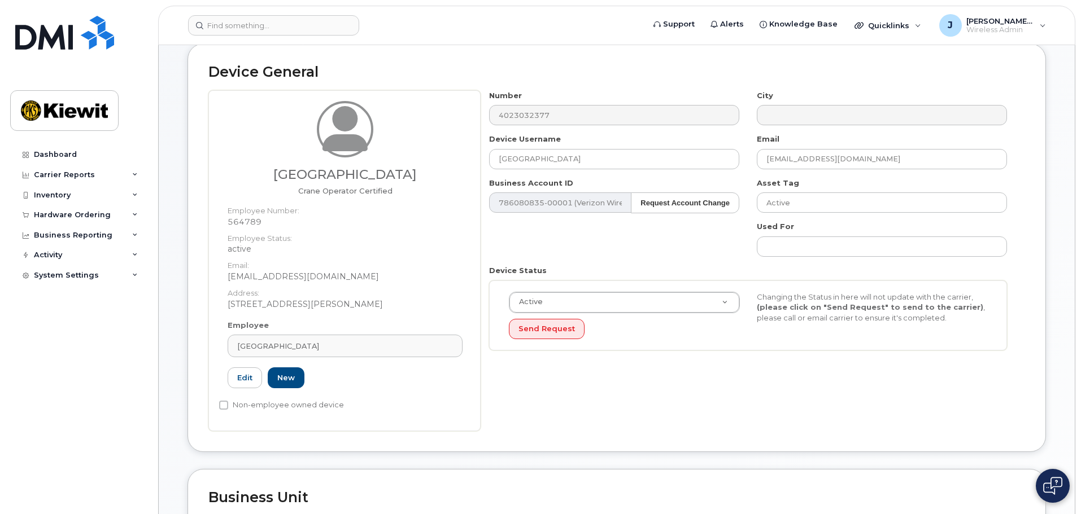
scroll to position [0, 0]
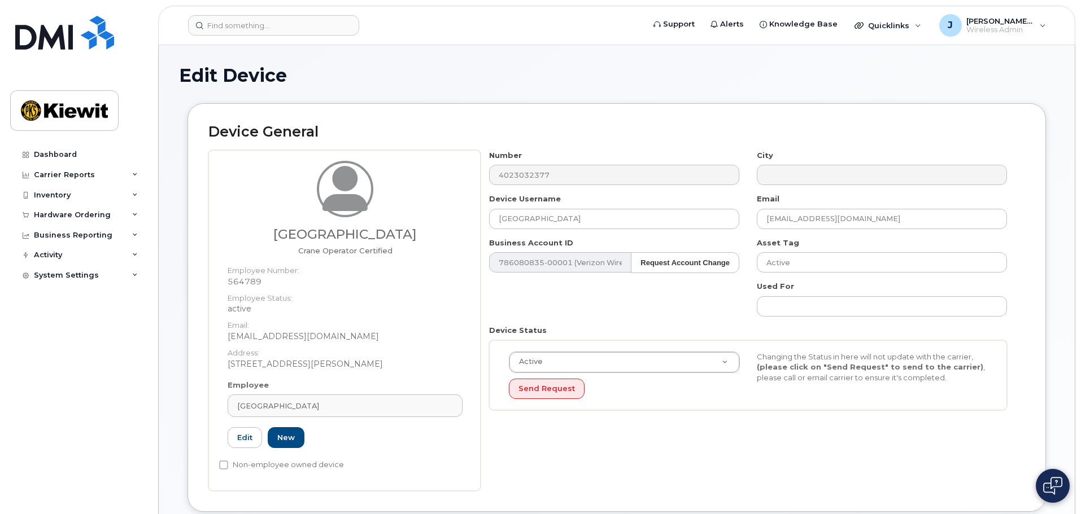
click at [512, 291] on div "Number 4023032377 City Device Username Krishaunn Parish Email KRISHAUNN.PARISH@…" at bounding box center [748, 284] width 535 height 269
click at [673, 98] on div "Edit Device" at bounding box center [616, 85] width 875 height 38
click at [424, 79] on h1 "Edit Device" at bounding box center [616, 76] width 875 height 20
click at [76, 154] on link "Dashboard" at bounding box center [78, 155] width 137 height 20
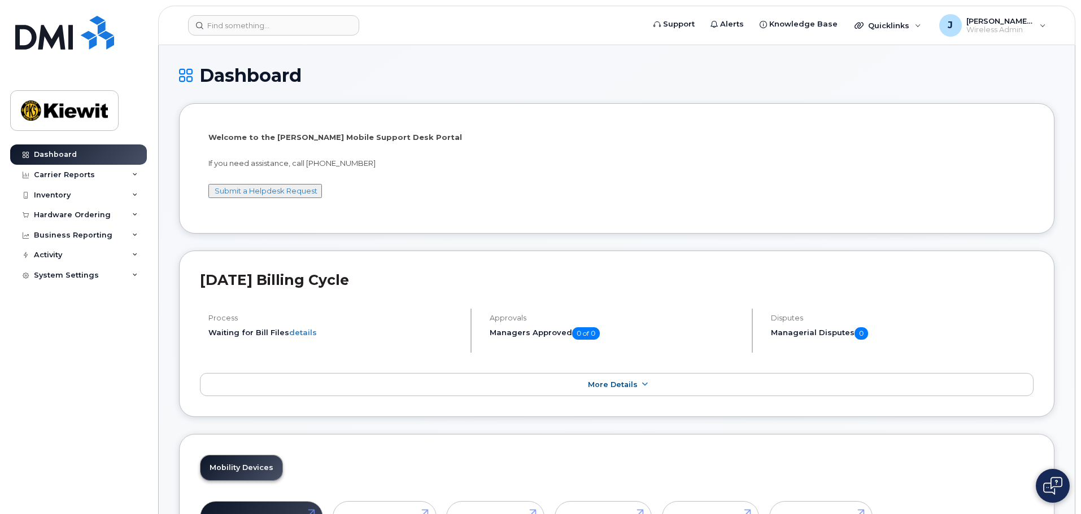
click at [587, 86] on div "Dashboard" at bounding box center [616, 85] width 875 height 38
